Goal: Task Accomplishment & Management: Manage account settings

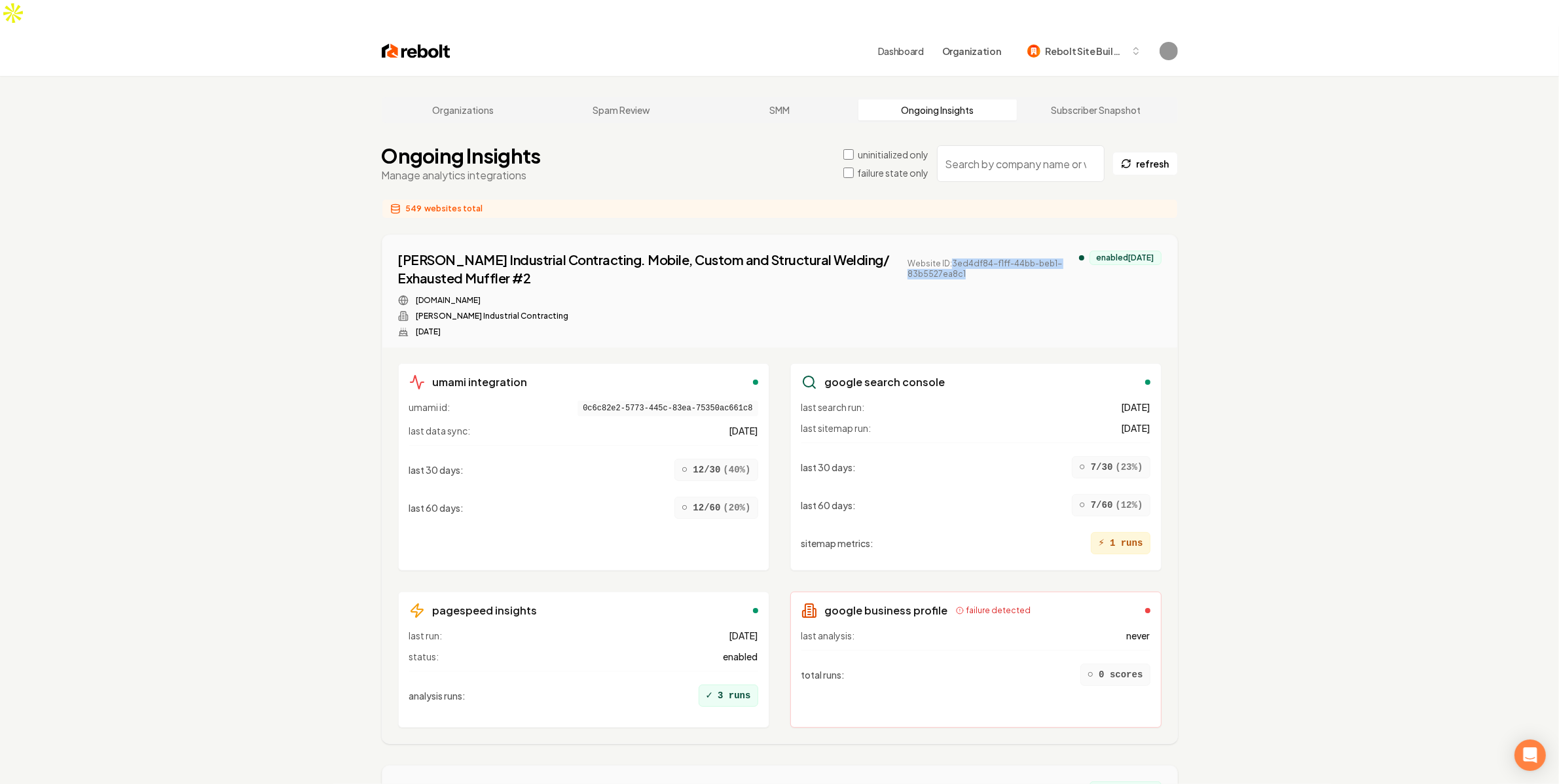
drag, startPoint x: 987, startPoint y: 251, endPoint x: 940, endPoint y: 240, distance: 48.3
click at [940, 258] on span "Website ID: 3ed4df84-f1ff-44bb-beb1-83b5527ea8c1" at bounding box center [992, 269] width 171 height 21
copy span "3ed4df84-f1ff-44bb-beb1-83b5527ea8c1"
click at [986, 267] on div "Anderson Industrial Contracting. Mobile, Custom and Structural Welding/ Exhaust…" at bounding box center [738, 294] width 681 height 87
click at [875, 148] on label "uninitialized only" at bounding box center [894, 154] width 71 height 13
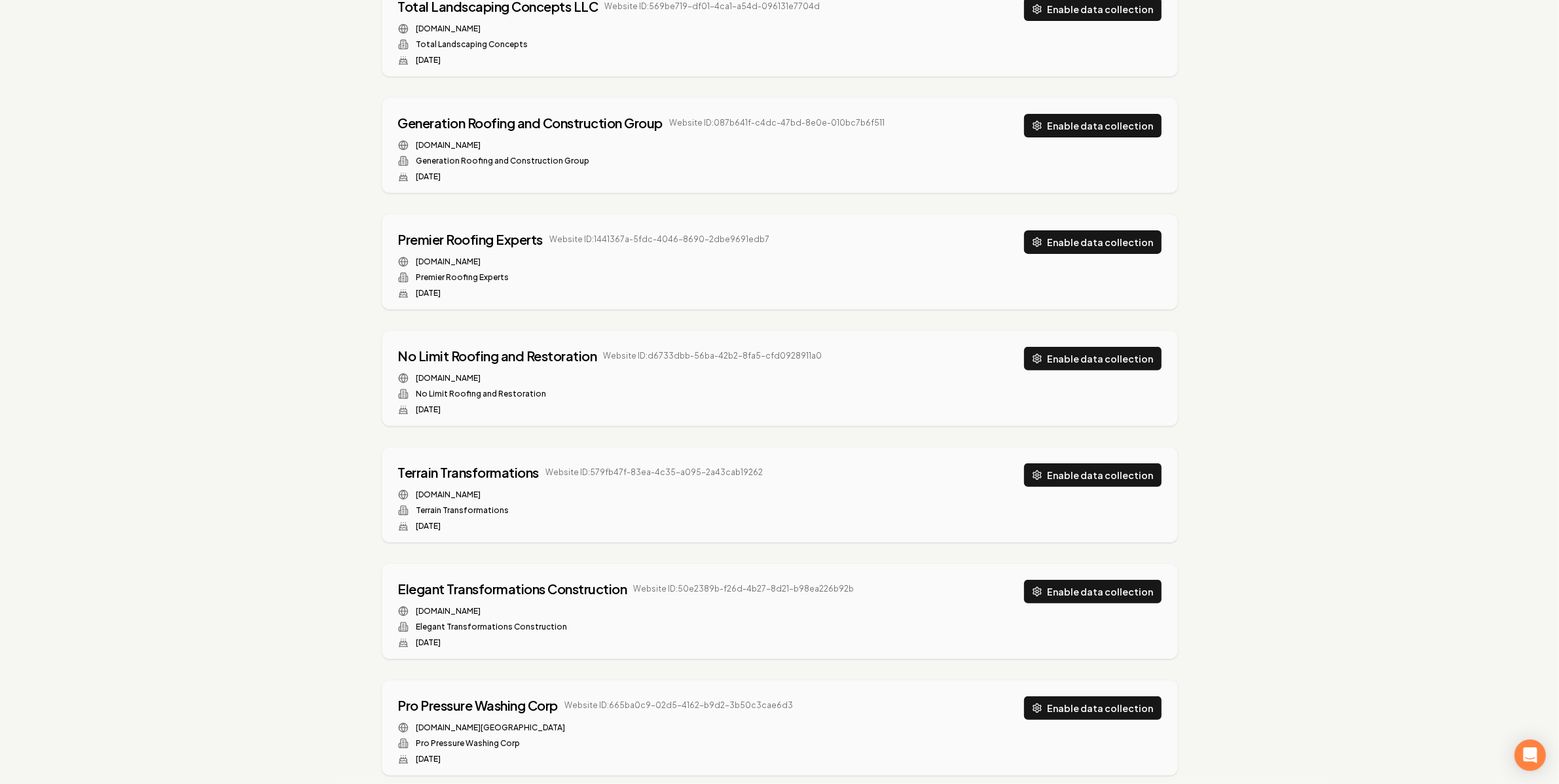
scroll to position [514, 0]
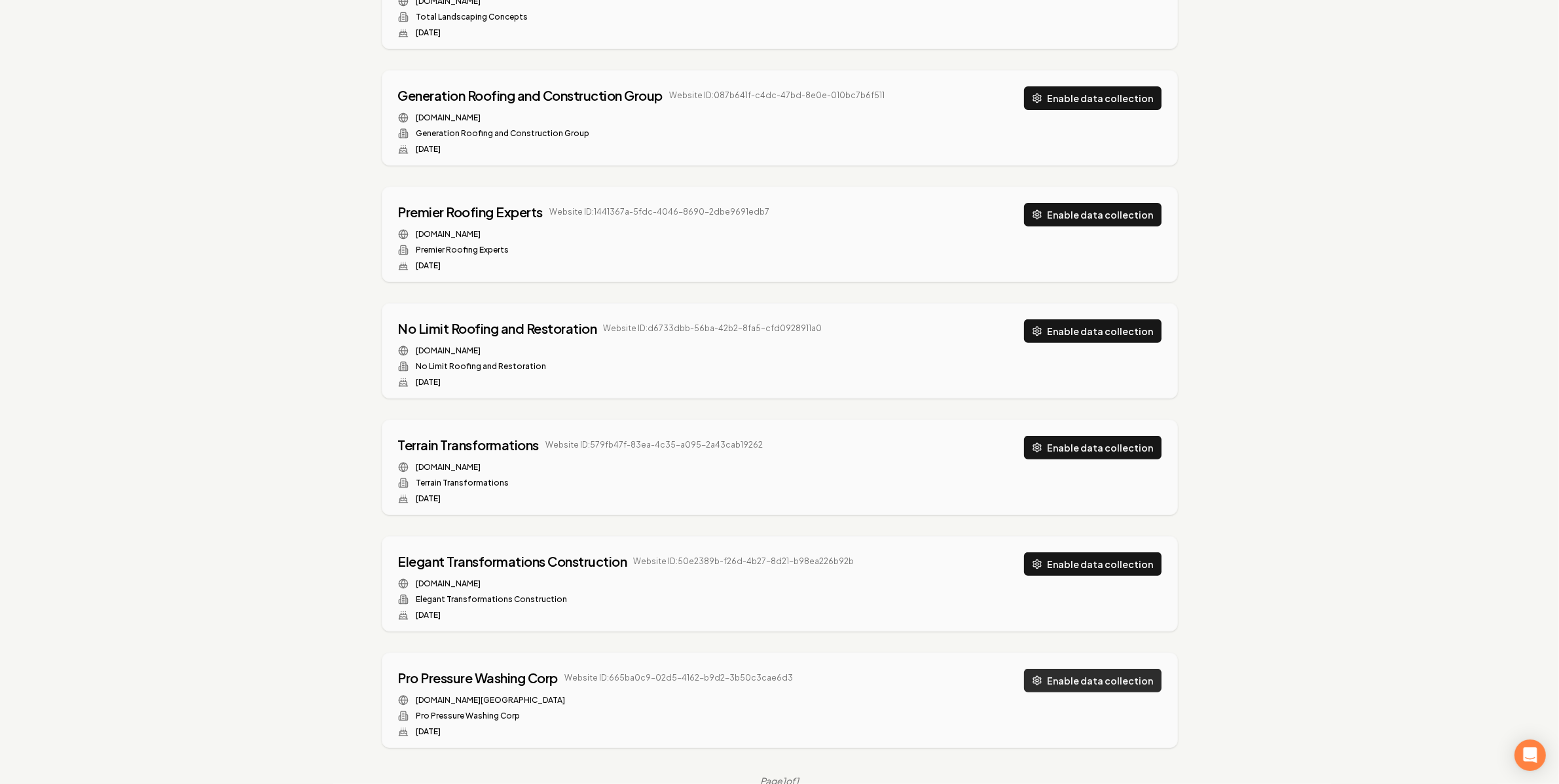
click at [1102, 669] on button "Enable data collection" at bounding box center [1093, 680] width 138 height 23
click at [1102, 552] on button "Enable data collection" at bounding box center [1093, 564] width 138 height 23
click at [1110, 436] on button "Enable data collection" at bounding box center [1093, 448] width 138 height 23
click at [1107, 319] on button "Enable data collection" at bounding box center [1093, 330] width 138 height 23
click at [1102, 203] on button "Enable data collection" at bounding box center [1093, 214] width 138 height 23
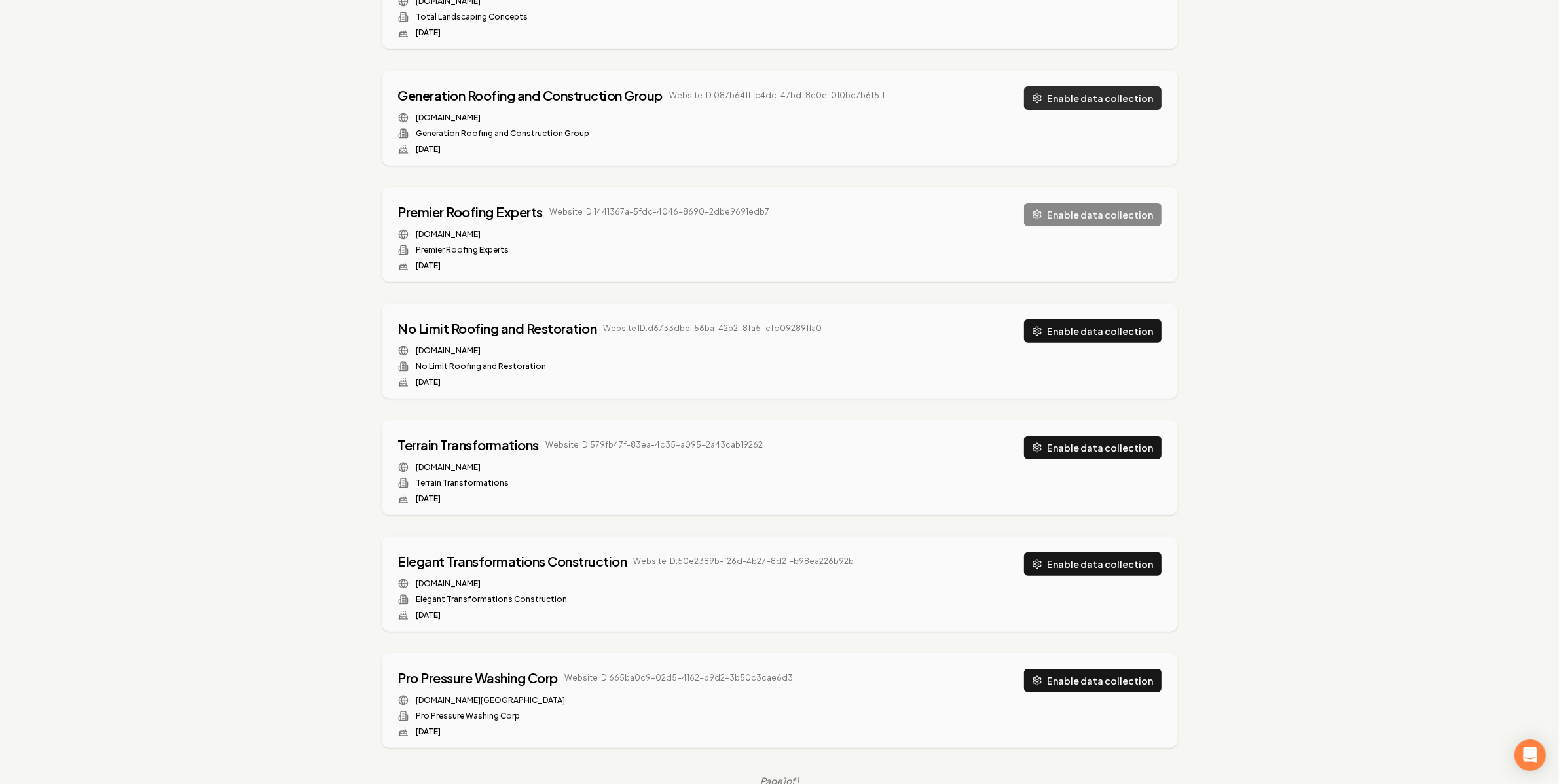
click at [1104, 87] on button "Enable data collection" at bounding box center [1093, 98] width 138 height 23
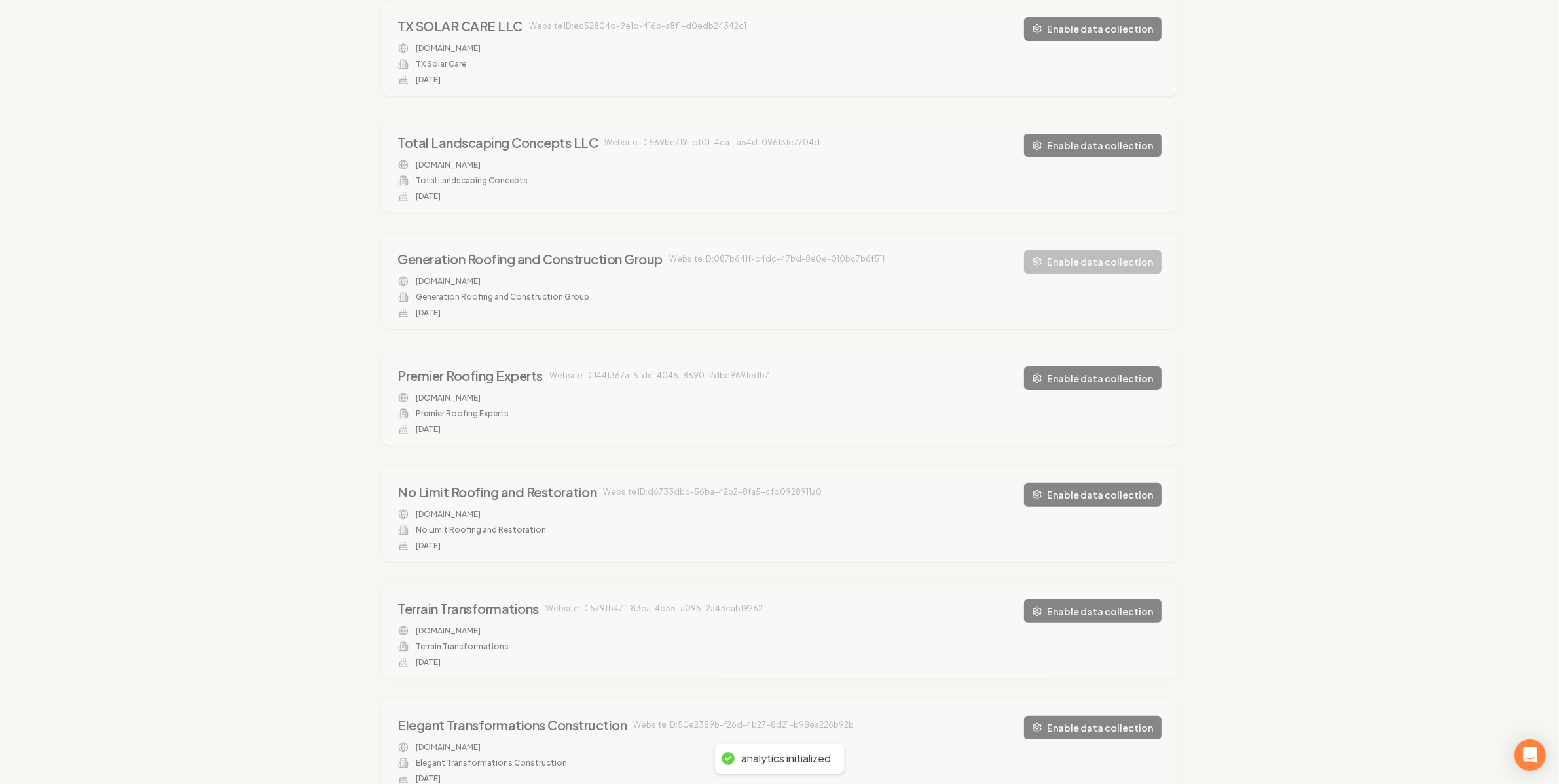
click at [1095, 114] on div "Organizations Spam Review SMM Ongoing Insights Subscriber Snapshot Ongoing Insi…" at bounding box center [779, 349] width 1559 height 1246
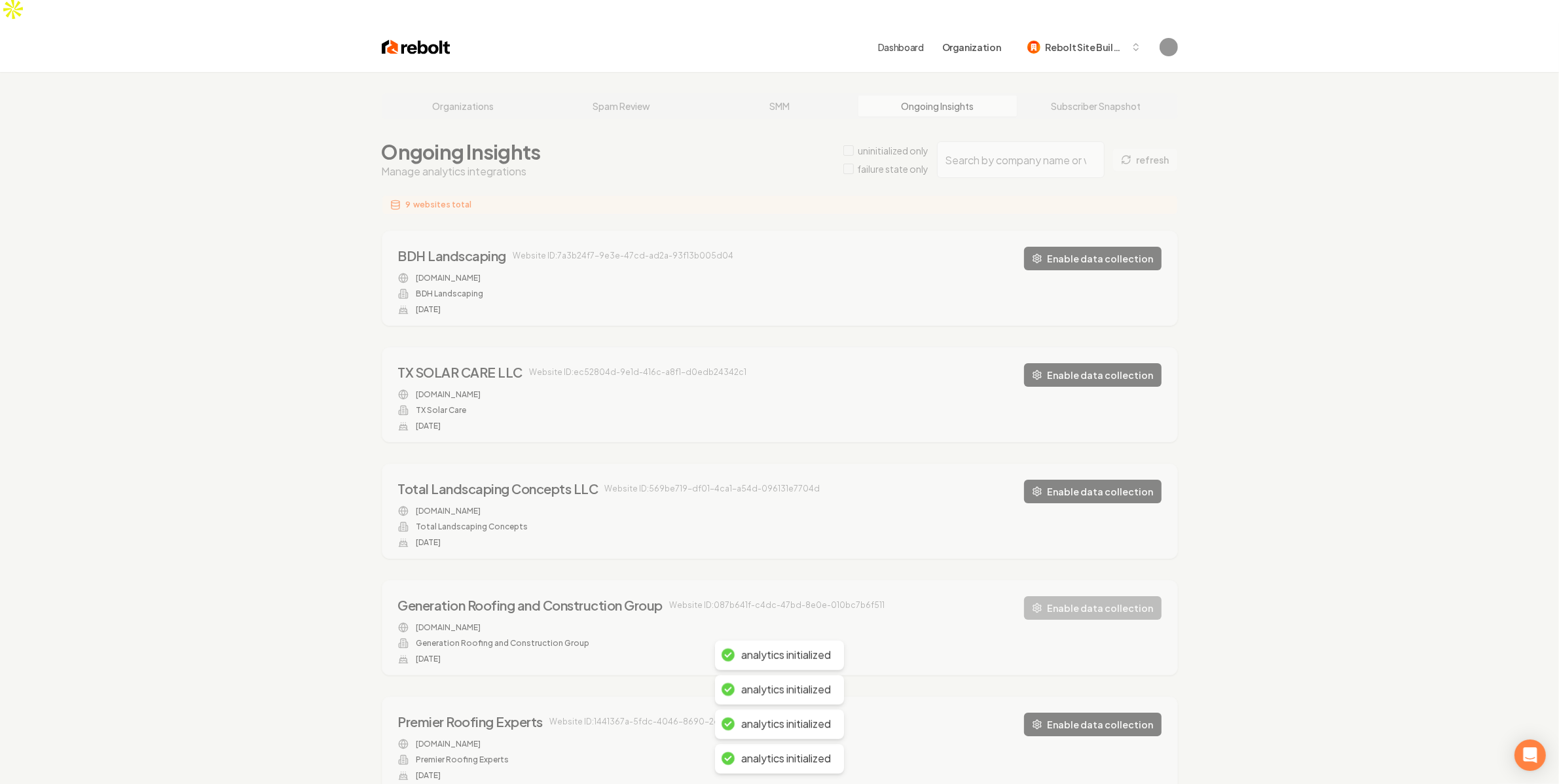
scroll to position [0, 0]
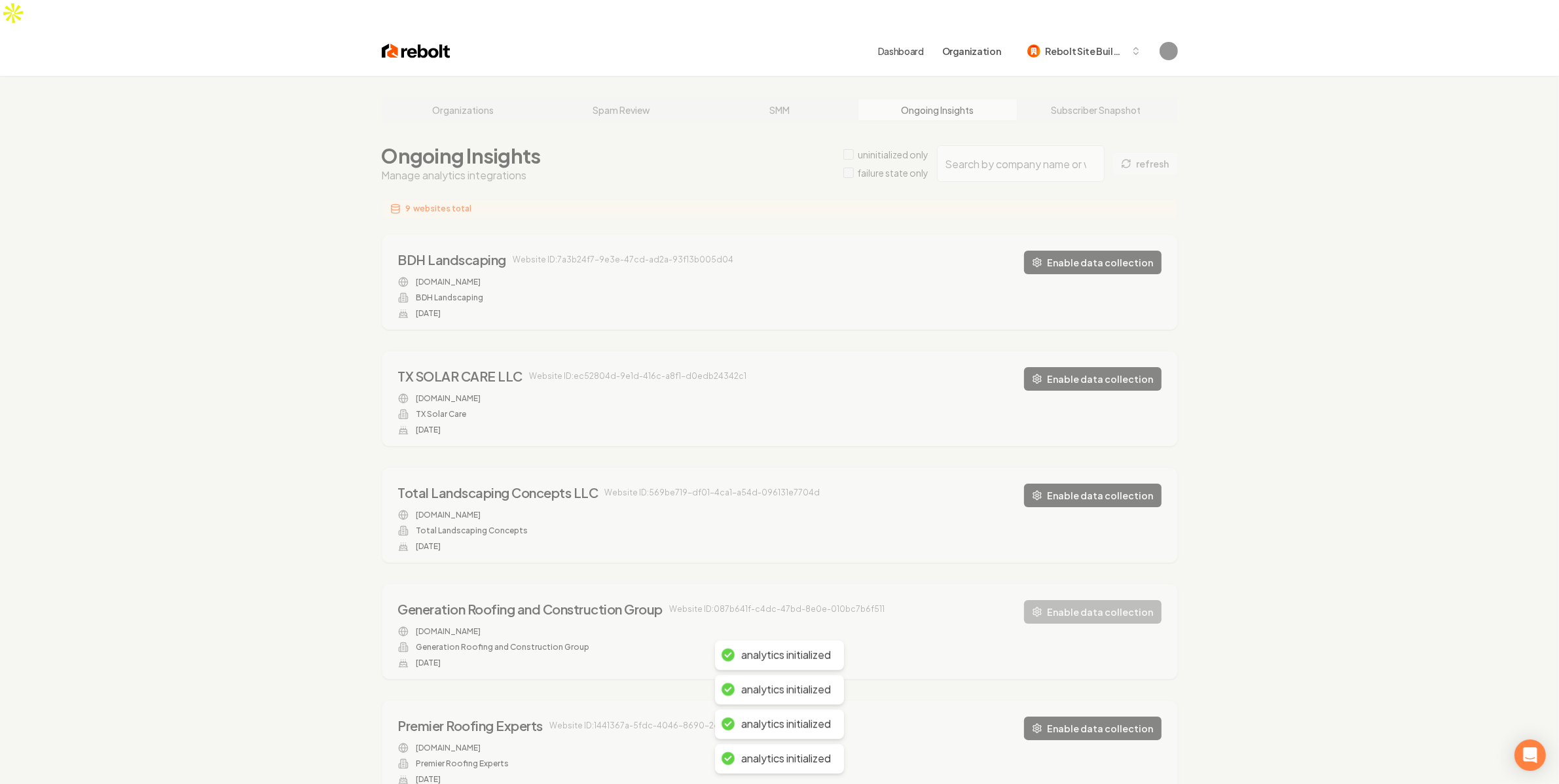
click at [1337, 345] on div "Organizations Spam Review SMM Ongoing Insights Subscriber Snapshot Ongoing Insi…" at bounding box center [779, 699] width 1559 height 1246
click at [1333, 299] on div "Organizations Spam Review SMM Ongoing Insights Subscriber Snapshot Ongoing Insi…" at bounding box center [779, 699] width 1559 height 1246
click at [1333, 298] on div "Organizations Spam Review SMM Ongoing Insights Subscriber Snapshot Ongoing Insi…" at bounding box center [779, 699] width 1559 height 1246
click at [1334, 296] on div "Organizations Spam Review SMM Ongoing Insights Subscriber Snapshot Ongoing Insi…" at bounding box center [779, 699] width 1559 height 1246
click at [1331, 296] on div "Organizations Spam Review SMM Ongoing Insights Subscriber Snapshot Ongoing Insi…" at bounding box center [779, 699] width 1559 height 1246
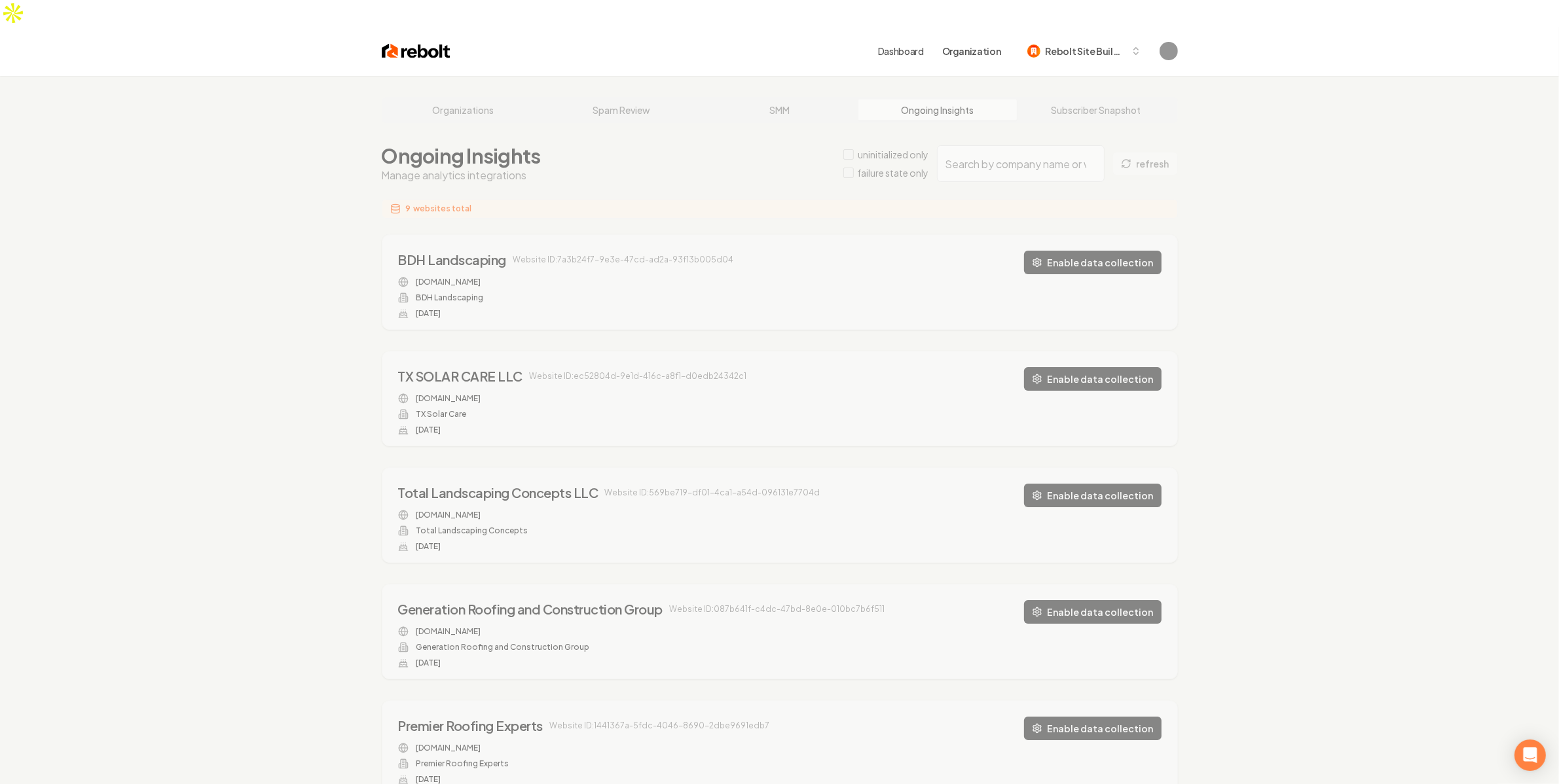
click at [1278, 217] on div "Organizations Spam Review SMM Ongoing Insights Subscriber Snapshot Ongoing Insi…" at bounding box center [779, 699] width 1559 height 1246
click at [1327, 211] on div "Organizations Spam Review SMM Ongoing Insights Subscriber Snapshot Ongoing Insi…" at bounding box center [779, 699] width 1559 height 1246
click at [1326, 224] on div "Organizations Spam Review SMM Ongoing Insights Subscriber Snapshot Ongoing Insi…" at bounding box center [779, 699] width 1559 height 1246
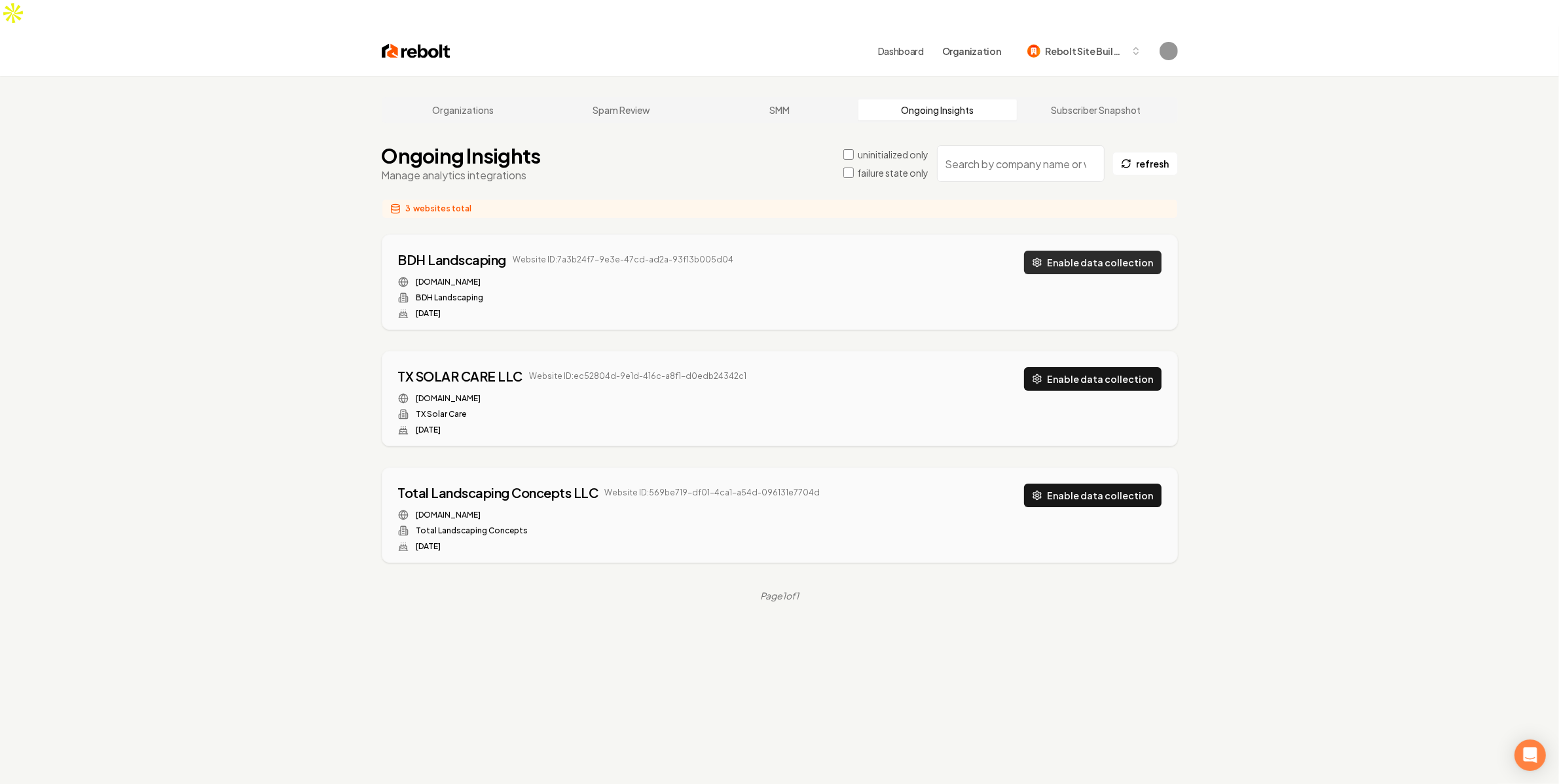
click at [1102, 251] on button "Enable data collection" at bounding box center [1093, 262] width 138 height 23
click at [1099, 351] on div "TX SOLAR CARE LLC Website ID: ec52804d-9e1d-416c-a8f1-d0edb24342c1 txsolarcare.…" at bounding box center [780, 398] width 795 height 95
click at [1104, 367] on button "Enable data collection" at bounding box center [1093, 378] width 138 height 23
click at [1081, 484] on button "Enable data collection" at bounding box center [1093, 495] width 138 height 23
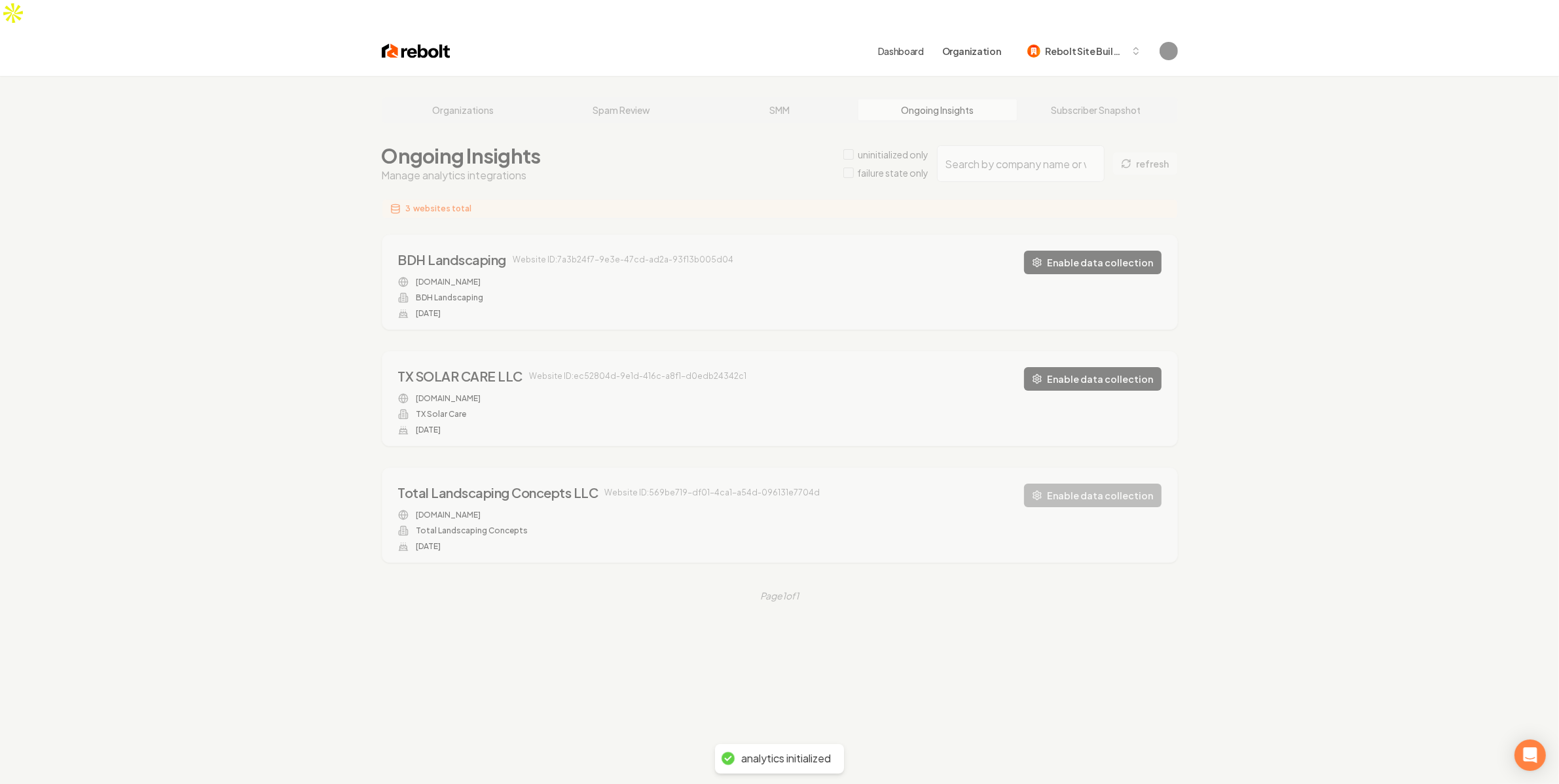
drag, startPoint x: 1121, startPoint y: 229, endPoint x: 1045, endPoint y: 236, distance: 76.3
click at [1042, 231] on div "Organizations Spam Review SMM Ongoing Insights Subscriber Snapshot Ongoing Insi…" at bounding box center [779, 468] width 1559 height 784
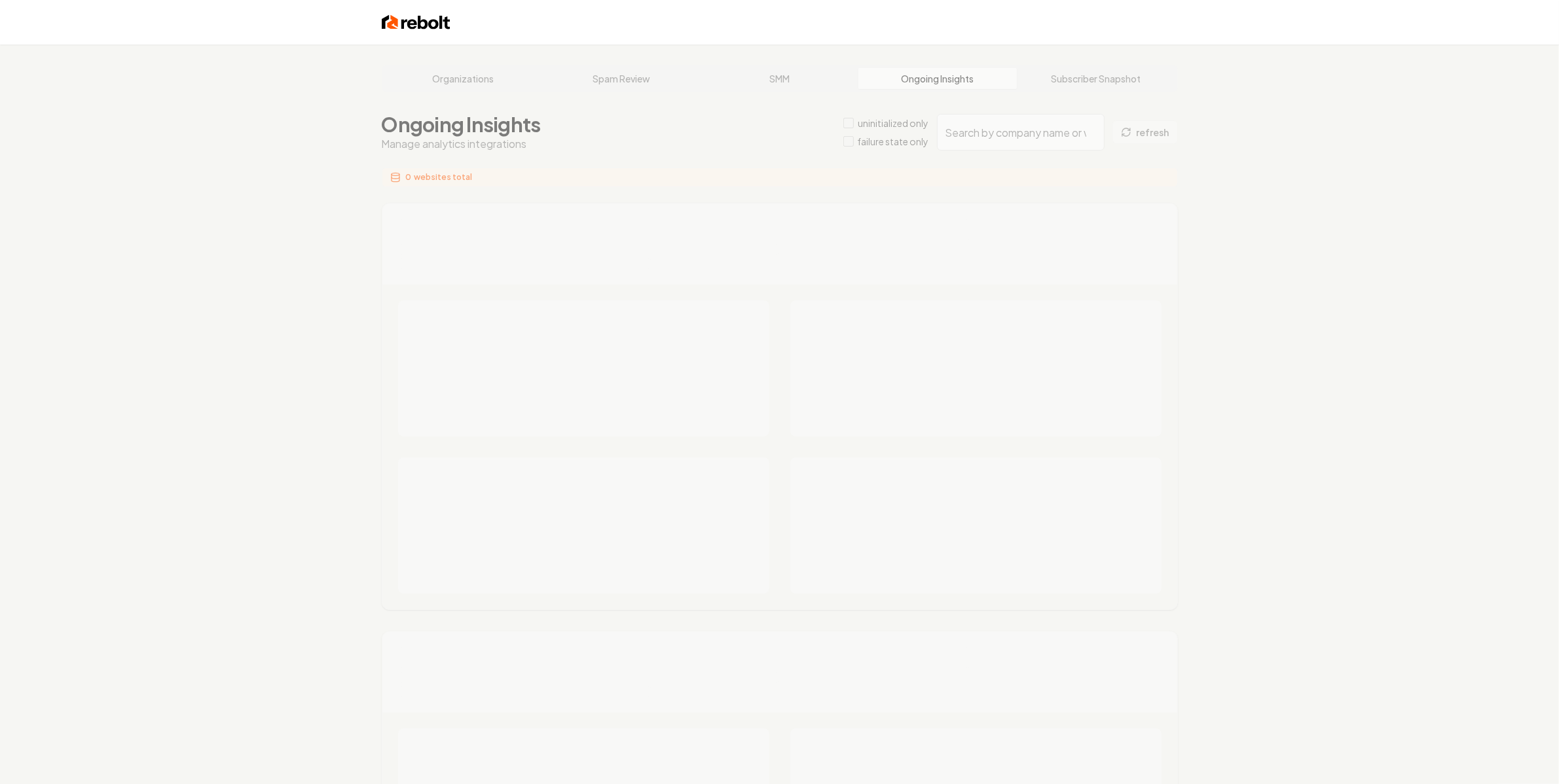
click at [1159, 336] on div "Organizations Spam Review SMM Ongoing Insights Subscriber Snapshot Ongoing Insi…" at bounding box center [779, 785] width 1559 height 1482
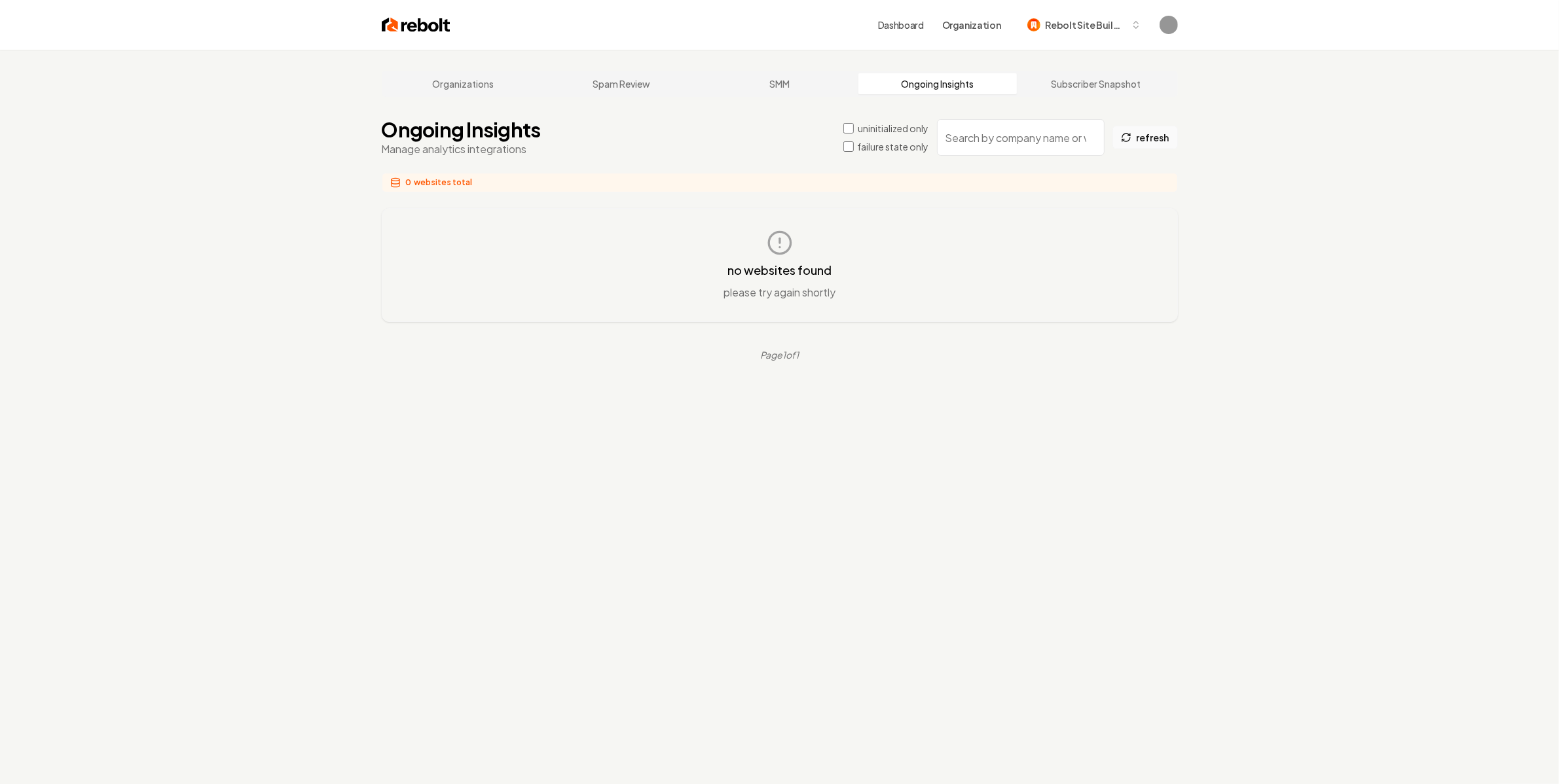
click at [1151, 139] on button "refresh" at bounding box center [1145, 137] width 65 height 23
click at [1317, 273] on div "Organizations Spam Review SMM Ongoing Insights Subscriber Snapshot Ongoing Insi…" at bounding box center [779, 441] width 1559 height 784
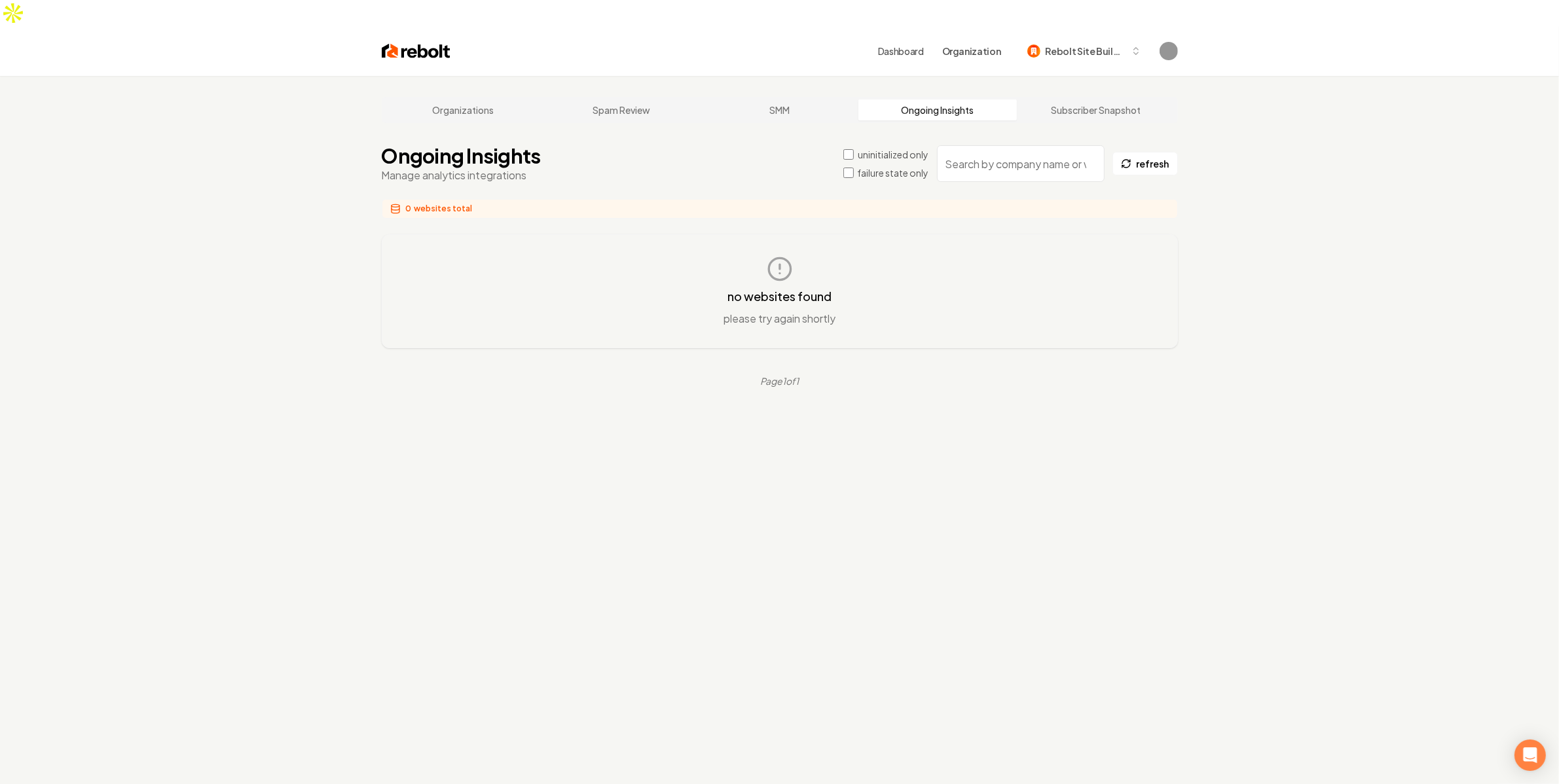
click at [953, 459] on div "Organizations Spam Review SMM Ongoing Insights Subscriber Snapshot Ongoing Insi…" at bounding box center [779, 468] width 1559 height 784
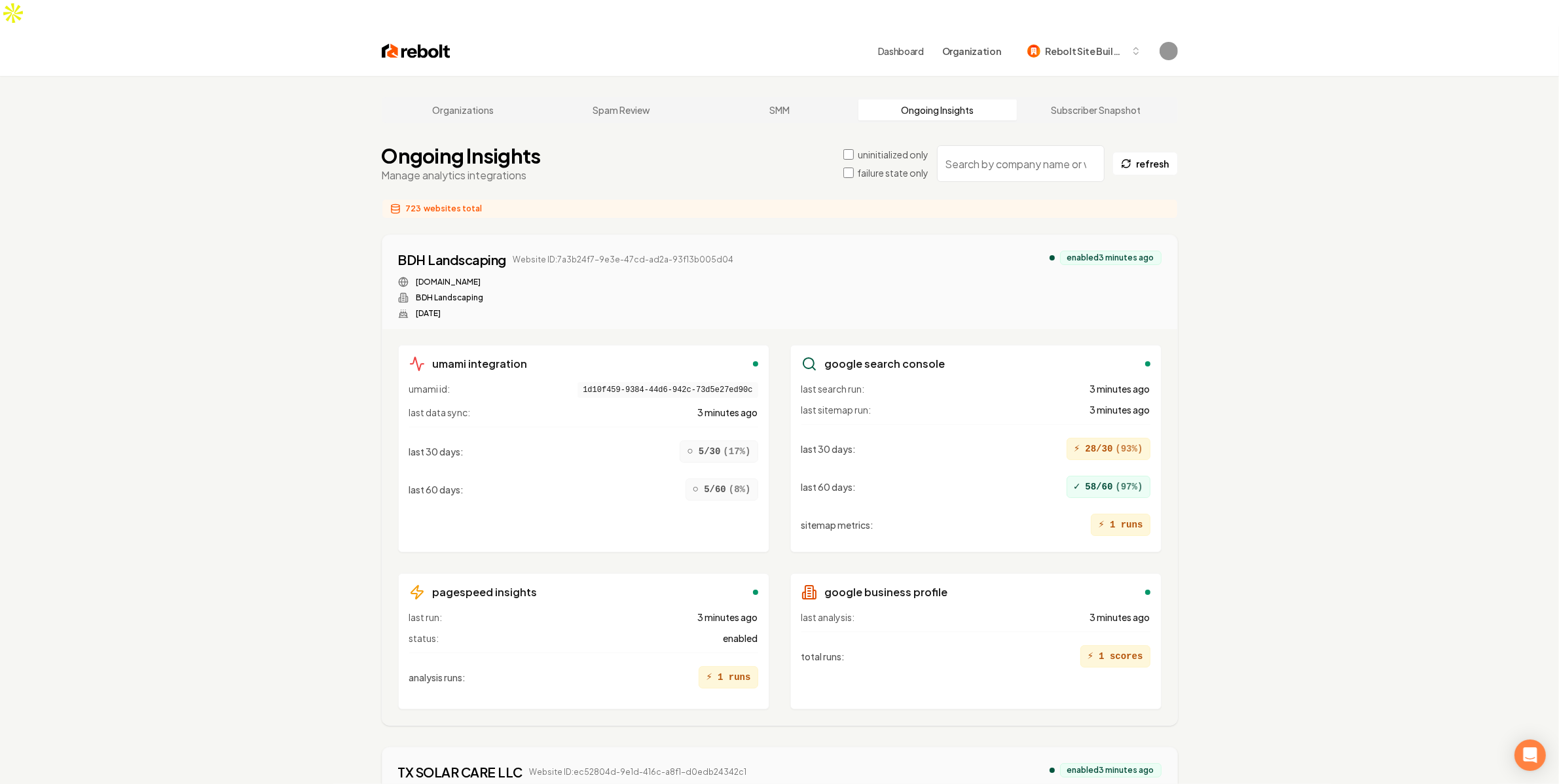
click at [882, 148] on label "uninitialized only" at bounding box center [894, 154] width 71 height 13
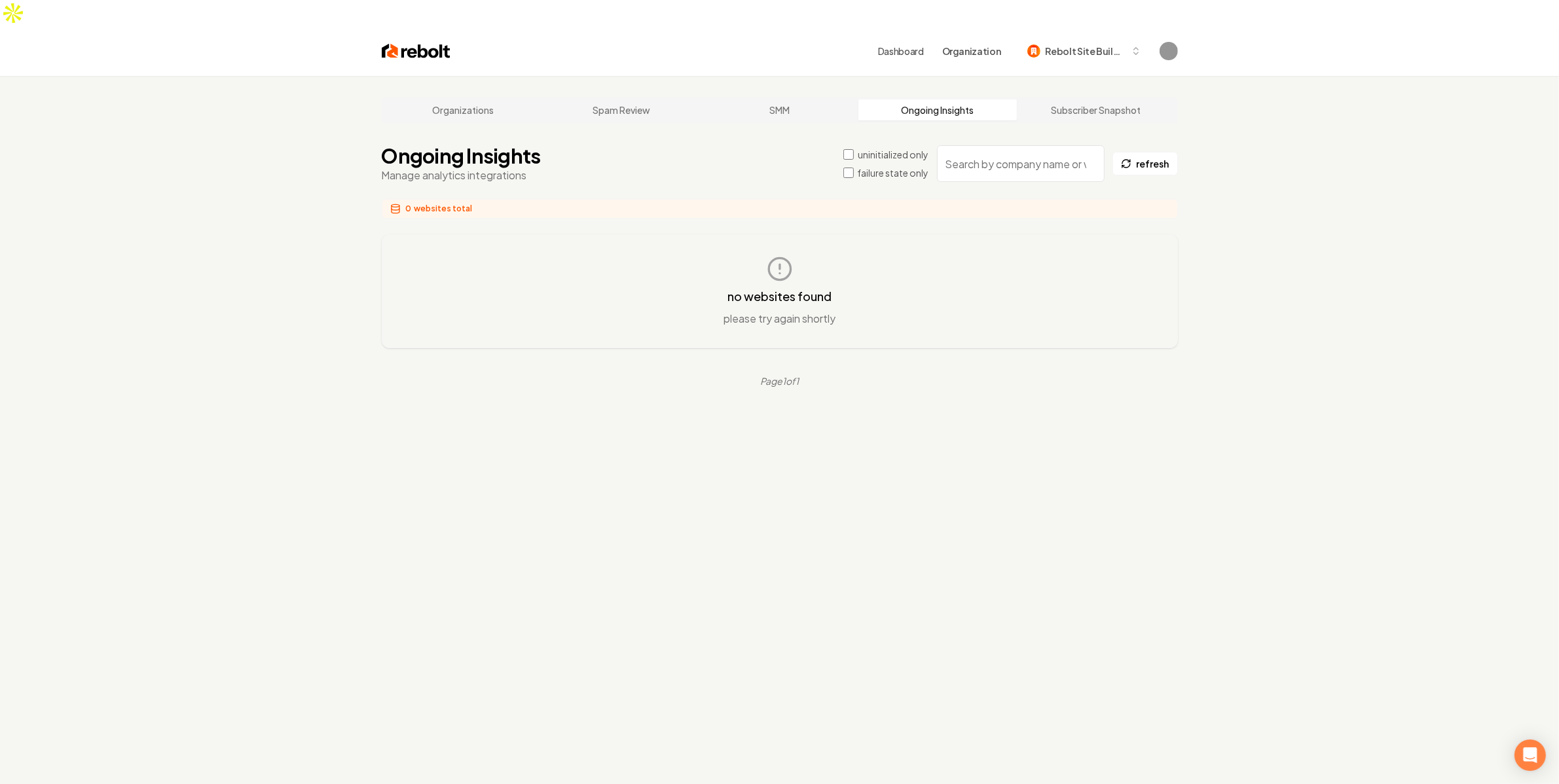
click at [1300, 552] on div "Organizations Spam Review SMM Ongoing Insights Subscriber Snapshot Ongoing Insi…" at bounding box center [779, 468] width 1559 height 784
drag, startPoint x: 1032, startPoint y: 367, endPoint x: 1036, endPoint y: 384, distance: 17.5
click at [1032, 375] on main "Organizations Spam Review SMM Ongoing Insights Subscriber Snapshot Ongoing Insi…" at bounding box center [780, 242] width 838 height 332
click at [898, 148] on label "uninitialized only" at bounding box center [894, 154] width 71 height 13
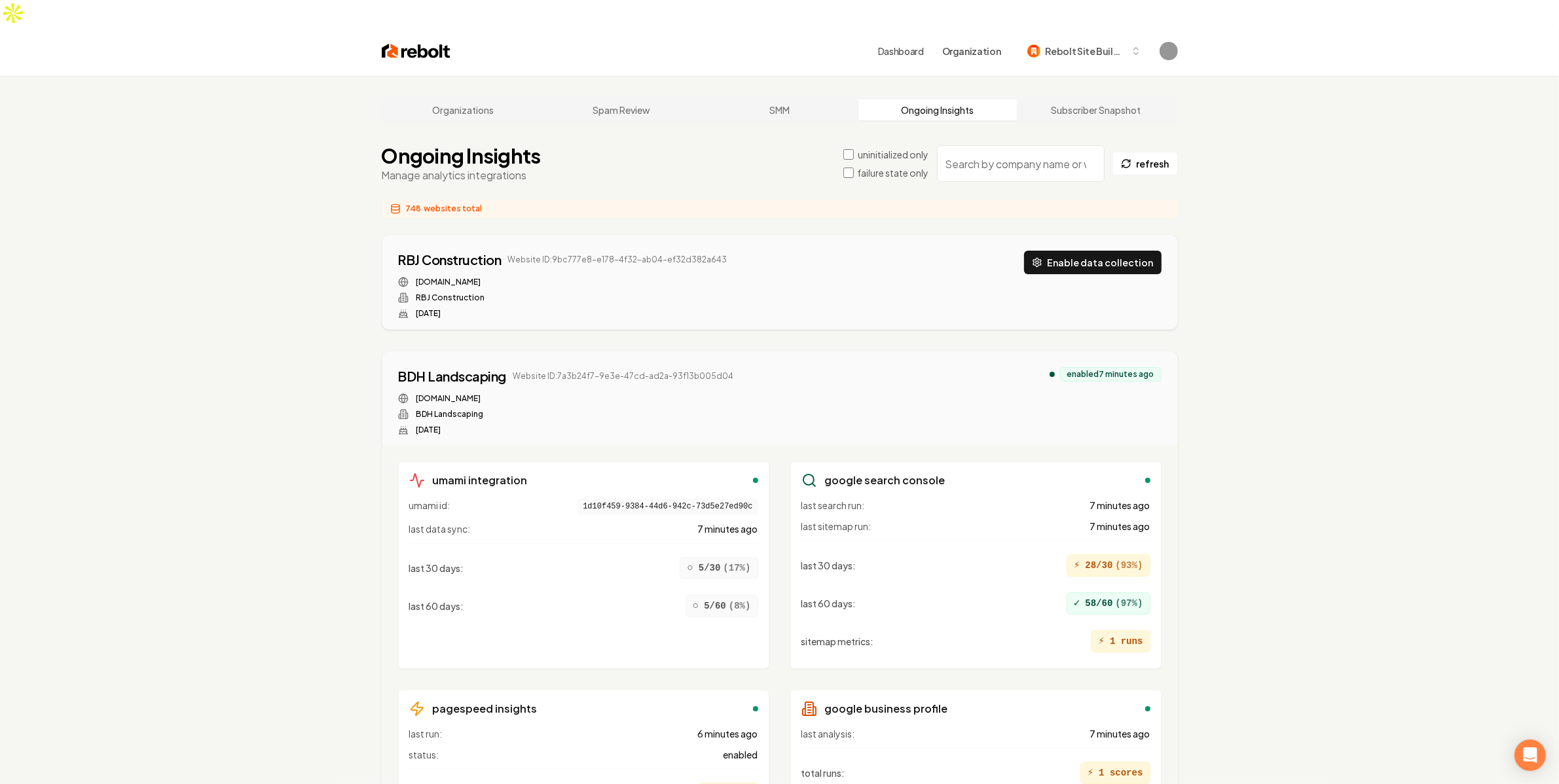
click at [879, 148] on label "uninitialized only" at bounding box center [894, 154] width 71 height 13
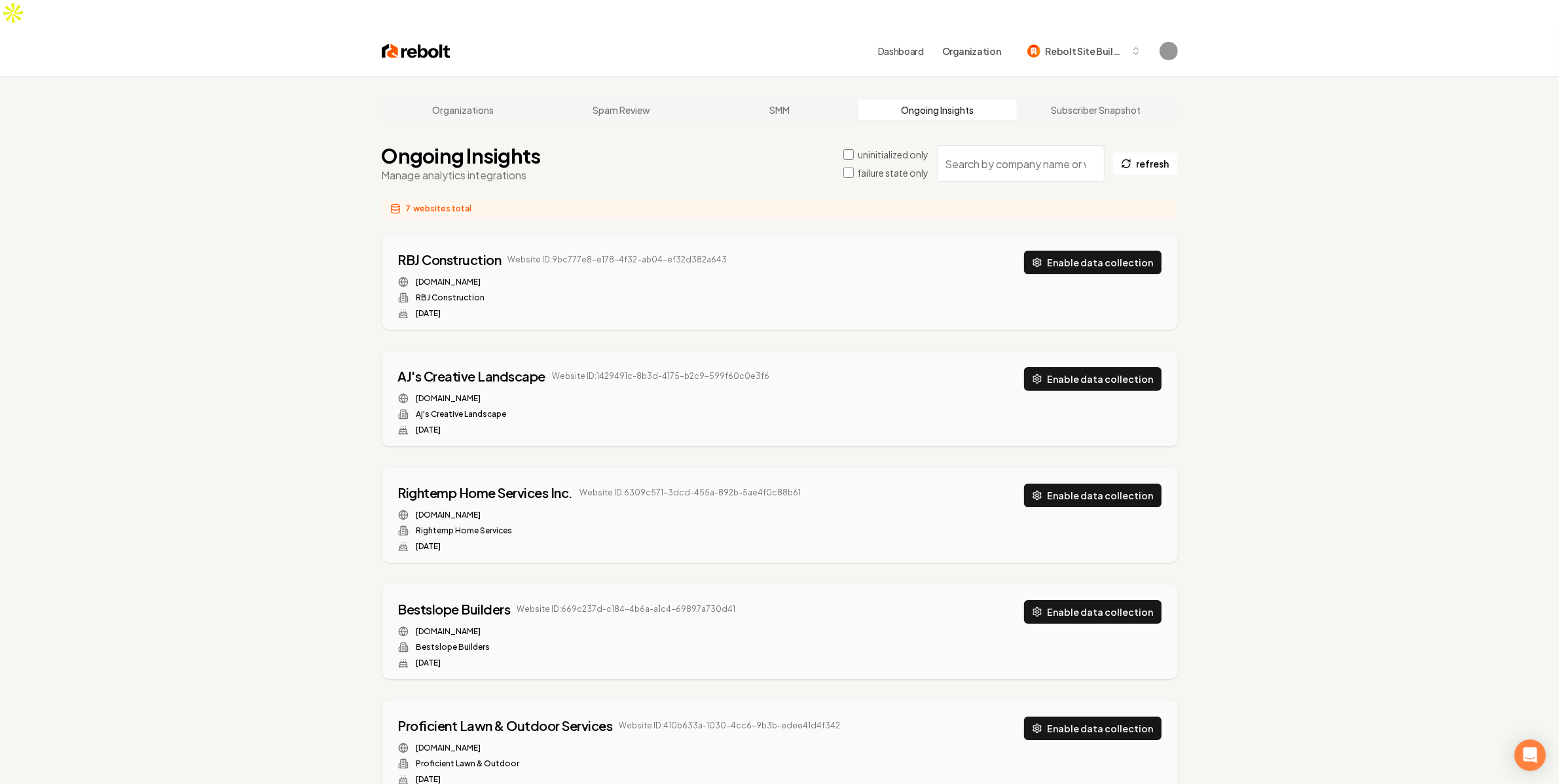
scroll to position [2, 0]
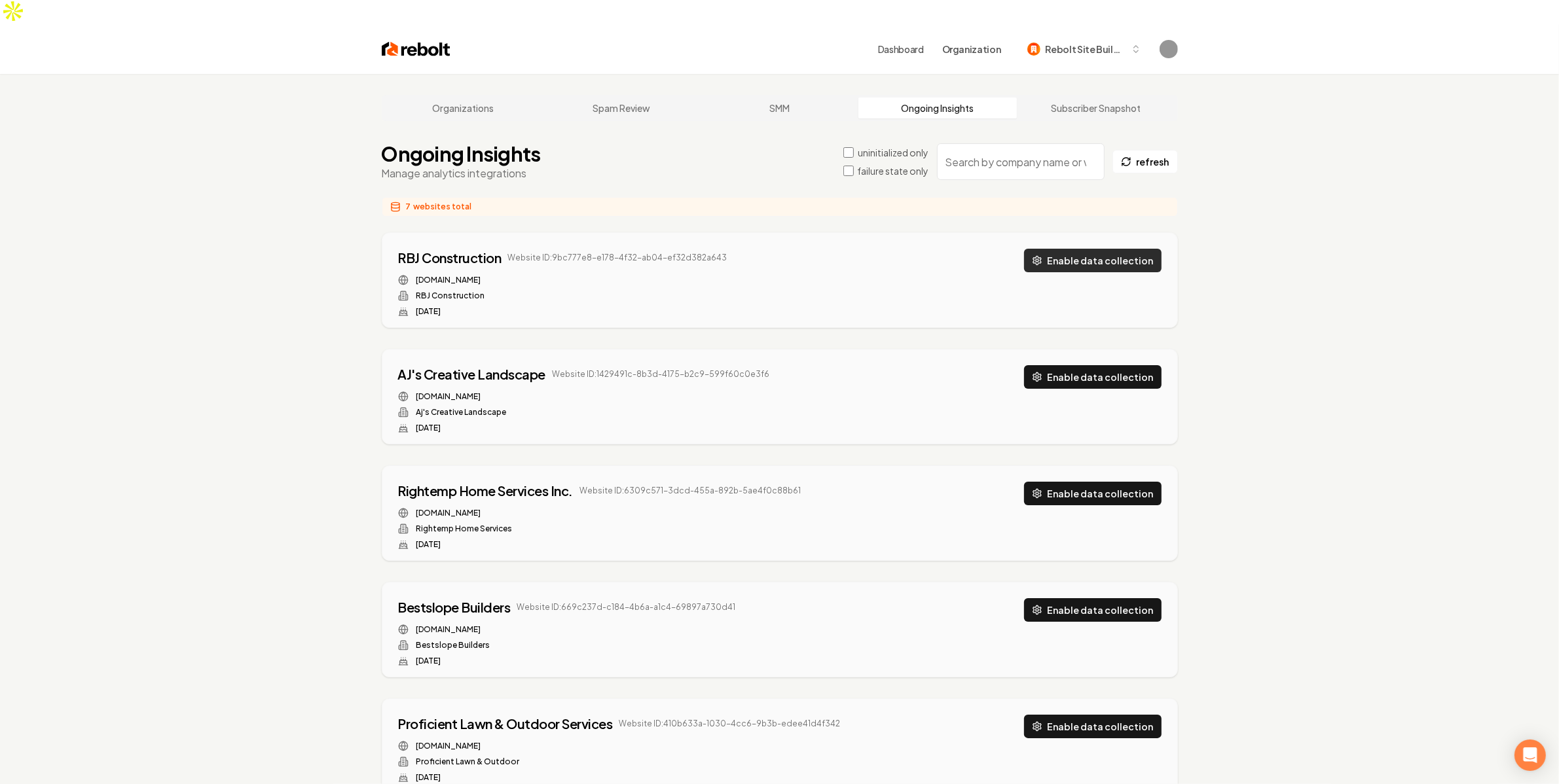
click at [1084, 249] on button "Enable data collection" at bounding box center [1093, 260] width 138 height 23
click at [1091, 365] on button "Enable data collection" at bounding box center [1093, 376] width 138 height 23
click at [1097, 482] on button "Enable data collection" at bounding box center [1093, 493] width 138 height 23
click at [1130, 598] on button "Enable data collection" at bounding box center [1093, 610] width 138 height 23
click at [1105, 715] on button "Enable data collection" at bounding box center [1093, 726] width 138 height 23
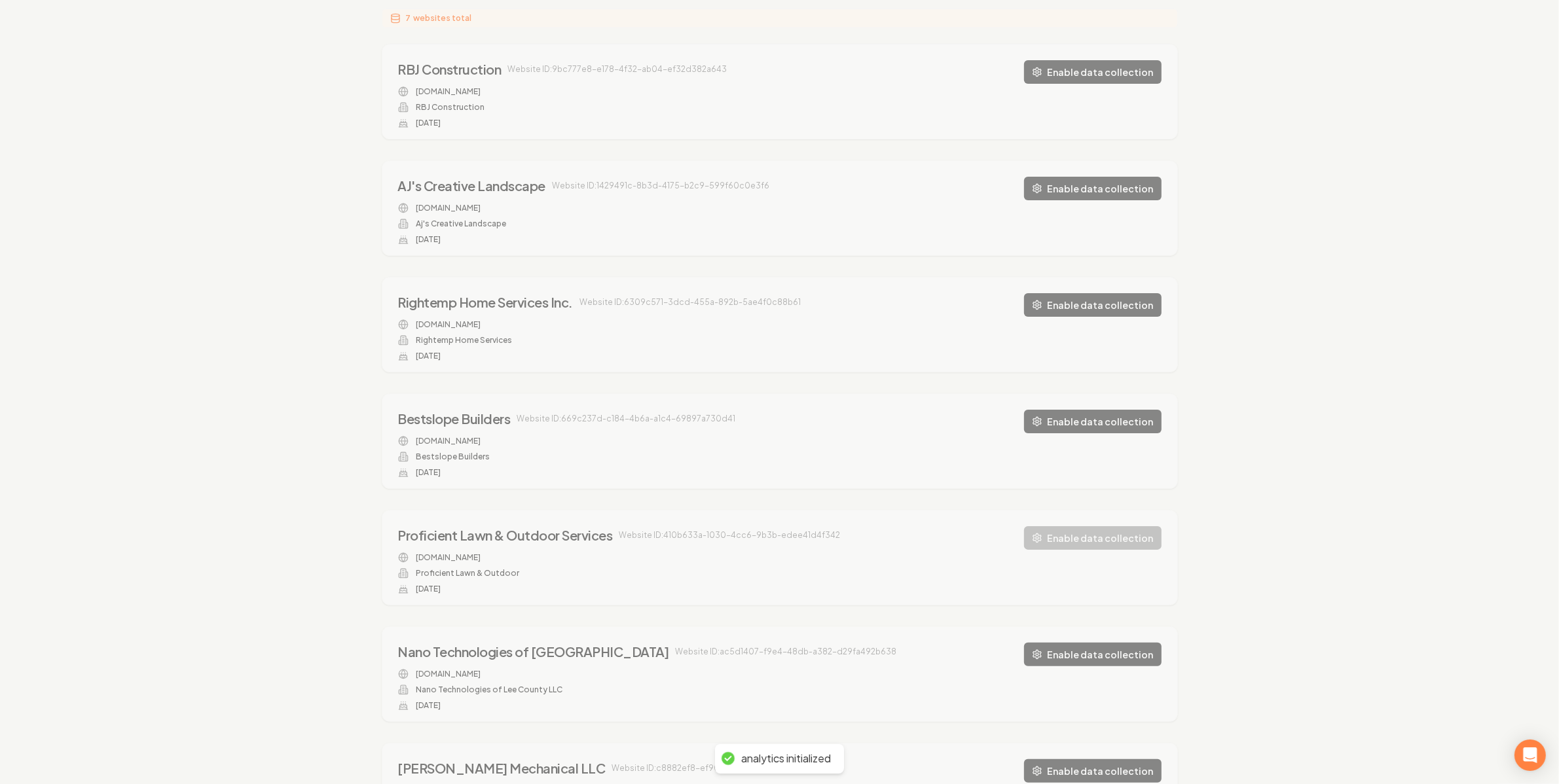
scroll to position [280, 0]
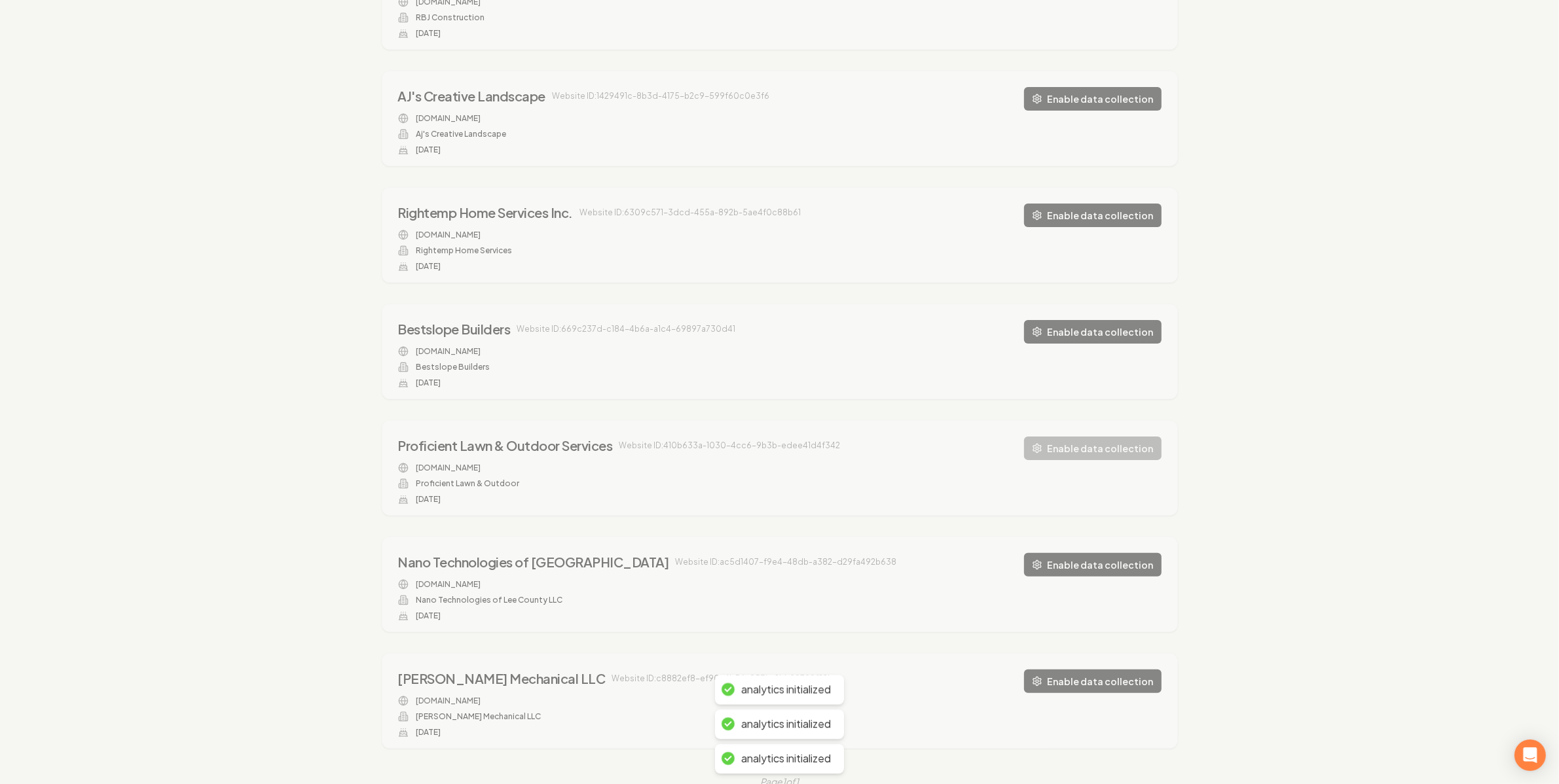
click at [1107, 652] on div "Organizations Spam Review SMM Ongoing Insights Subscriber Snapshot Ongoing Insi…" at bounding box center [779, 302] width 1559 height 1014
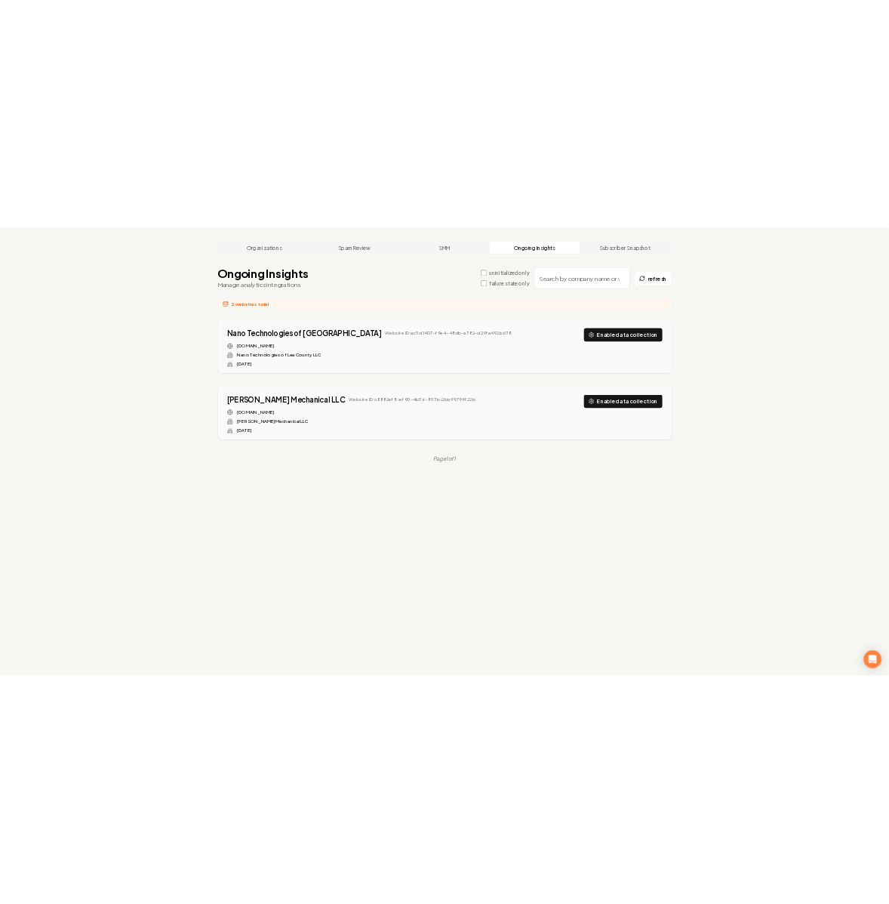
scroll to position [0, 0]
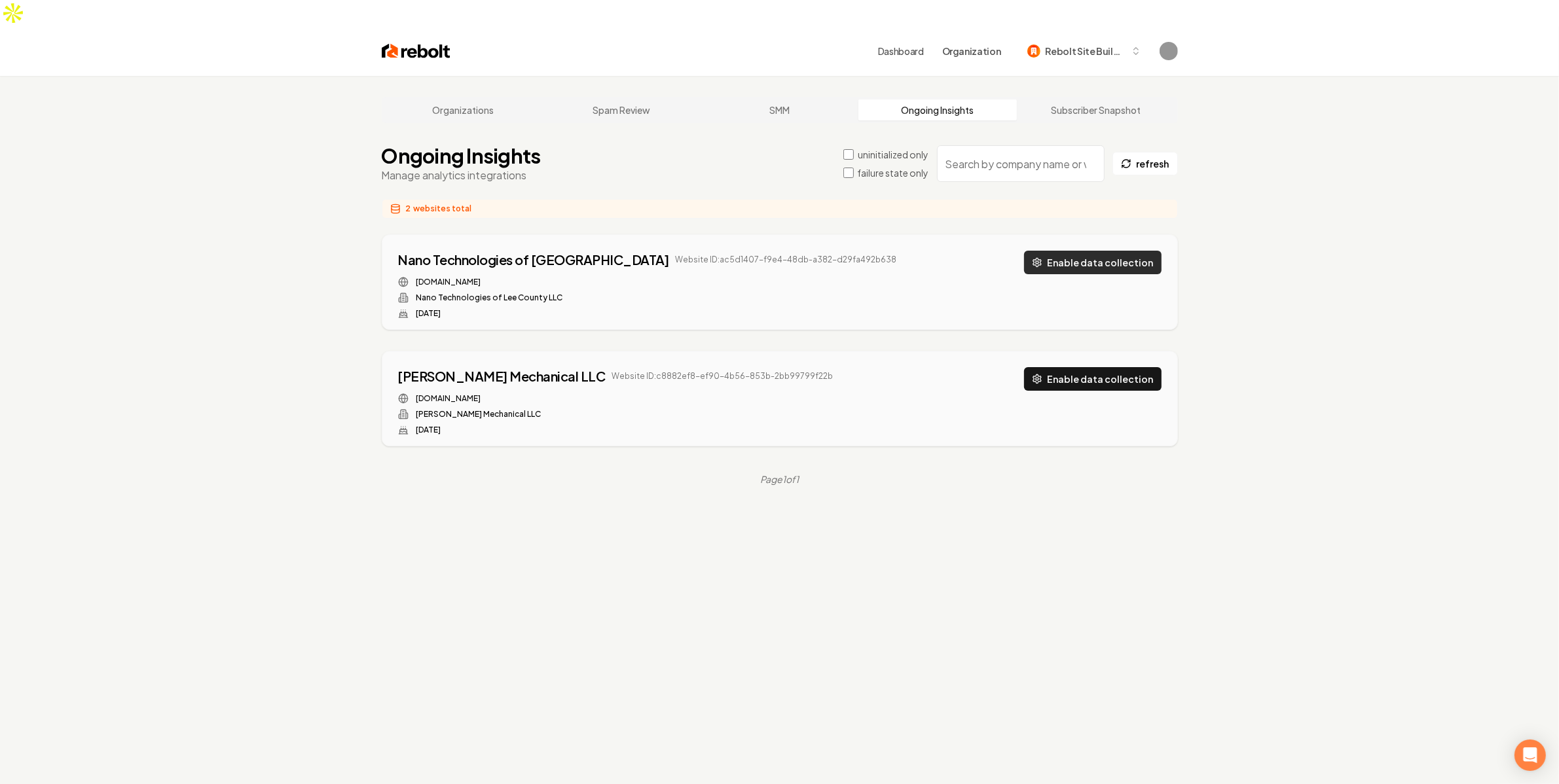
click at [1084, 251] on button "Enable data collection" at bounding box center [1093, 262] width 138 height 23
click at [1117, 367] on button "Enable data collection" at bounding box center [1093, 378] width 138 height 23
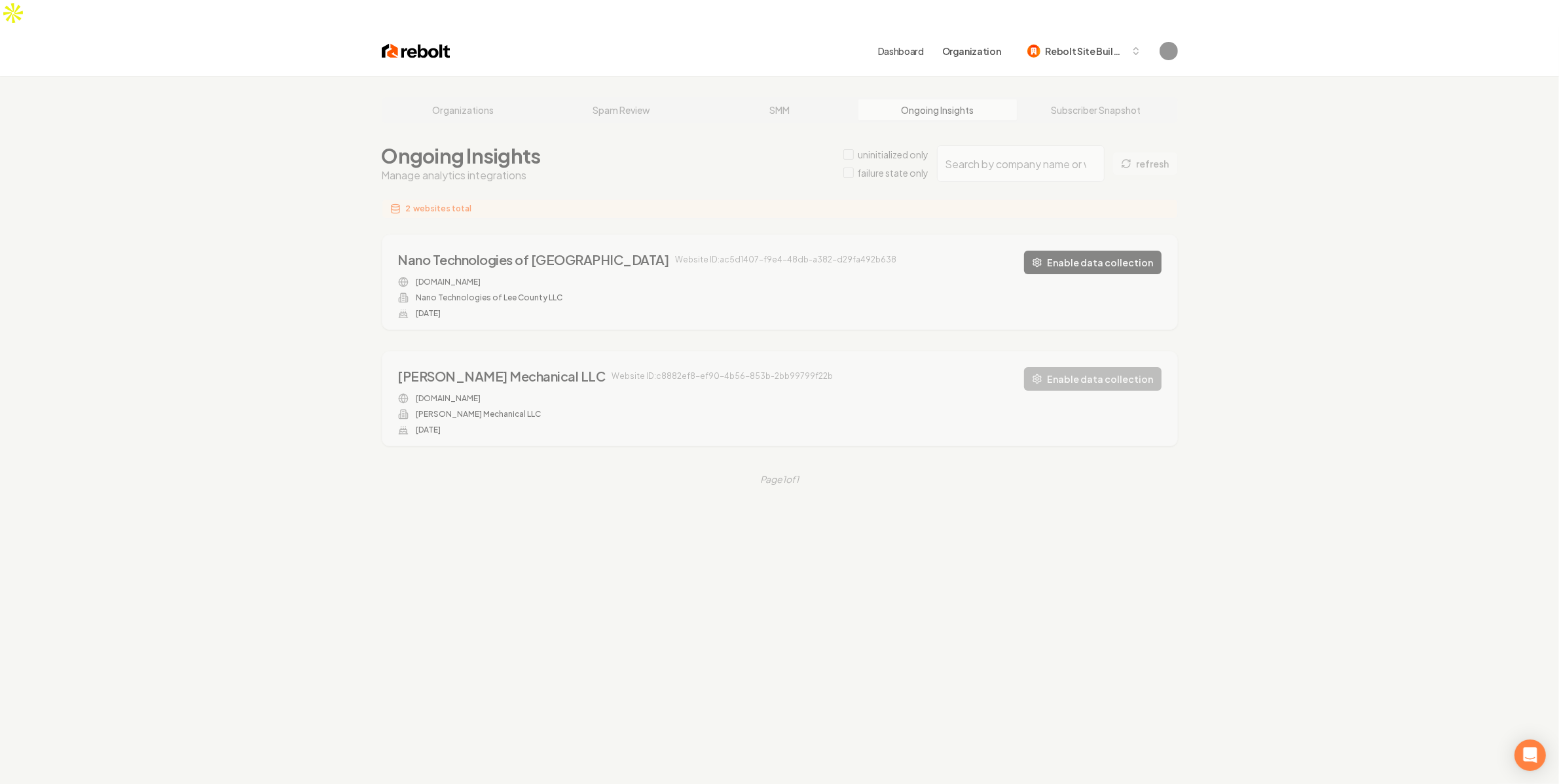
click at [1025, 362] on div "Organizations Spam Review SMM Ongoing Insights Subscriber Snapshot Ongoing Insi…" at bounding box center [779, 468] width 1559 height 784
click at [888, 592] on div "Organizations Spam Review SMM Ongoing Insights Subscriber Snapshot Ongoing Insi…" at bounding box center [779, 468] width 1559 height 784
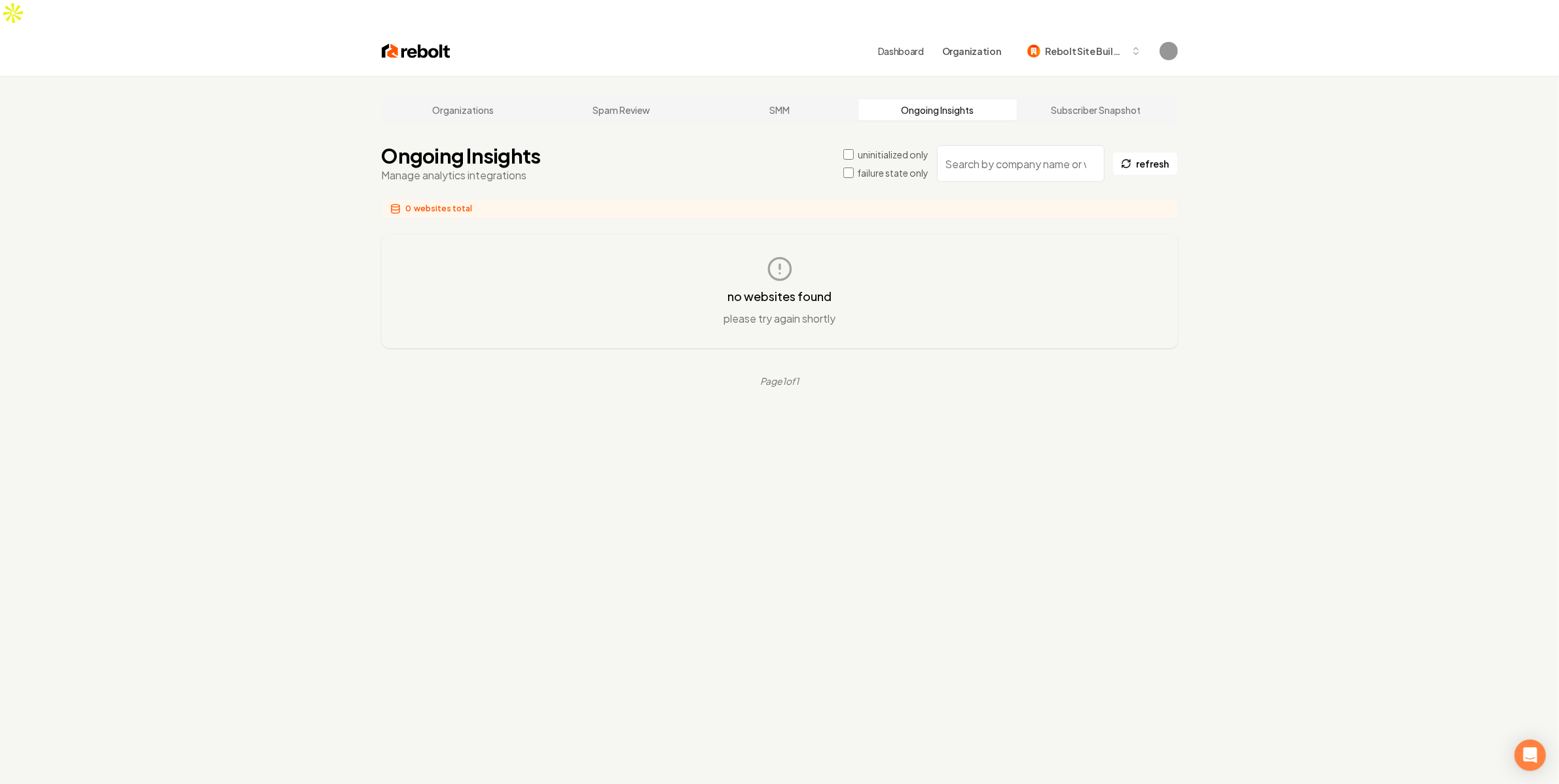
click at [902, 167] on label "failure state only" at bounding box center [894, 173] width 71 height 13
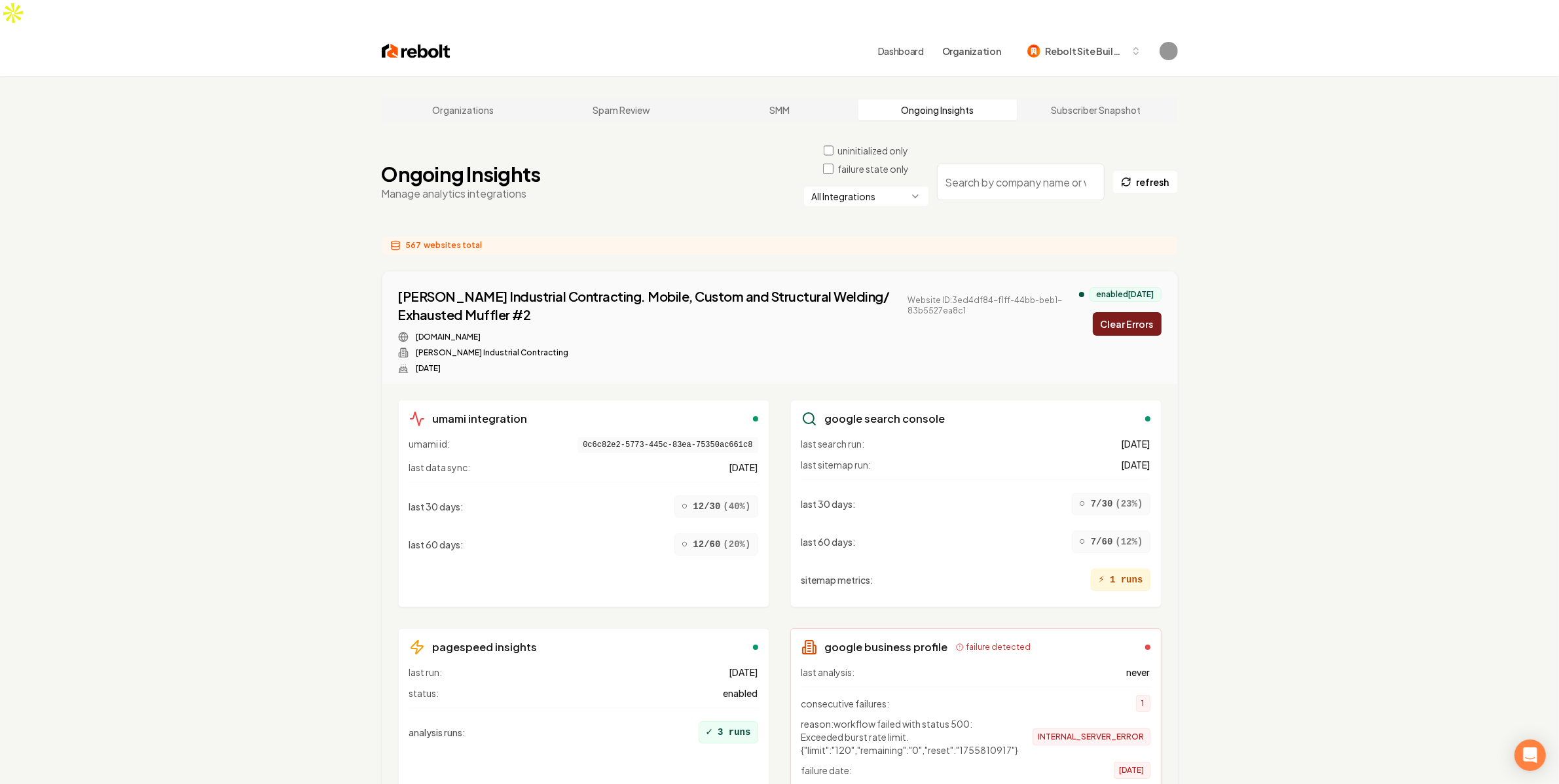
click at [854, 144] on label "uninitialized only" at bounding box center [873, 150] width 71 height 13
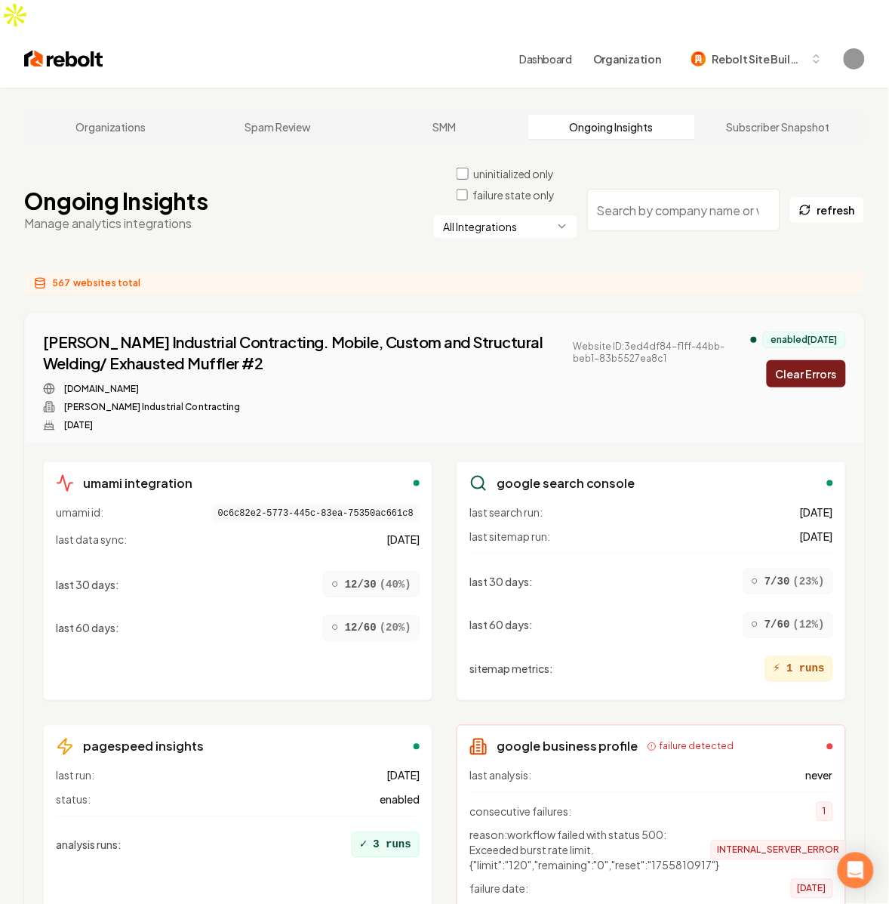
click at [130, 277] on span "websites total" at bounding box center [106, 283] width 67 height 12
click at [610, 272] on div "567 websites total" at bounding box center [444, 283] width 841 height 23
click at [802, 360] on button "Clear Errors" at bounding box center [806, 373] width 79 height 27
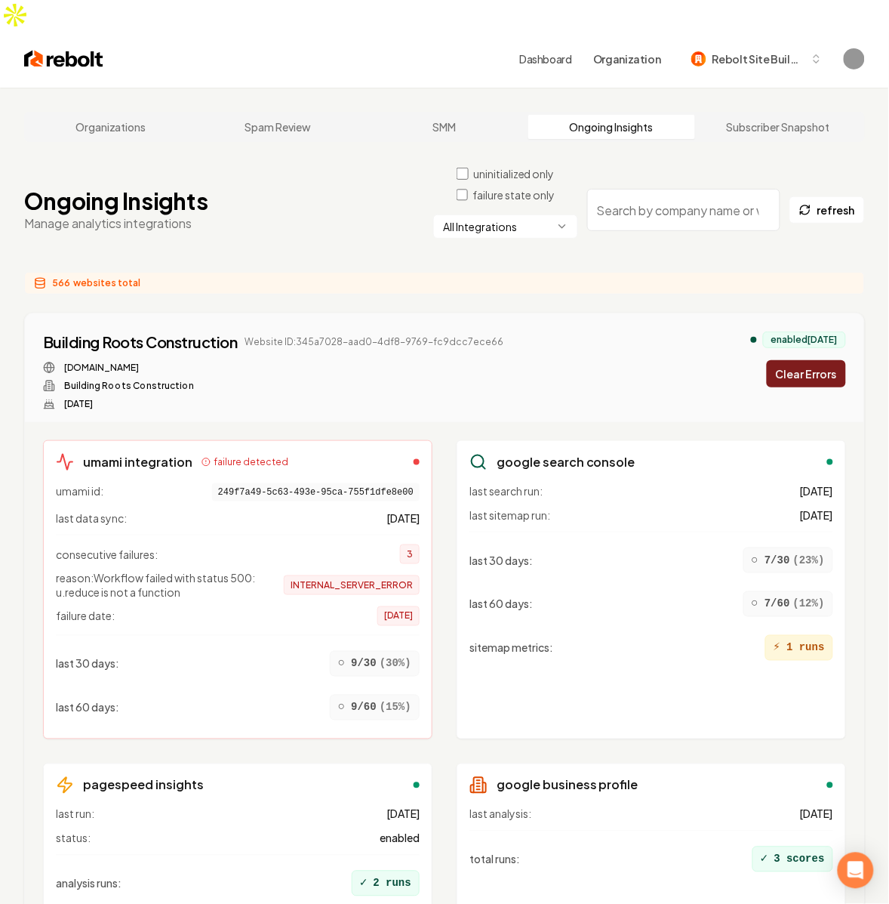
click at [799, 360] on button "Clear Errors" at bounding box center [806, 373] width 79 height 27
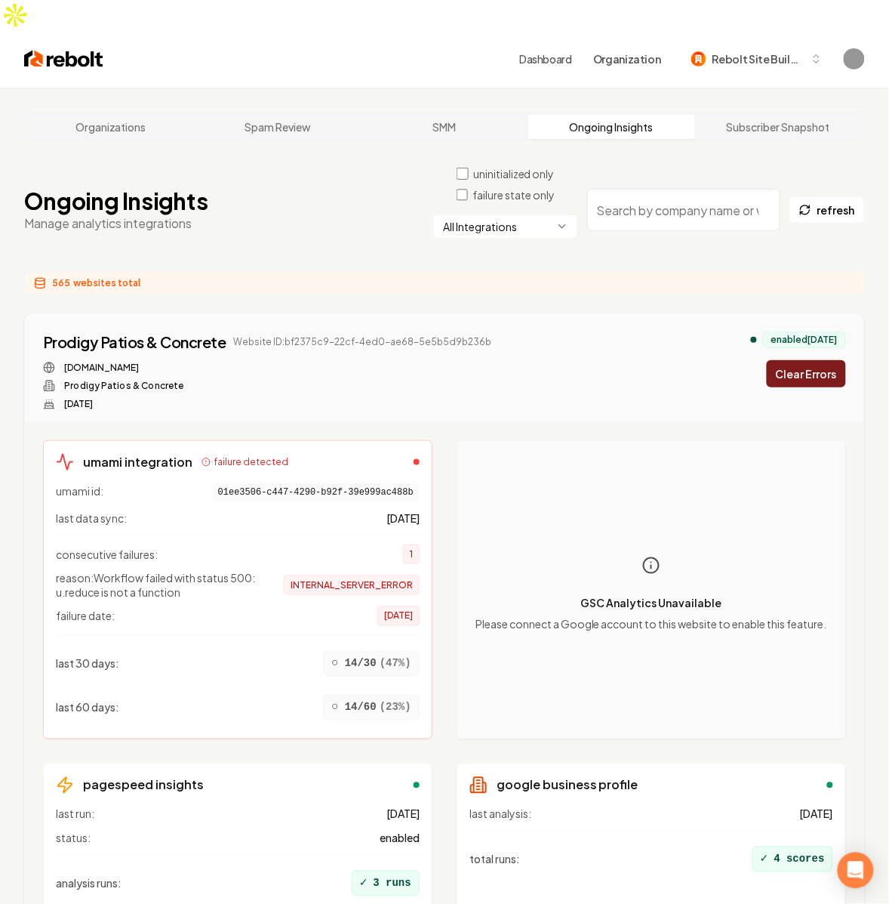
click at [802, 360] on button "Clear Errors" at bounding box center [806, 373] width 79 height 27
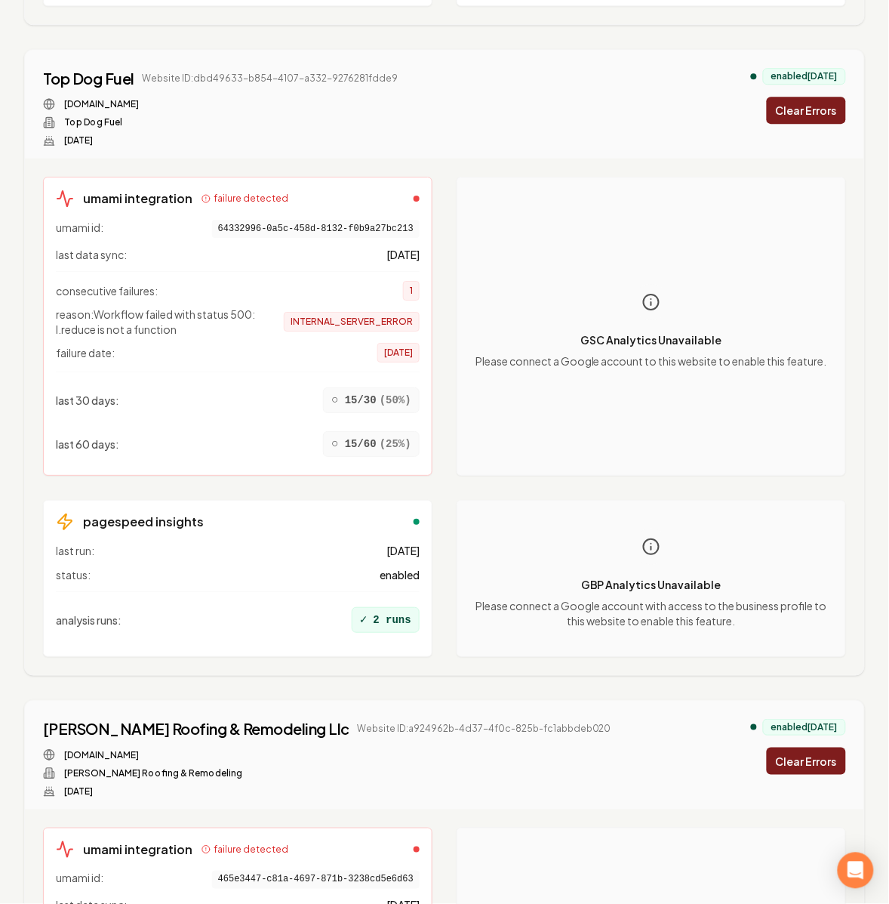
scroll to position [925, 0]
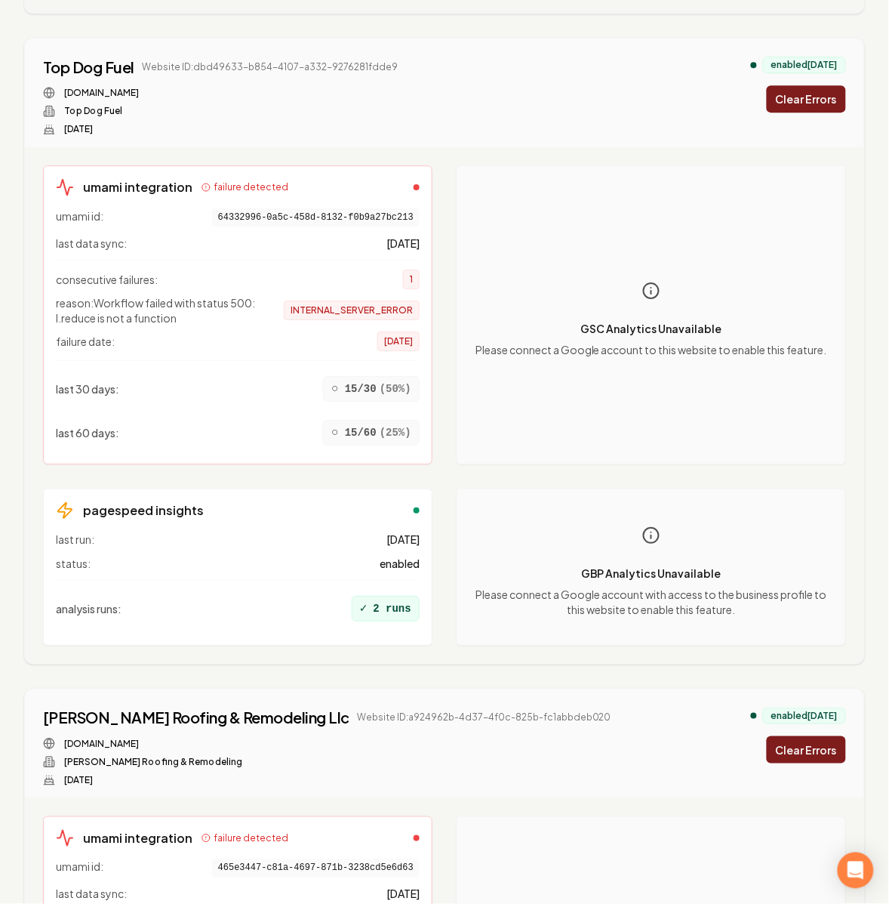
click at [115, 303] on div "consecutive failures: 1 reason: Workflow failed with status 500: l.reduce is no…" at bounding box center [238, 305] width 364 height 91
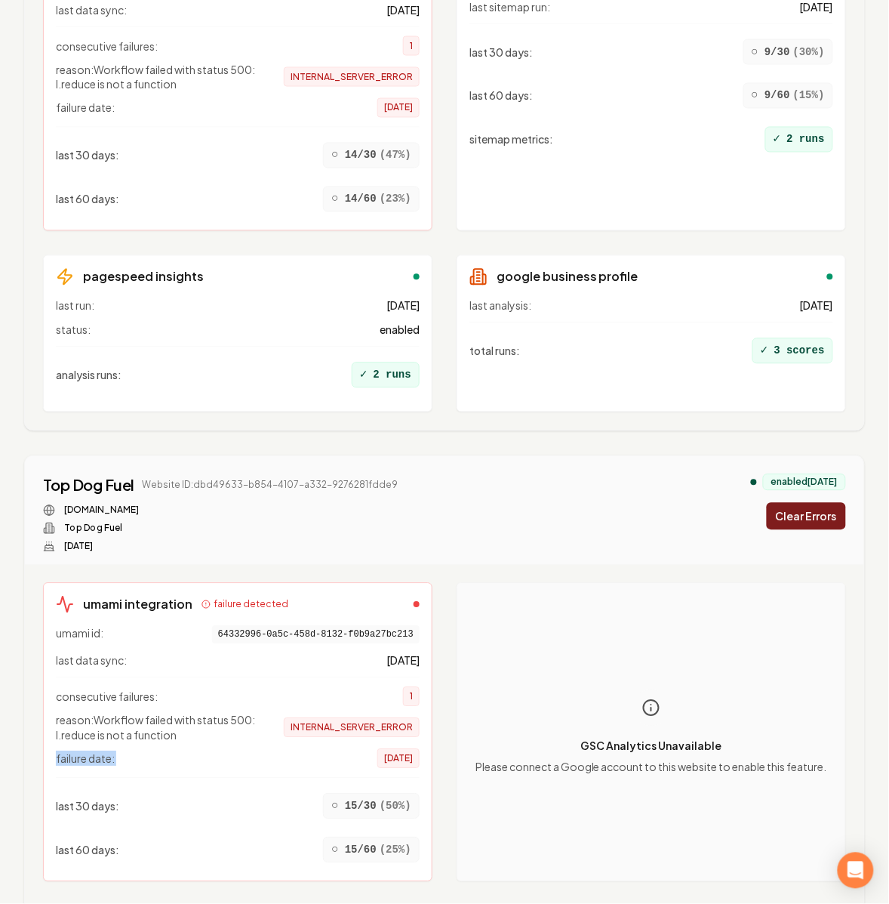
scroll to position [0, 0]
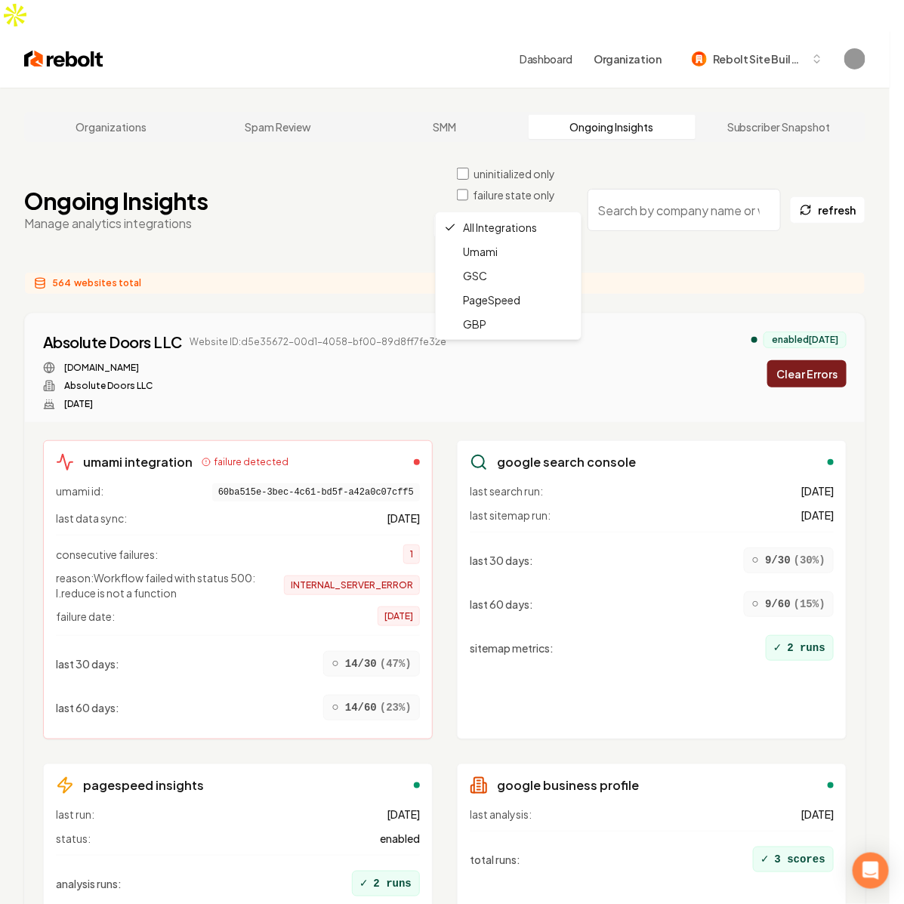
click at [547, 205] on html "Dashboard Organization Rebolt Site Builder Organizations Spam Review SMM Ongoin…" at bounding box center [452, 452] width 904 height 904
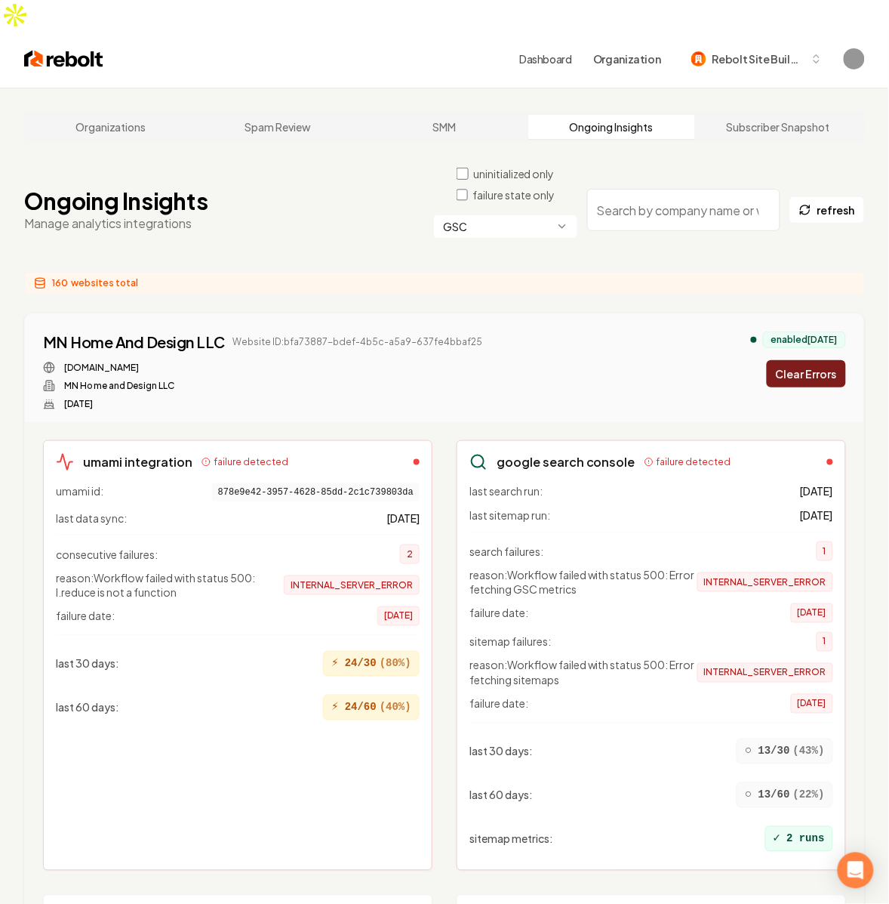
click at [619, 567] on span "reason: Workflow failed with status 500: Error fetching GSC metrics" at bounding box center [584, 582] width 228 height 30
click at [562, 657] on span "reason: Workflow failed with status 500: Error fetching sitemaps" at bounding box center [584, 672] width 228 height 30
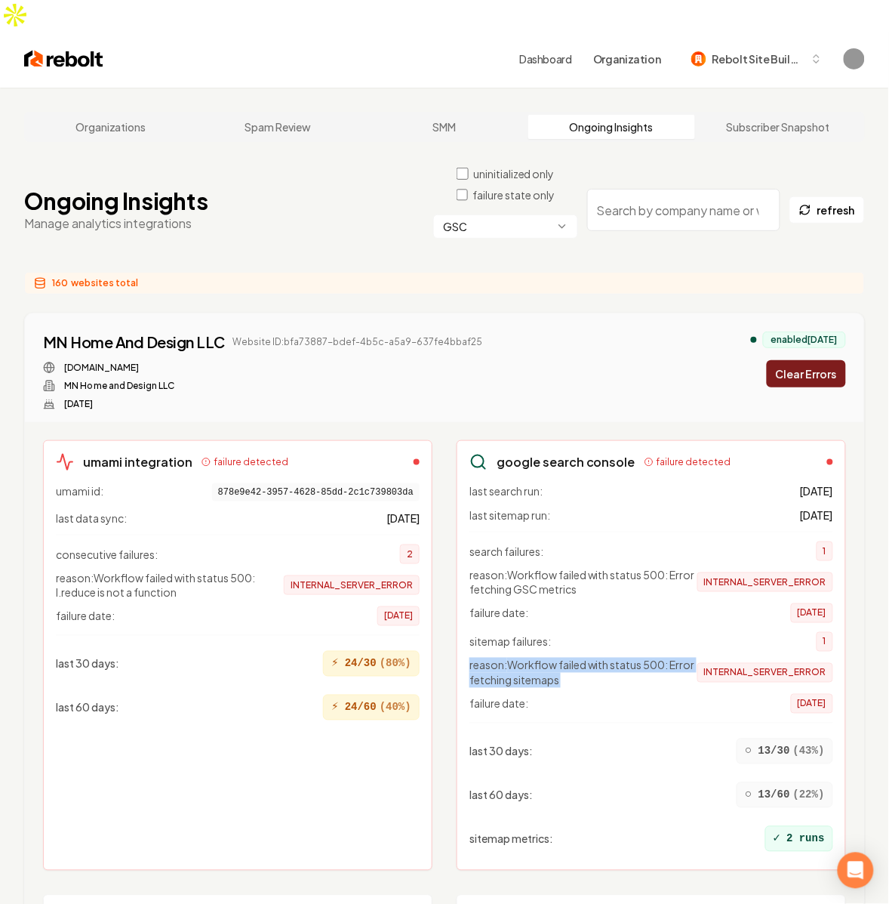
click at [562, 657] on span "reason: Workflow failed with status 500: Error fetching sitemaps" at bounding box center [584, 672] width 228 height 30
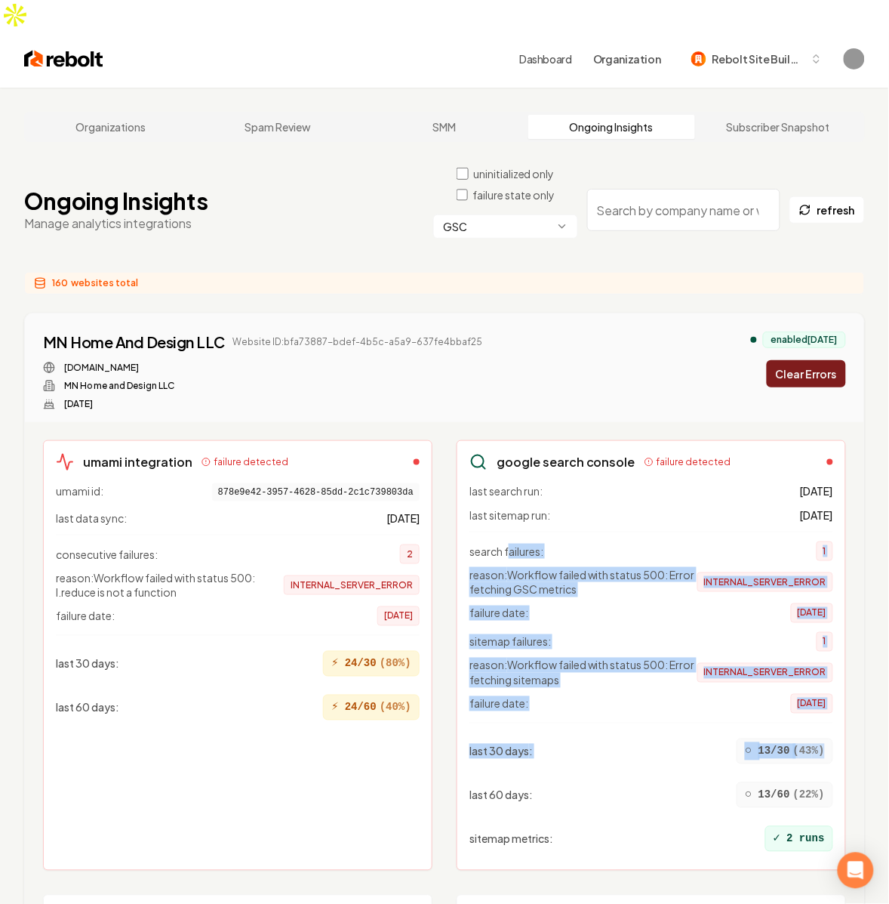
drag, startPoint x: 839, startPoint y: 688, endPoint x: 510, endPoint y: 517, distance: 370.7
click at [510, 517] on div "google search console failure detected last search run: 13 days ago last sitema…" at bounding box center [652, 655] width 390 height 430
click at [510, 544] on span "search failures:" at bounding box center [507, 551] width 74 height 15
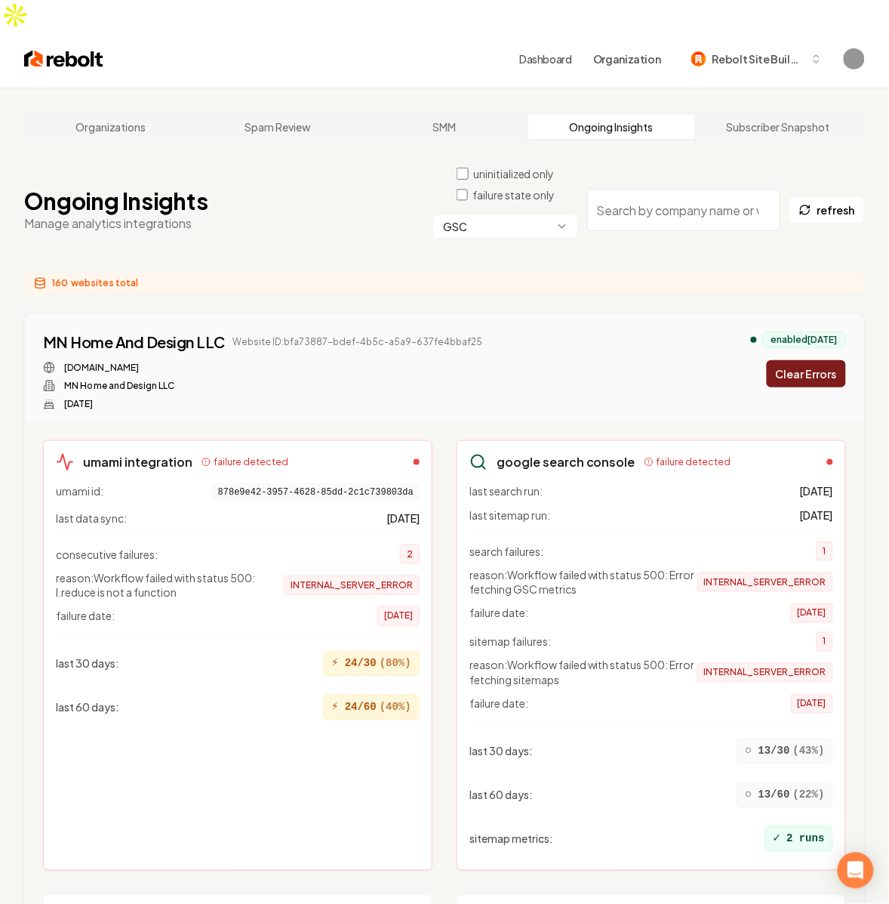
click at [494, 201] on html "Dashboard Organization Rebolt Site Builder Organizations Spam Review SMM Ongoin…" at bounding box center [444, 452] width 889 height 904
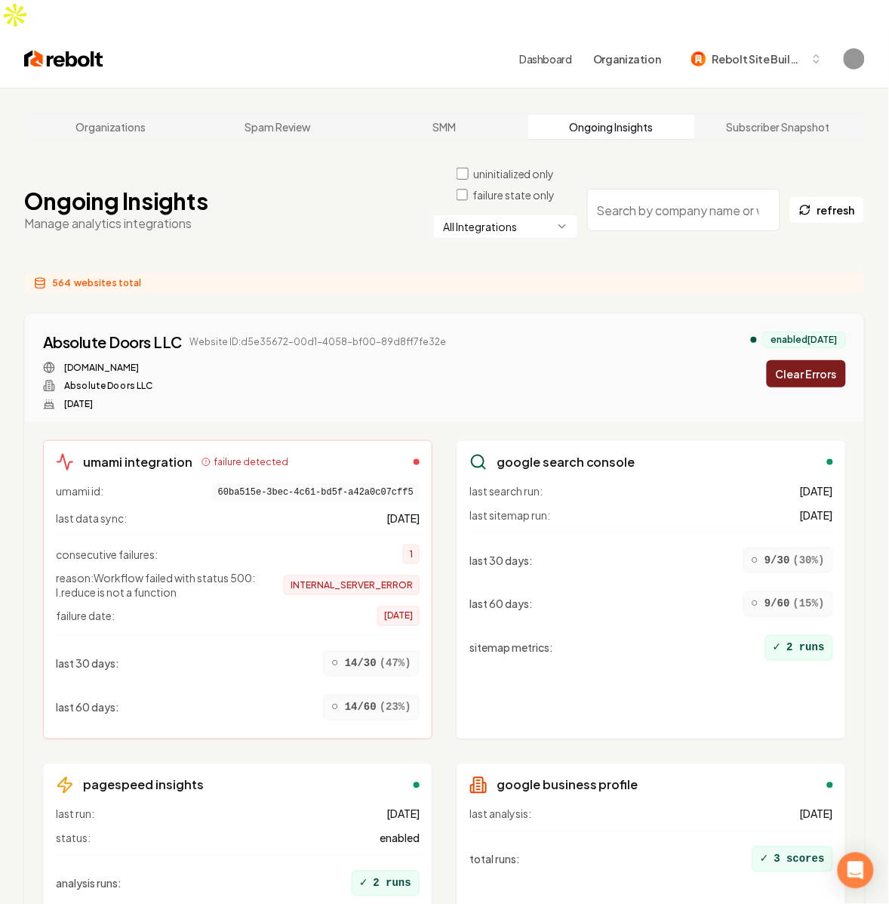
click at [450, 217] on div "All Integrations" at bounding box center [505, 233] width 145 height 39
click at [374, 362] on div "absolutedoorsut.com Absolute Doors LLC Aug 15, 2025" at bounding box center [244, 386] width 403 height 48
click at [387, 223] on div "Ongoing Insights Manage analytics integrations uninitialized only failure state…" at bounding box center [444, 210] width 841 height 88
click at [814, 360] on button "Clear Errors" at bounding box center [806, 373] width 79 height 27
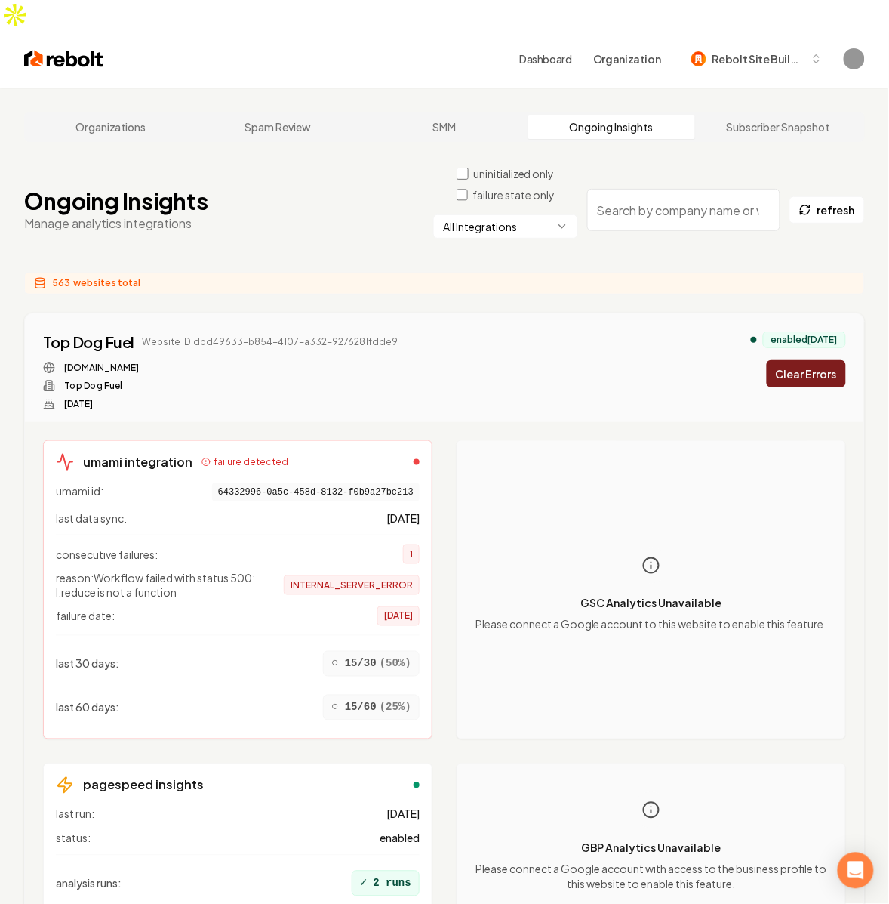
click at [113, 272] on div "563 websites total" at bounding box center [444, 283] width 841 height 23
click at [192, 272] on div "563 websites total" at bounding box center [444, 283] width 841 height 23
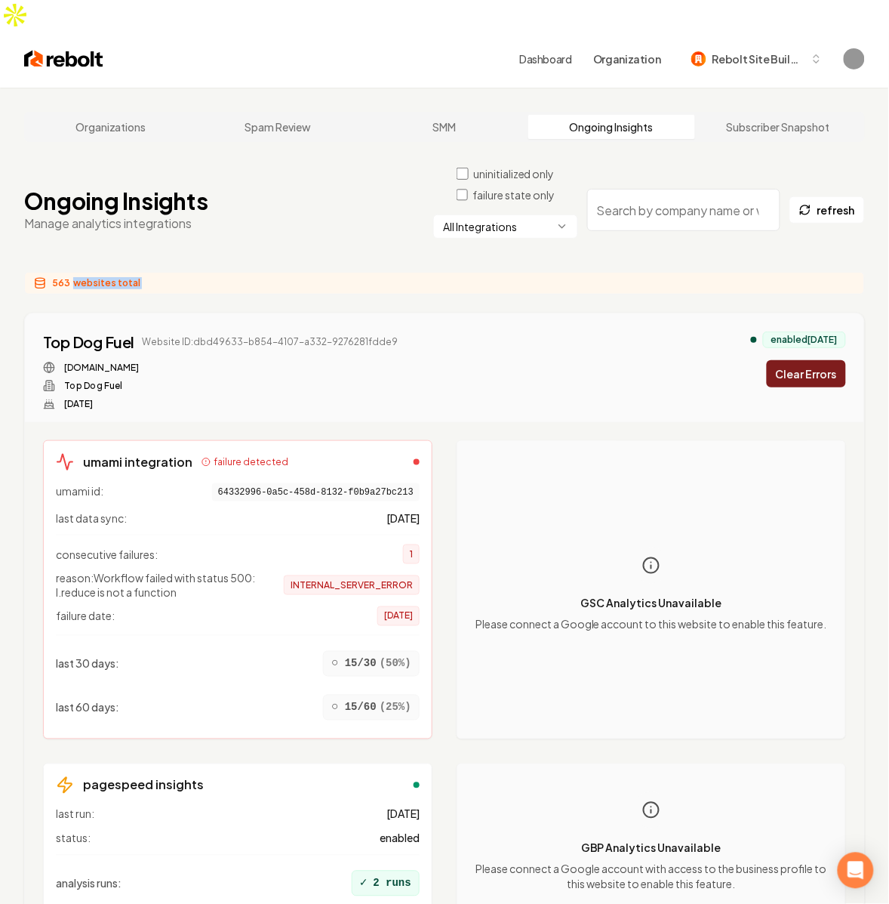
click at [192, 272] on div "563 websites total" at bounding box center [444, 283] width 841 height 23
click at [638, 272] on div "563 websites total" at bounding box center [444, 283] width 841 height 23
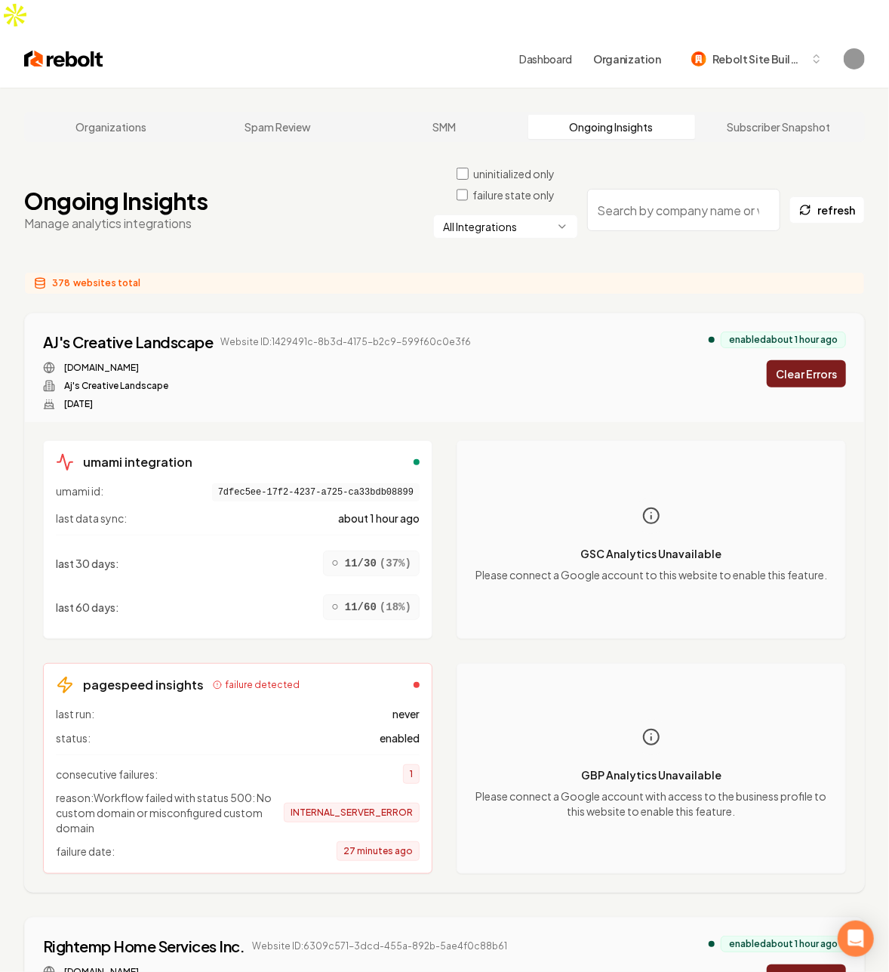
drag, startPoint x: 324, startPoint y: 309, endPoint x: 332, endPoint y: 313, distance: 9.1
click at [324, 336] on span "Website ID: 1429491c-8b3d-4175-b2c9-599f60c0e3f6" at bounding box center [346, 342] width 251 height 12
click at [408, 336] on span "Website ID: 1429491c-8b3d-4175-b2c9-599f60c0e3f6" at bounding box center [346, 342] width 251 height 12
drag, startPoint x: 408, startPoint y: 313, endPoint x: 457, endPoint y: 254, distance: 76.6
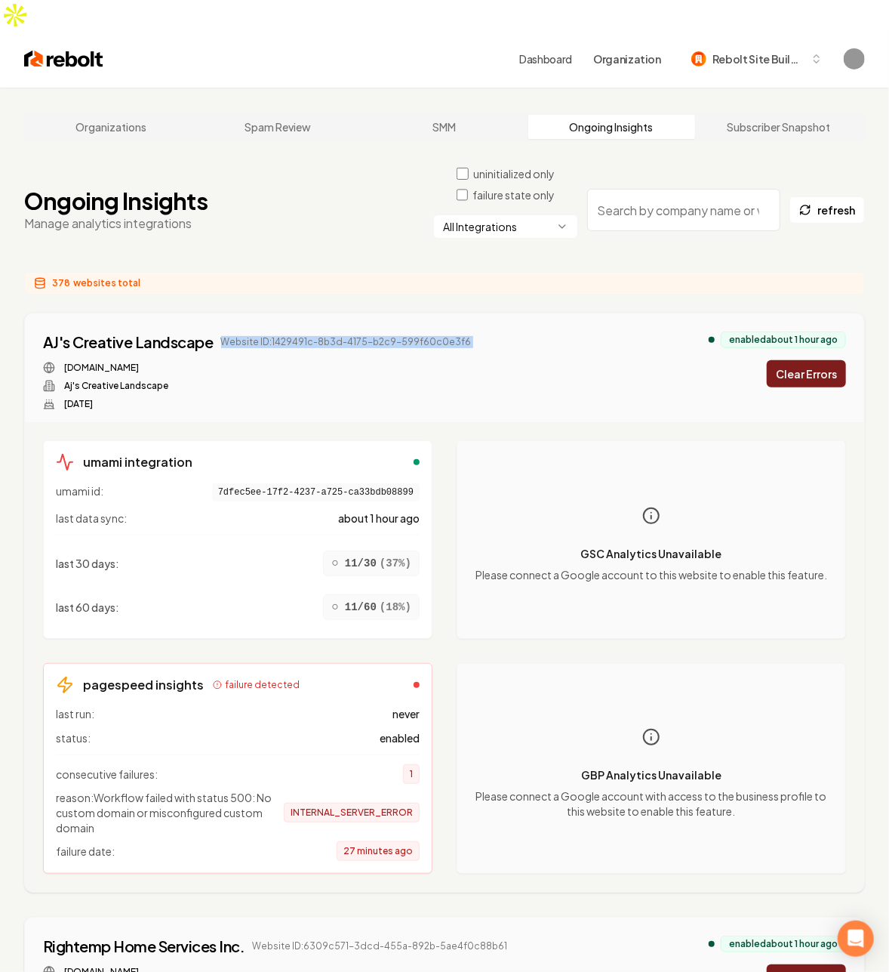
click at [412, 336] on span "Website ID: 1429491c-8b3d-4175-b2c9-599f60c0e3f6" at bounding box center [346, 342] width 251 height 12
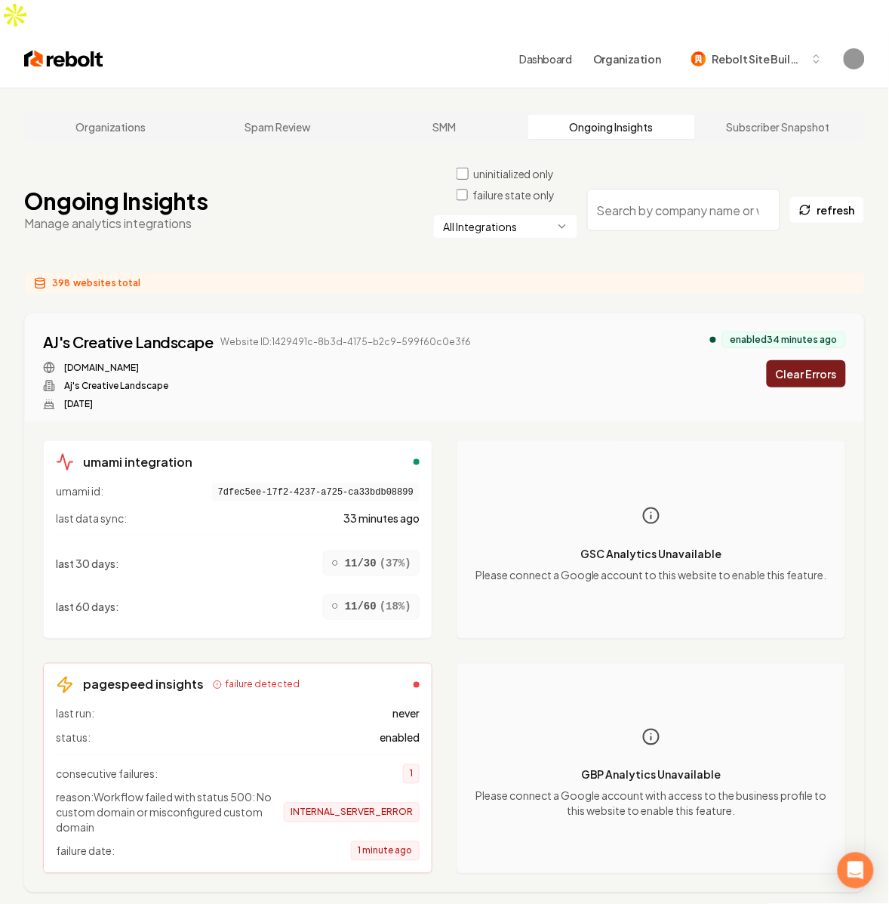
click at [254, 190] on div "Ongoing Insights Manage analytics integrations uninitialized only failure state…" at bounding box center [444, 210] width 841 height 88
click at [247, 272] on div "398 websites total" at bounding box center [444, 283] width 841 height 23
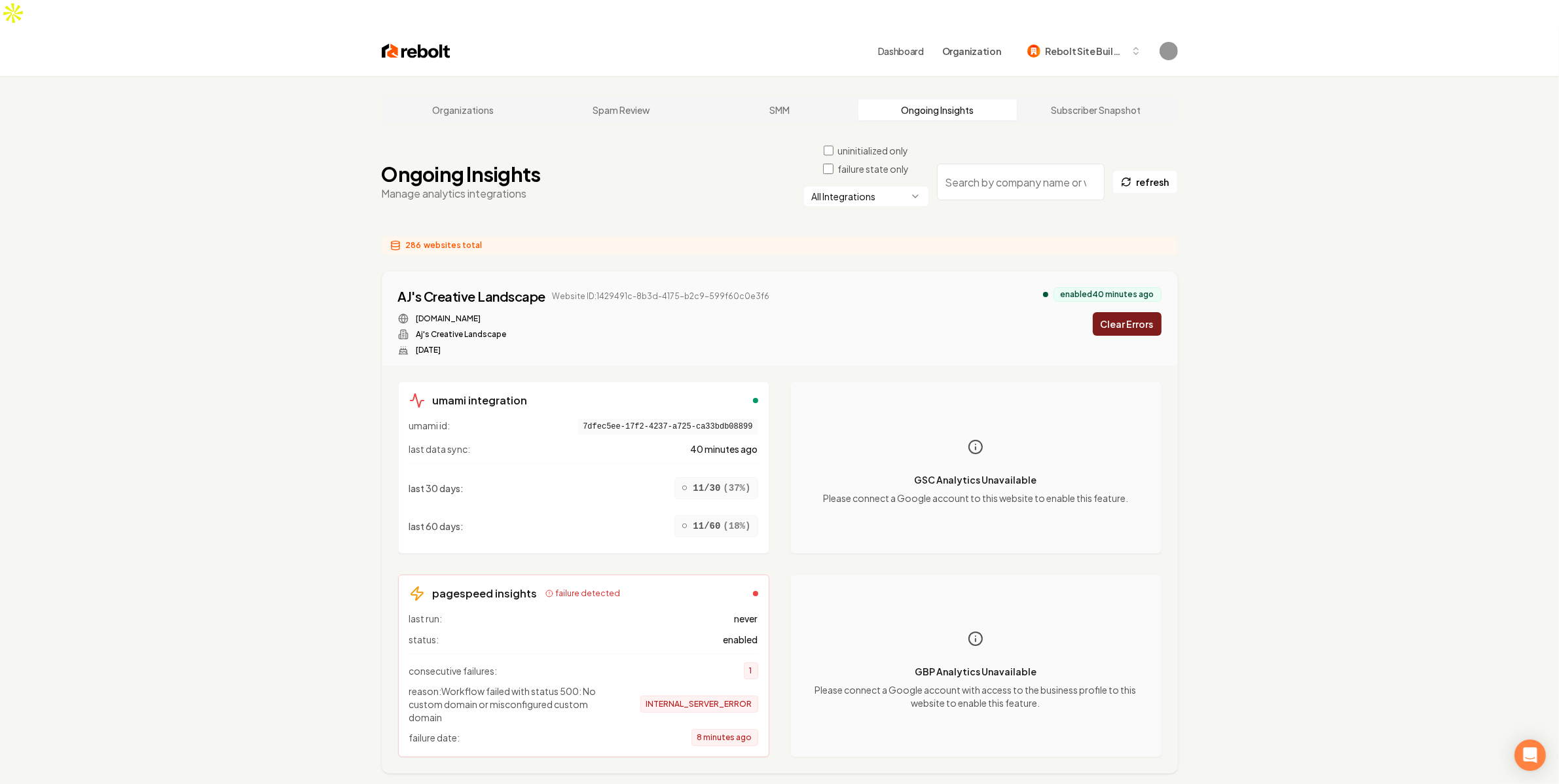
click at [855, 162] on label "failure state only" at bounding box center [873, 168] width 71 height 13
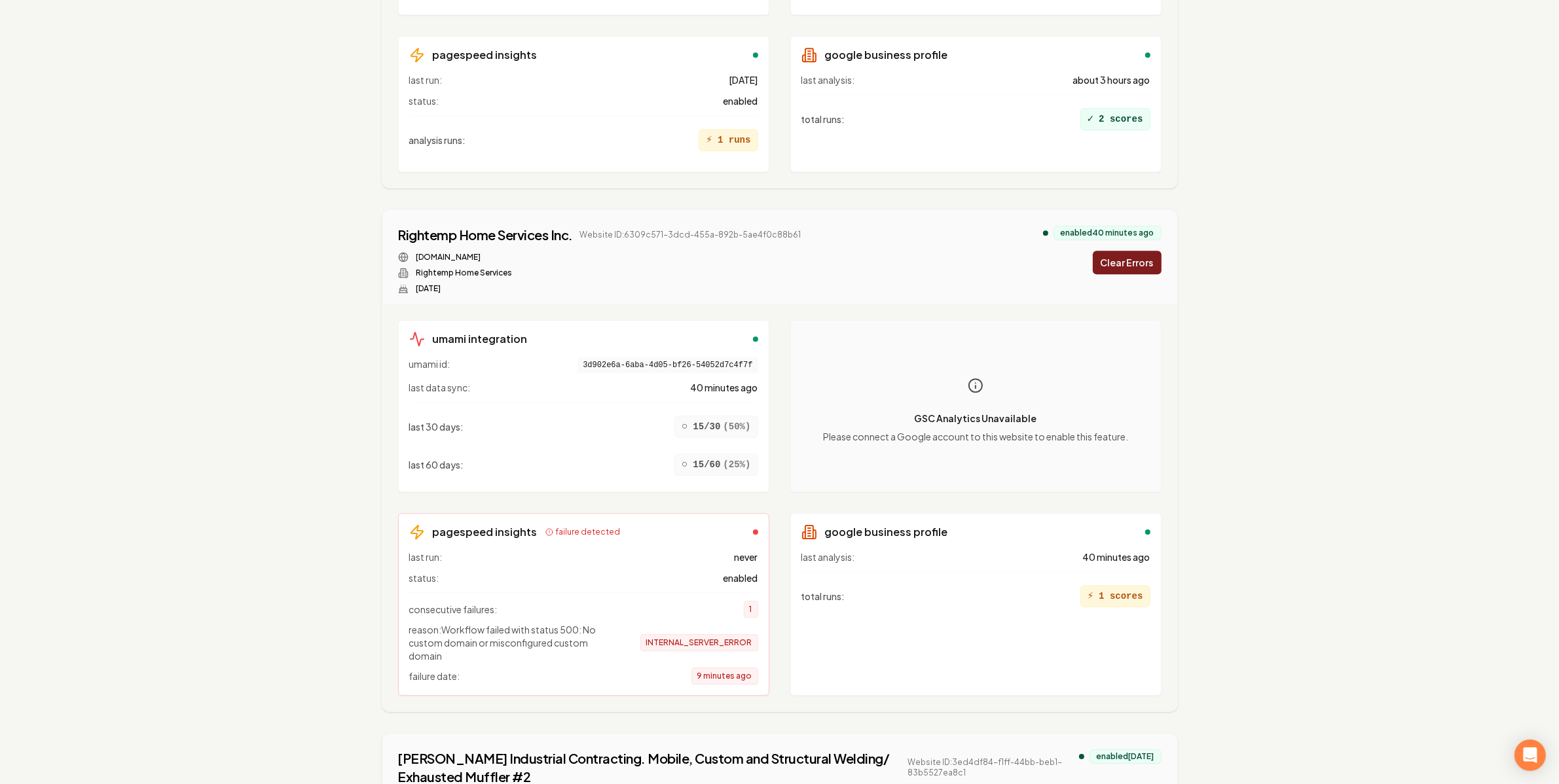
scroll to position [11784, 0]
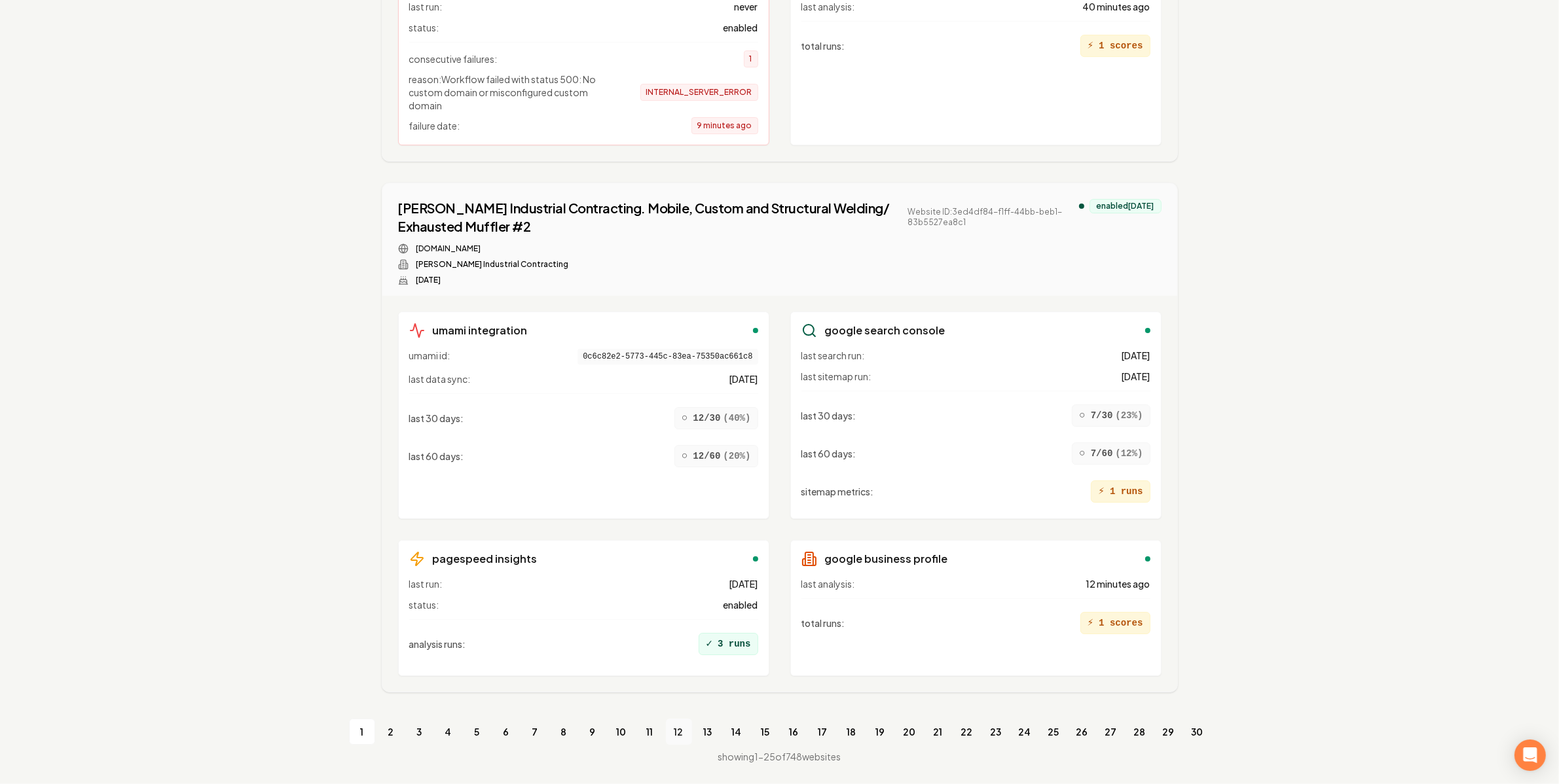
click at [671, 735] on link "12" at bounding box center [679, 732] width 26 height 26
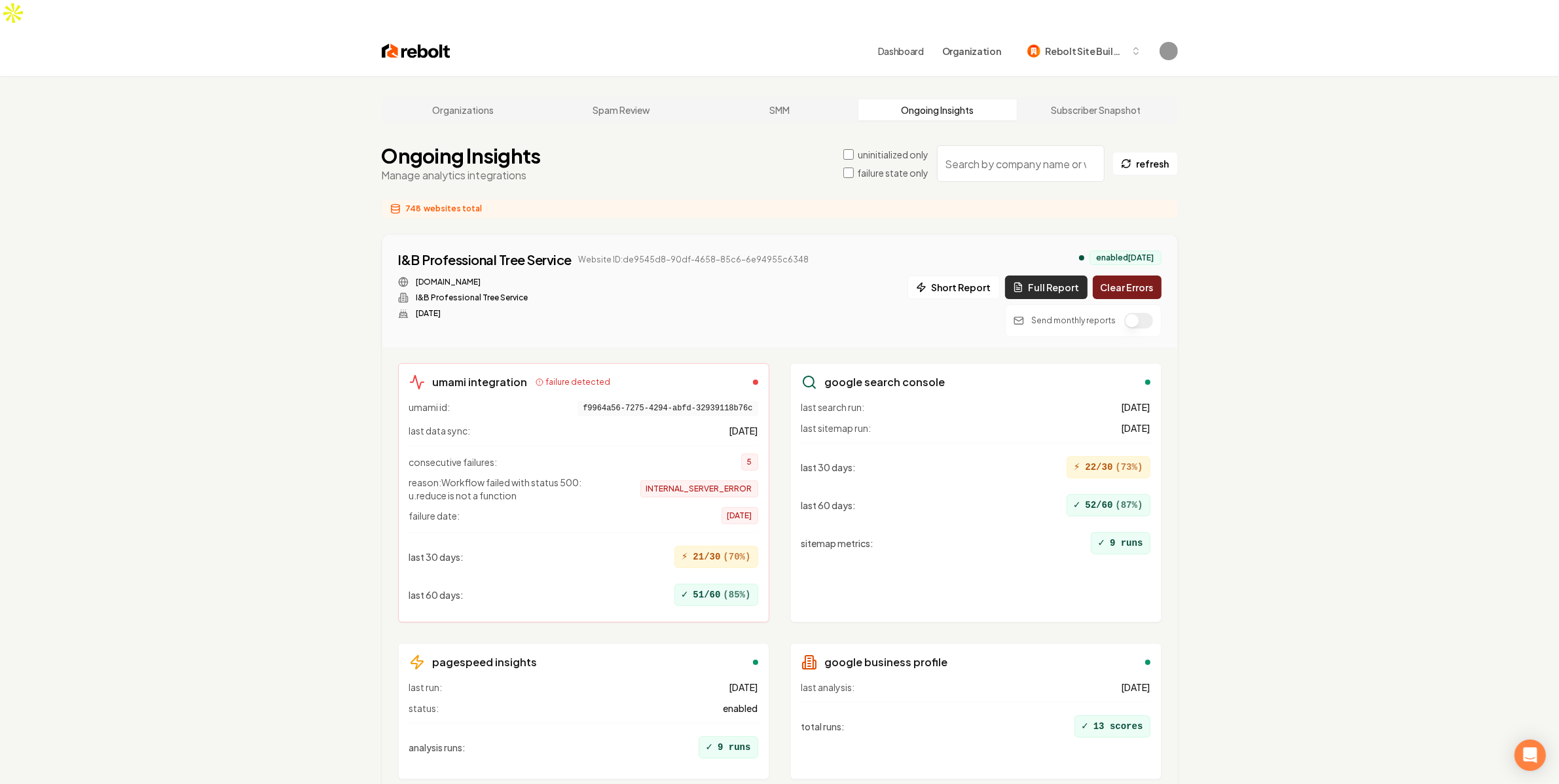
click at [1049, 276] on button "Full Report" at bounding box center [1046, 287] width 82 height 23
click at [811, 269] on div "I&B Professional Tree Service Website ID: de9545d8-90df-4658-85c6-6e94955c6348 …" at bounding box center [780, 294] width 763 height 87
click at [1041, 276] on button "Full Report" at bounding box center [1046, 287] width 82 height 23
click at [1019, 156] on div "Ongoing Insights Manage analytics integrations uninitialized only failure state…" at bounding box center [780, 163] width 796 height 39
click at [1008, 146] on input "search" at bounding box center [1020, 164] width 167 height 36
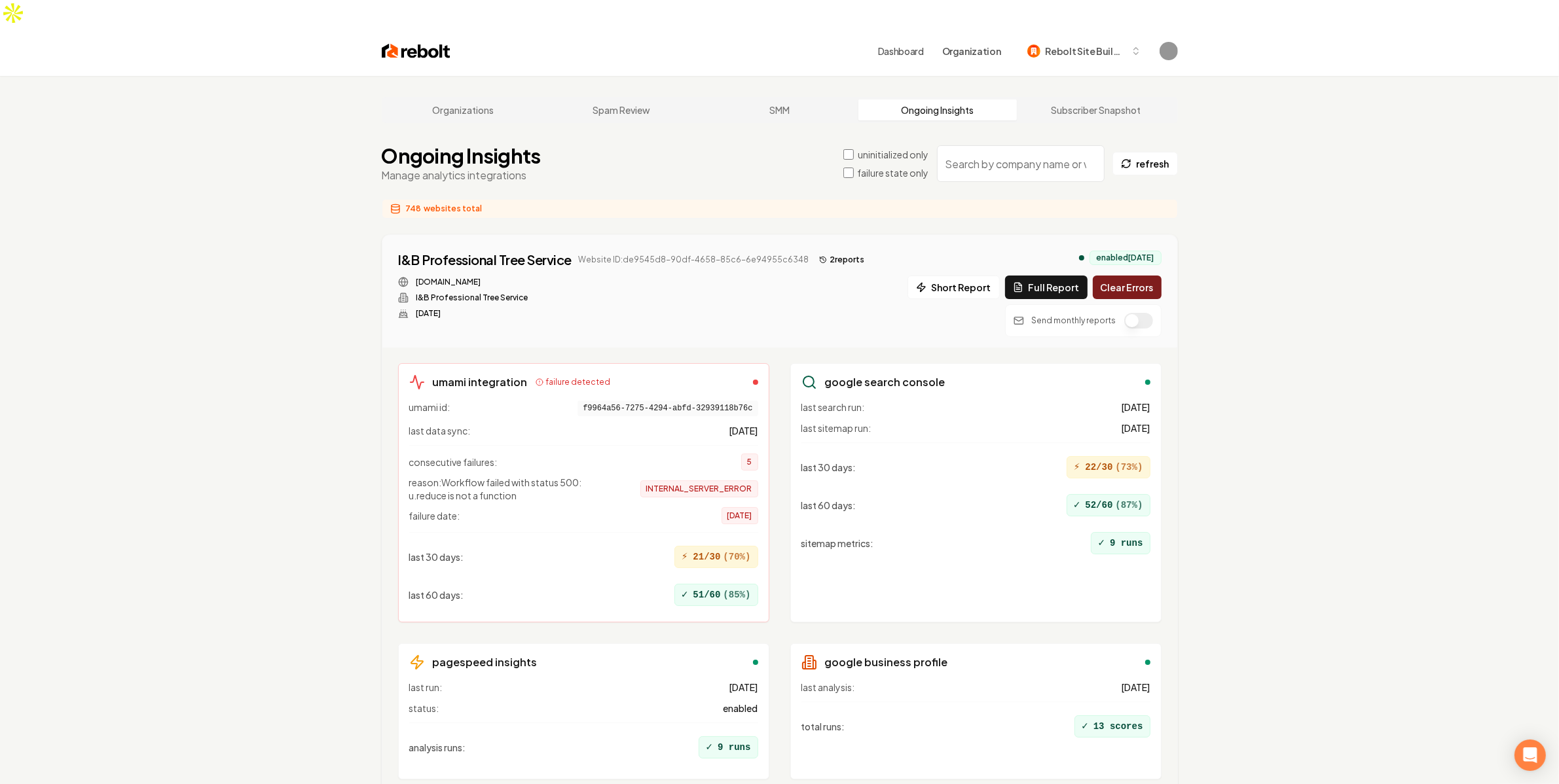
paste input "5392cfe4-c91c-4427-8051-e38b86d6a287"
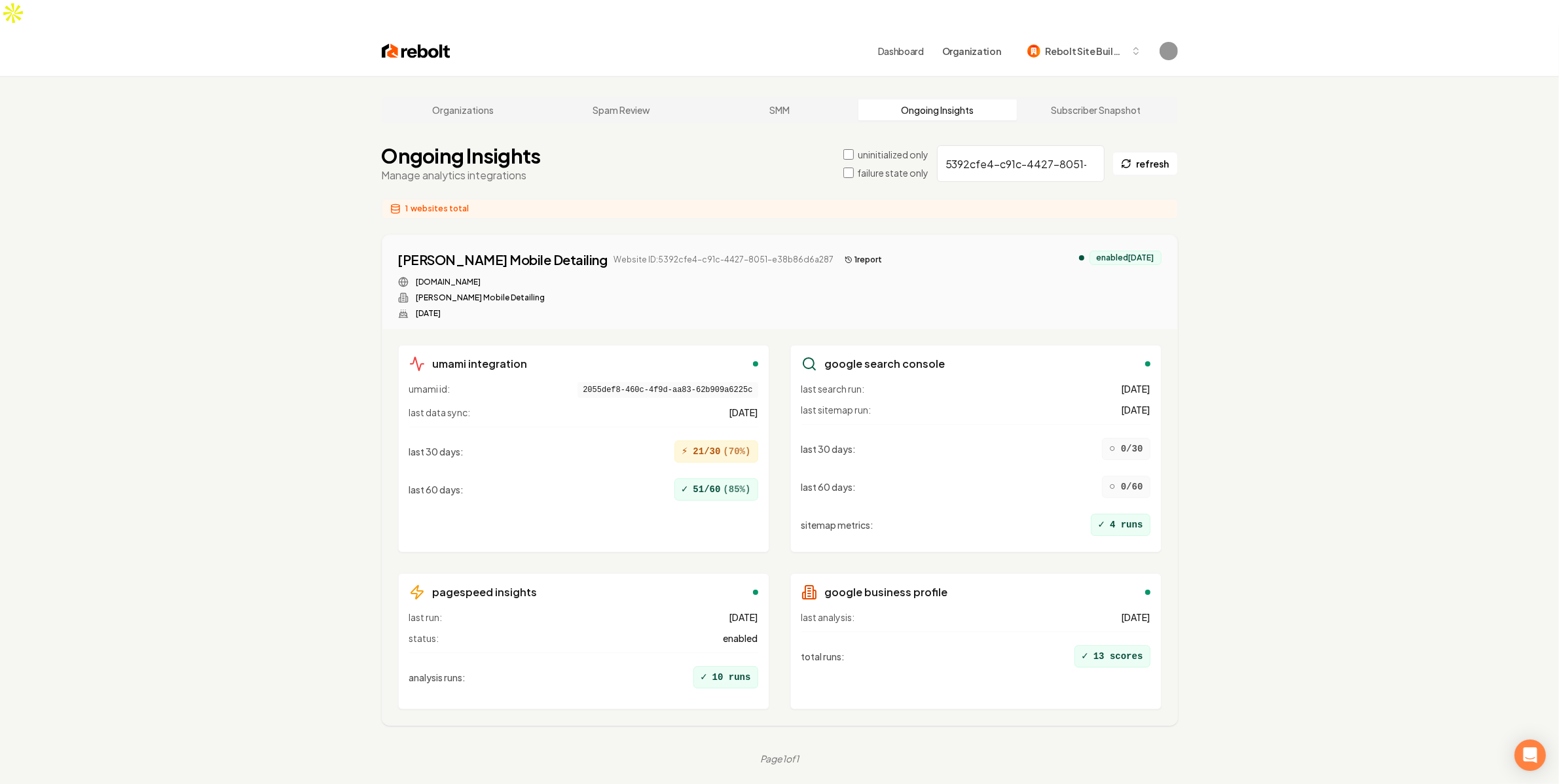
click at [840, 252] on button "1 report" at bounding box center [864, 260] width 49 height 16
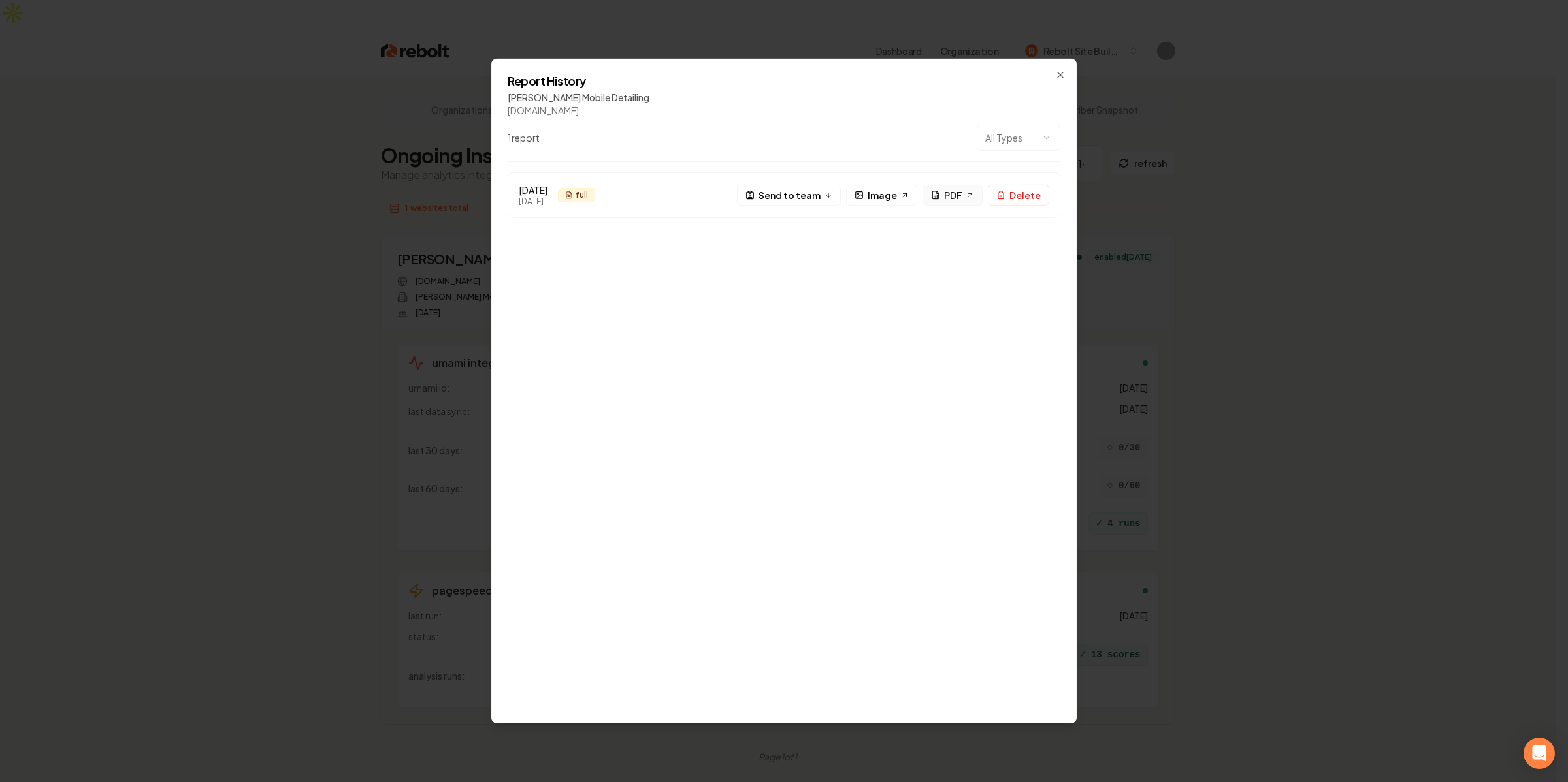
click at [971, 200] on link "PDF" at bounding box center [952, 196] width 60 height 21
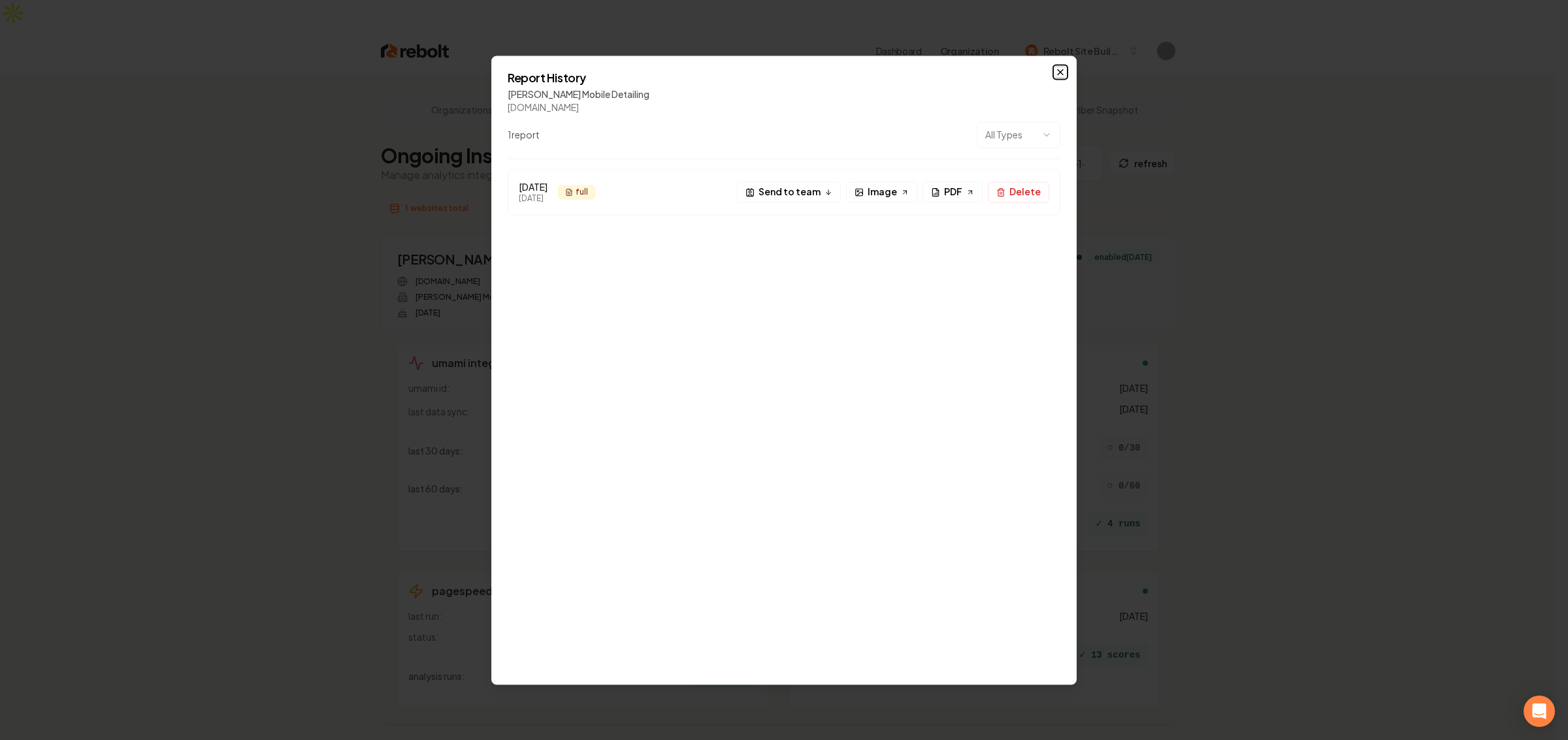
click at [1064, 69] on icon "button" at bounding box center [1060, 72] width 10 height 10
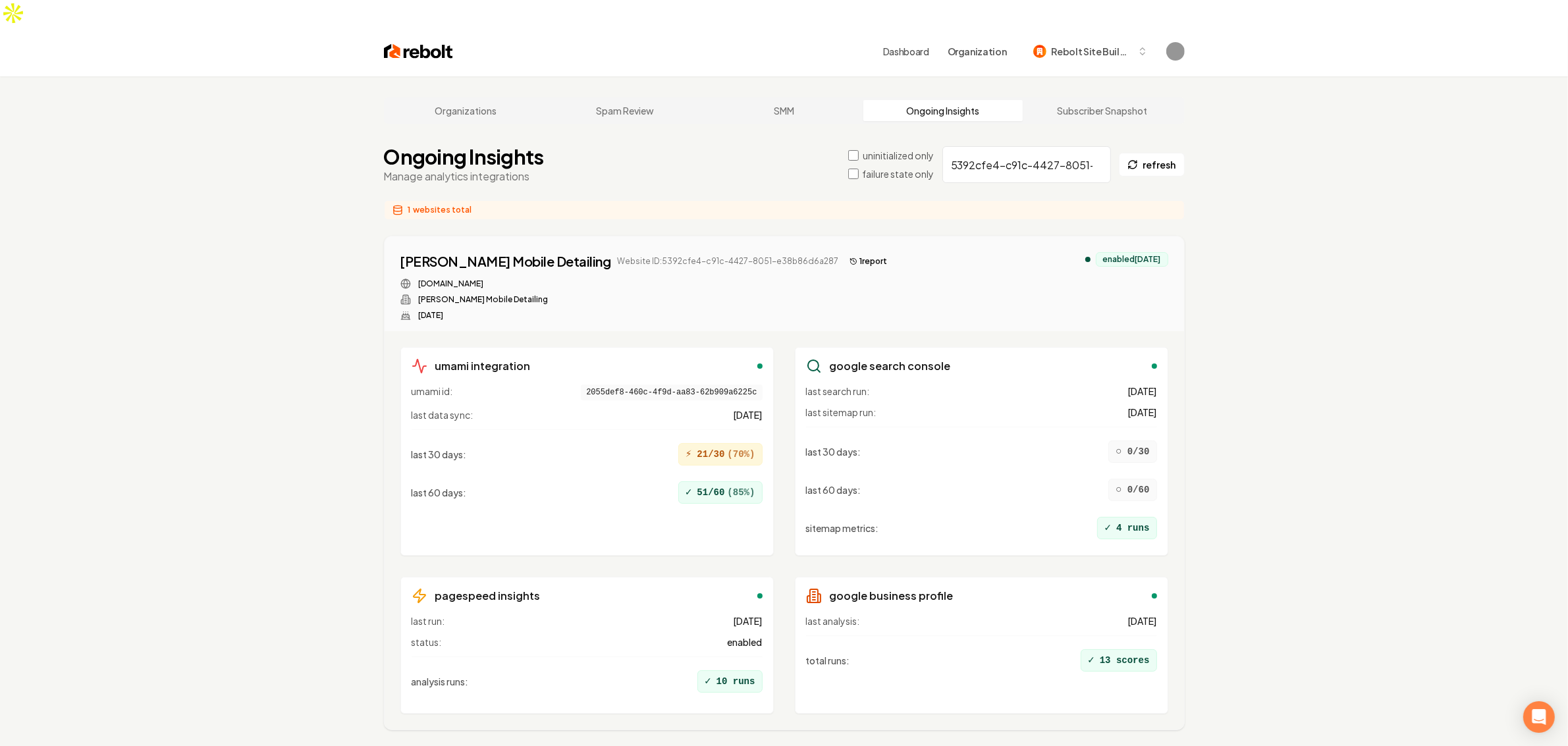
click at [1016, 147] on input "5392cfe4-c91c-4427-8051-e38b86d6a287" at bounding box center [1026, 165] width 168 height 37
paste input "edd3edaa-5f6e-432f-958c-cd9fffaa249f"
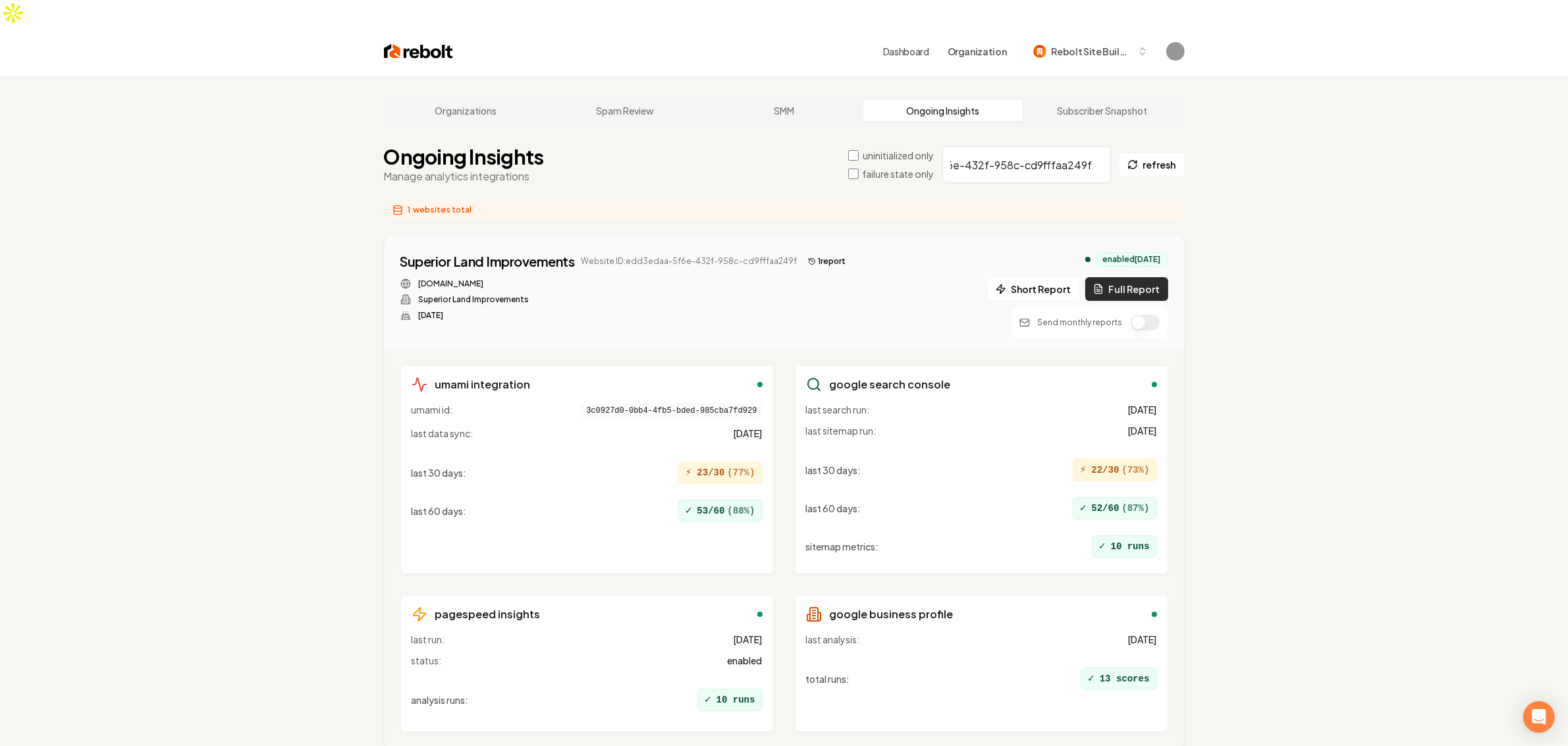
type input "edd3edaa-5f6e-432f-958c-cd9fffaa249f"
click at [1122, 277] on button "Full Report" at bounding box center [1126, 289] width 83 height 24
click at [824, 284] on div "superiorlandimprovements.com Superior Land Improvements Mar 11, 2025" at bounding box center [626, 299] width 451 height 42
click at [851, 278] on div "Superior Land Improvements Website ID: edd3edaa-5f6e-432f-958c-cd9fffaa249f 2 r…" at bounding box center [784, 296] width 768 height 87
click at [821, 254] on button "2 report s" at bounding box center [831, 262] width 56 height 16
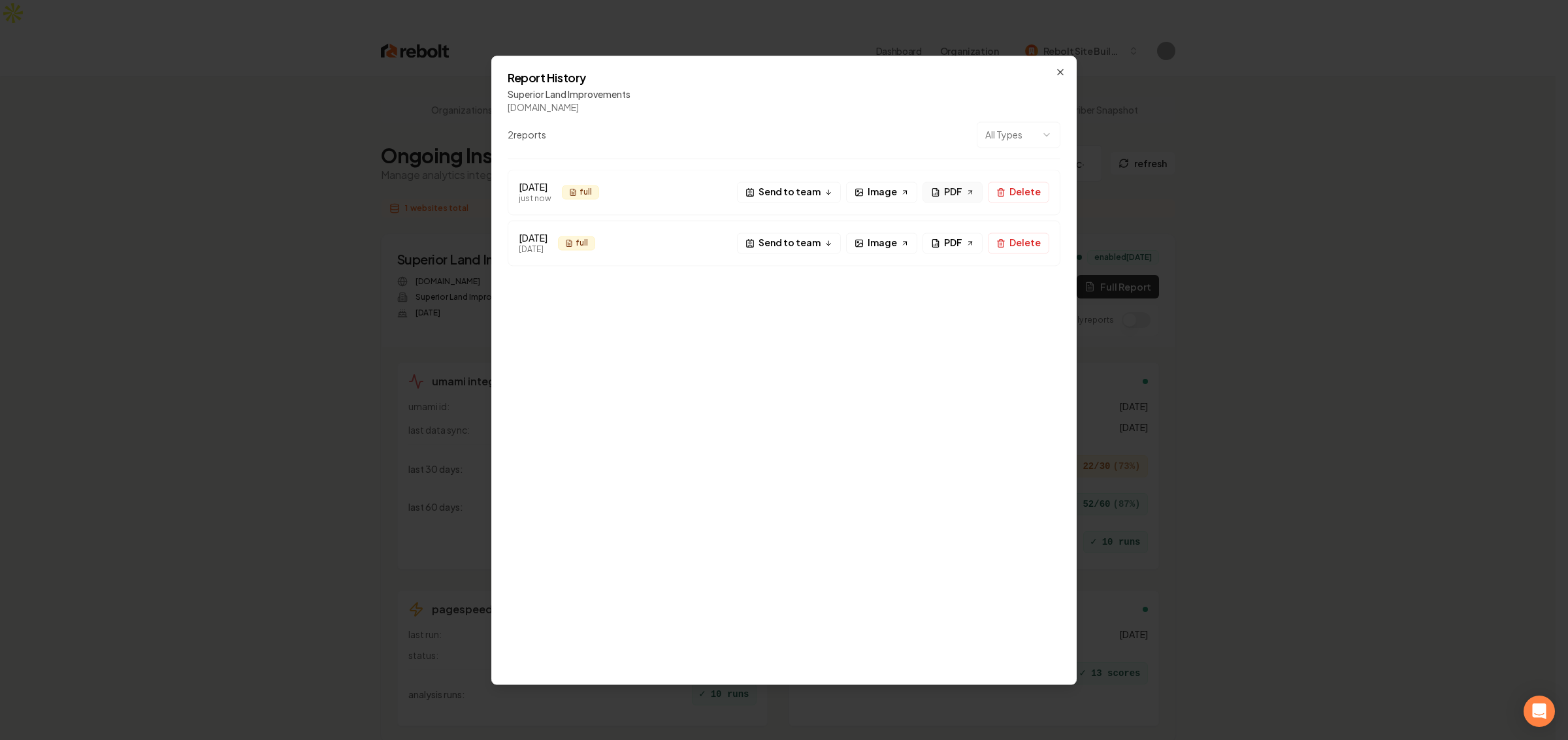
click at [953, 190] on span "PDF" at bounding box center [953, 192] width 18 height 14
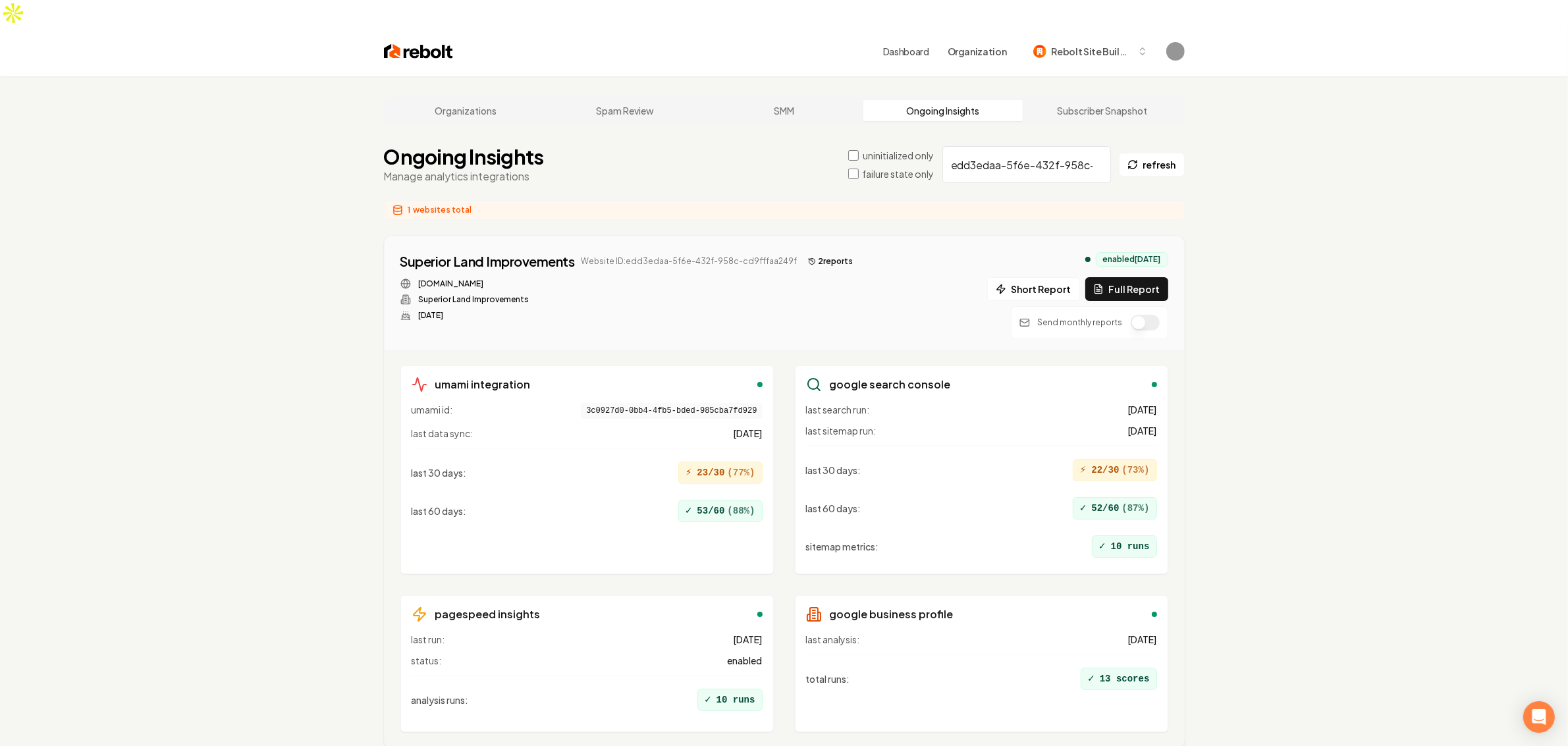
click at [969, 147] on input "edd3edaa-5f6e-432f-958c-cd9fffaa249f" at bounding box center [1026, 165] width 168 height 37
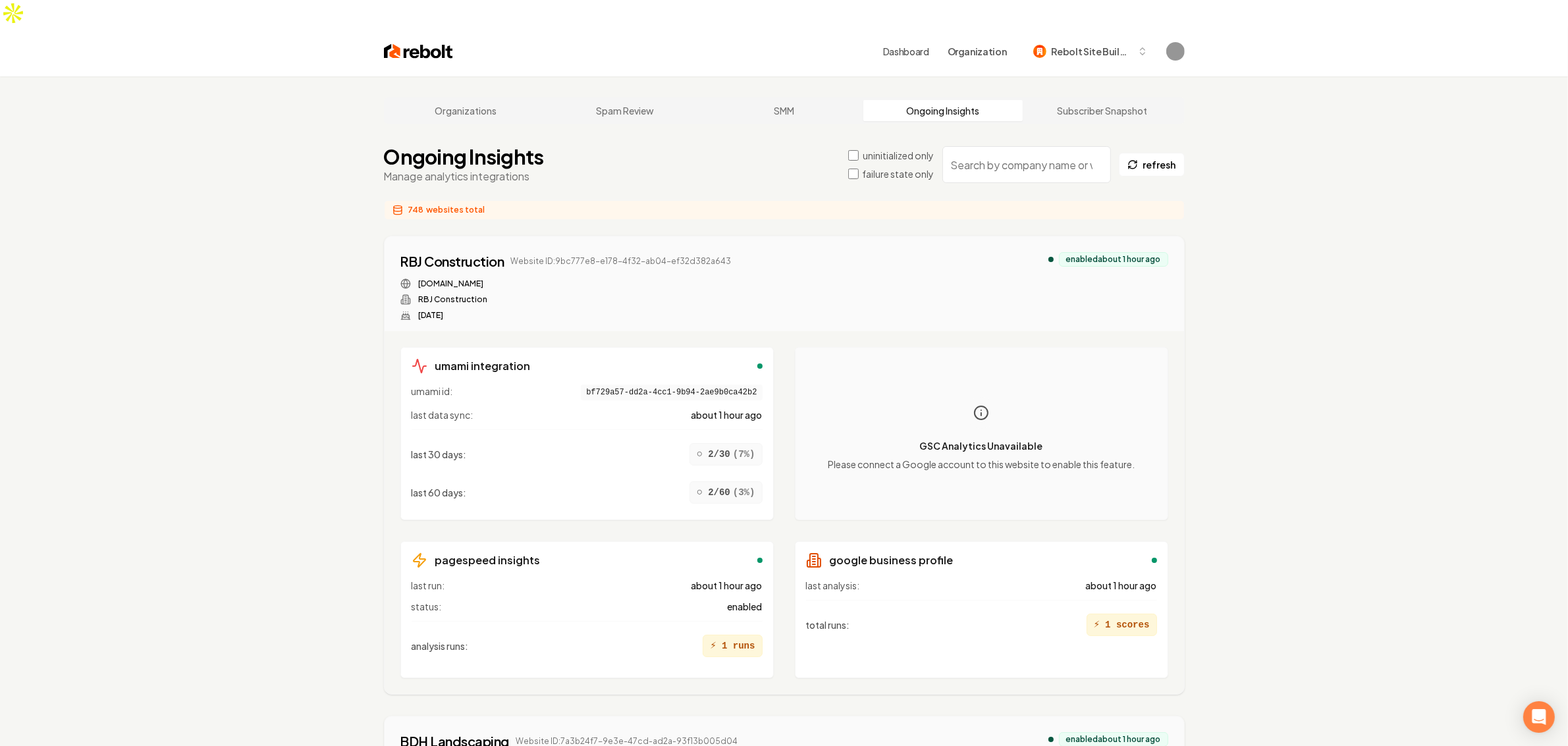
click at [887, 168] on label "failure state only" at bounding box center [899, 174] width 72 height 13
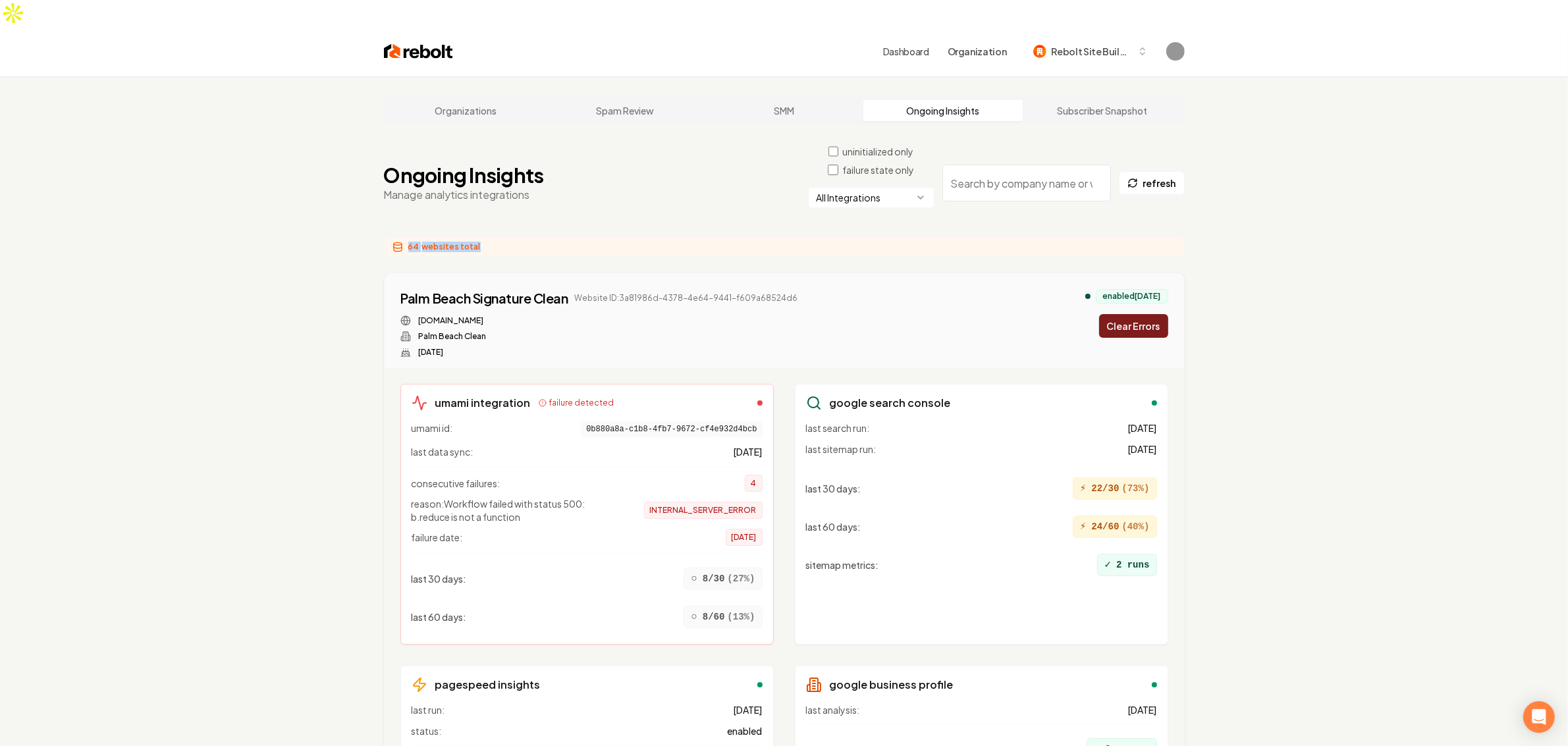
drag, startPoint x: 512, startPoint y: 222, endPoint x: 353, endPoint y: 229, distance: 159.2
click at [410, 242] on span "64" at bounding box center [414, 247] width 11 height 10
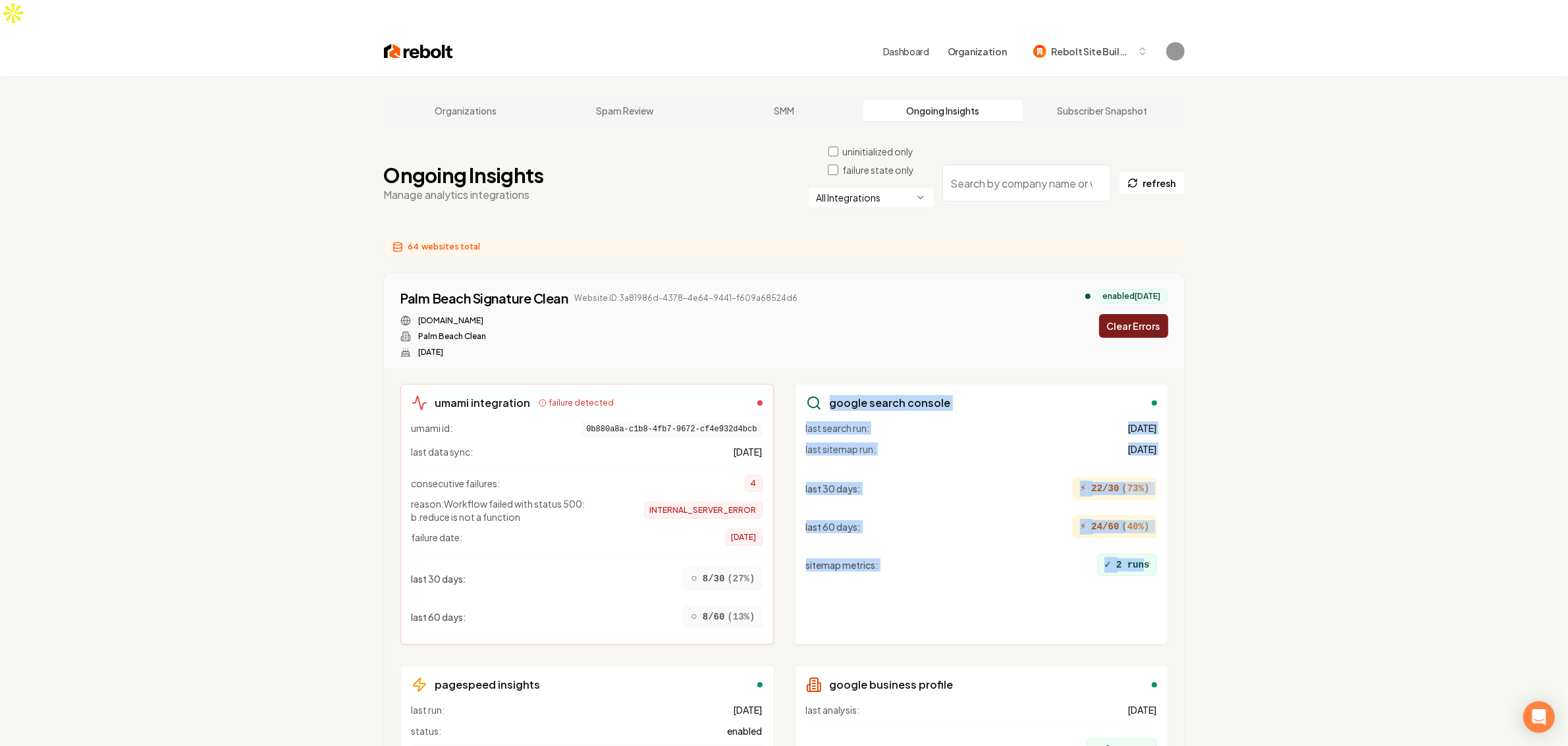
drag, startPoint x: 1143, startPoint y: 601, endPoint x: 816, endPoint y: 380, distance: 394.7
click at [816, 384] on div "google search console last search run: 3 days ago last sitemap run: 3 days ago …" at bounding box center [982, 514] width 373 height 261
click at [1018, 510] on div "last 60 days : ⚡ 24/60 ( 40 %)" at bounding box center [982, 527] width 351 height 33
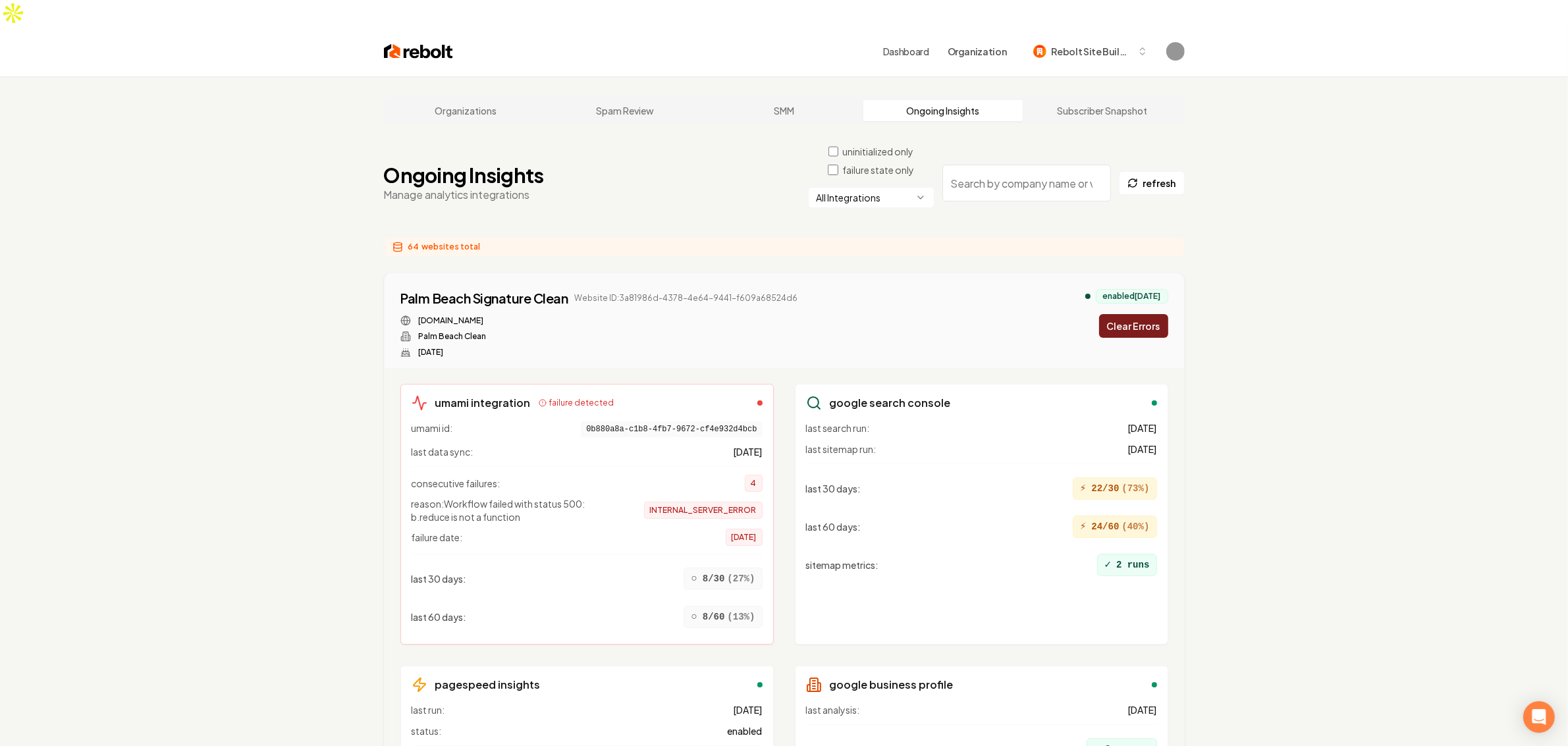
click at [1092, 587] on div "last search run: 3 days ago last sitemap run: 3 days ago last 30 days : ⚡ 22/30…" at bounding box center [982, 527] width 351 height 212
click at [1152, 598] on div "last search run: 3 days ago last sitemap run: 3 days ago last 30 days : ⚡ 22/30…" at bounding box center [982, 527] width 351 height 212
click at [1138, 599] on div "last search run: 3 days ago last sitemap run: 3 days ago last 30 days : ⚡ 22/30…" at bounding box center [982, 527] width 351 height 212
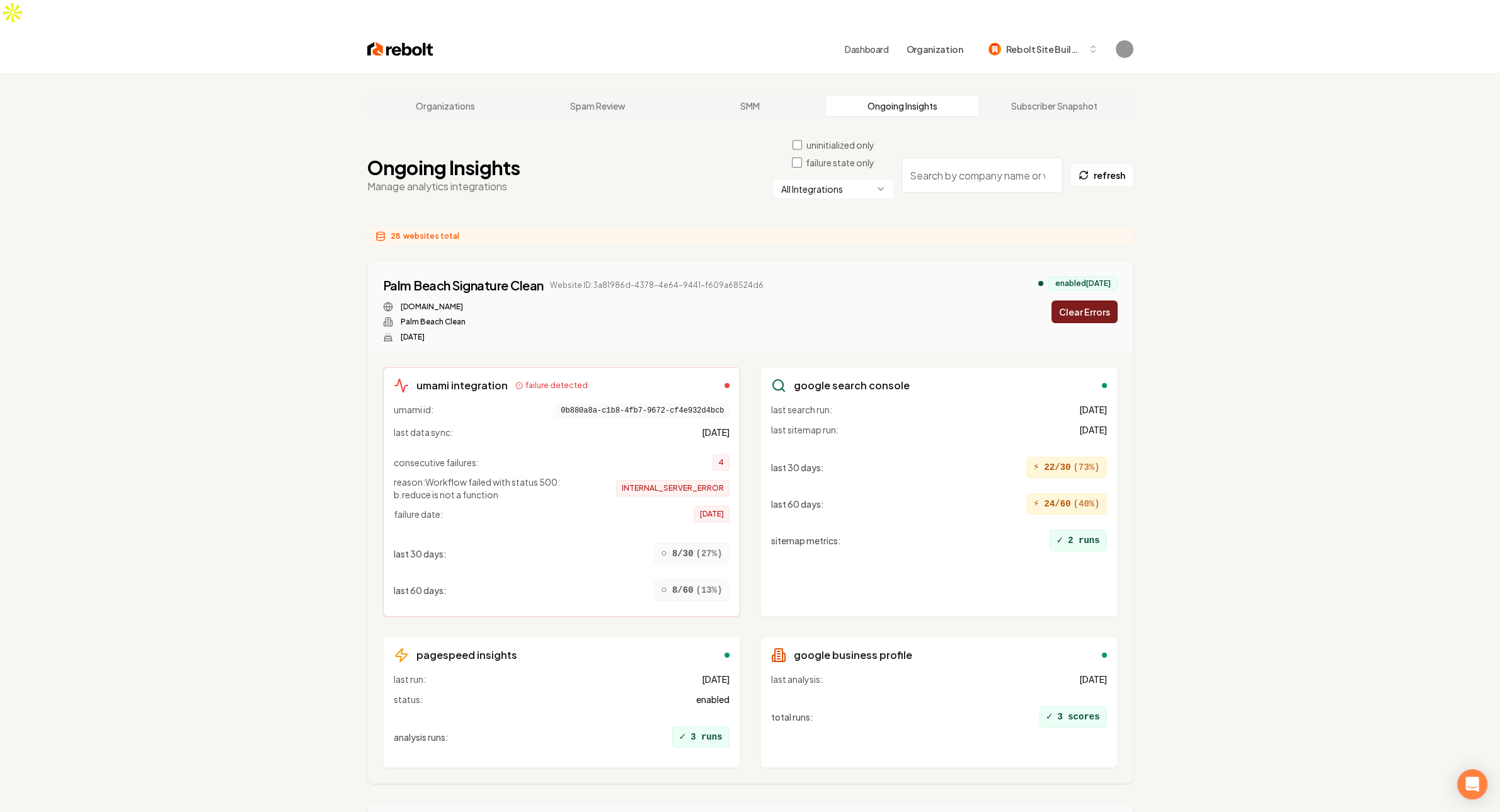
click at [598, 280] on span "Website ID: 3a81986d-4378-4e64-9441-f609a68524d6" at bounding box center [657, 285] width 214 height 10
click at [909, 277] on div "Palm Beach Signature Clean Website ID: 3a81986d-4378-4e64-9441-f609a68524d6 pal…" at bounding box center [750, 309] width 735 height 66
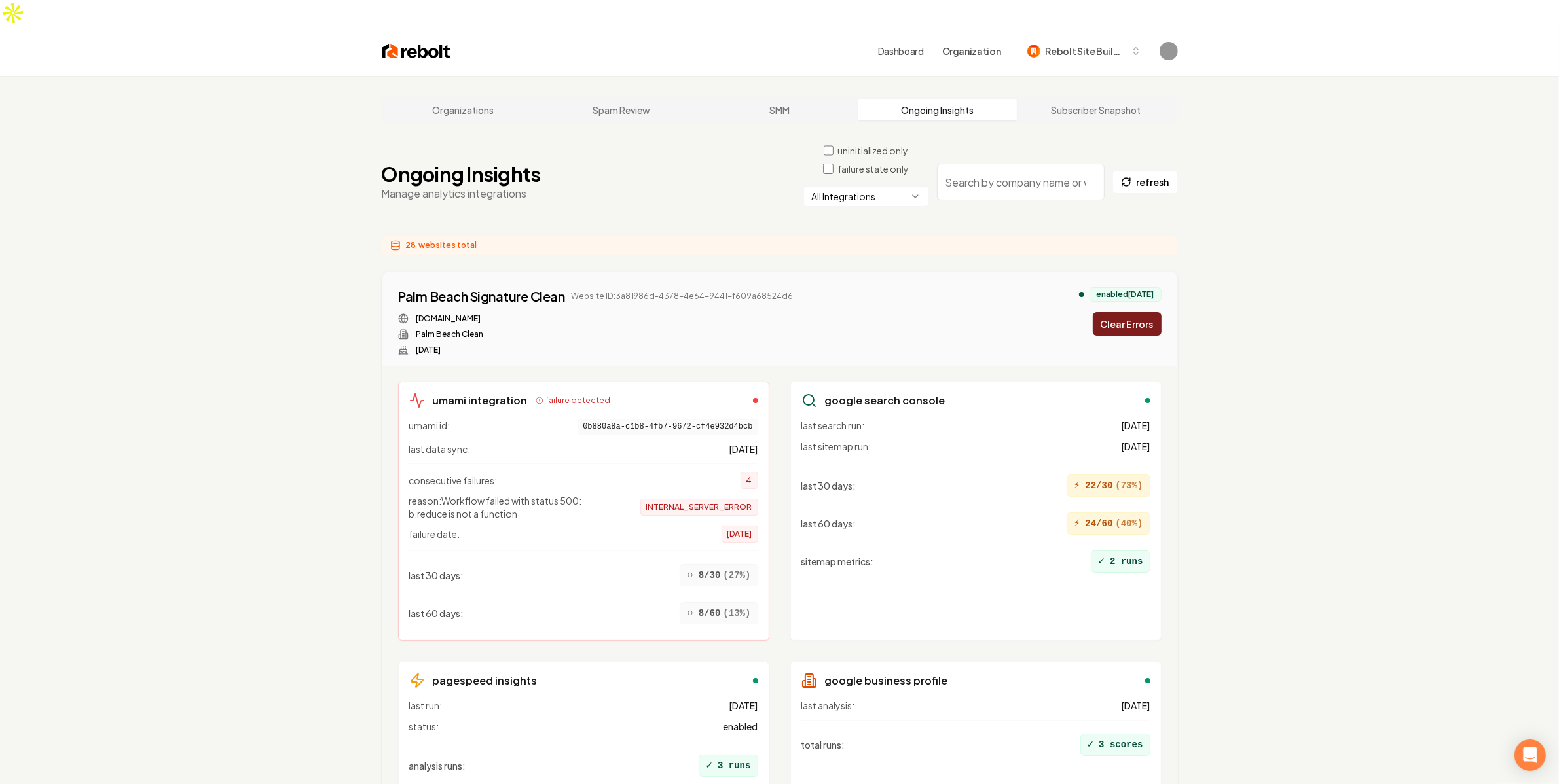
click at [1144, 312] on button "Clear Errors" at bounding box center [1127, 323] width 69 height 23
click at [637, 291] on span "Website ID: 3a81986d-4378-4e64-9441-f609a68524d6" at bounding box center [683, 297] width 222 height 10
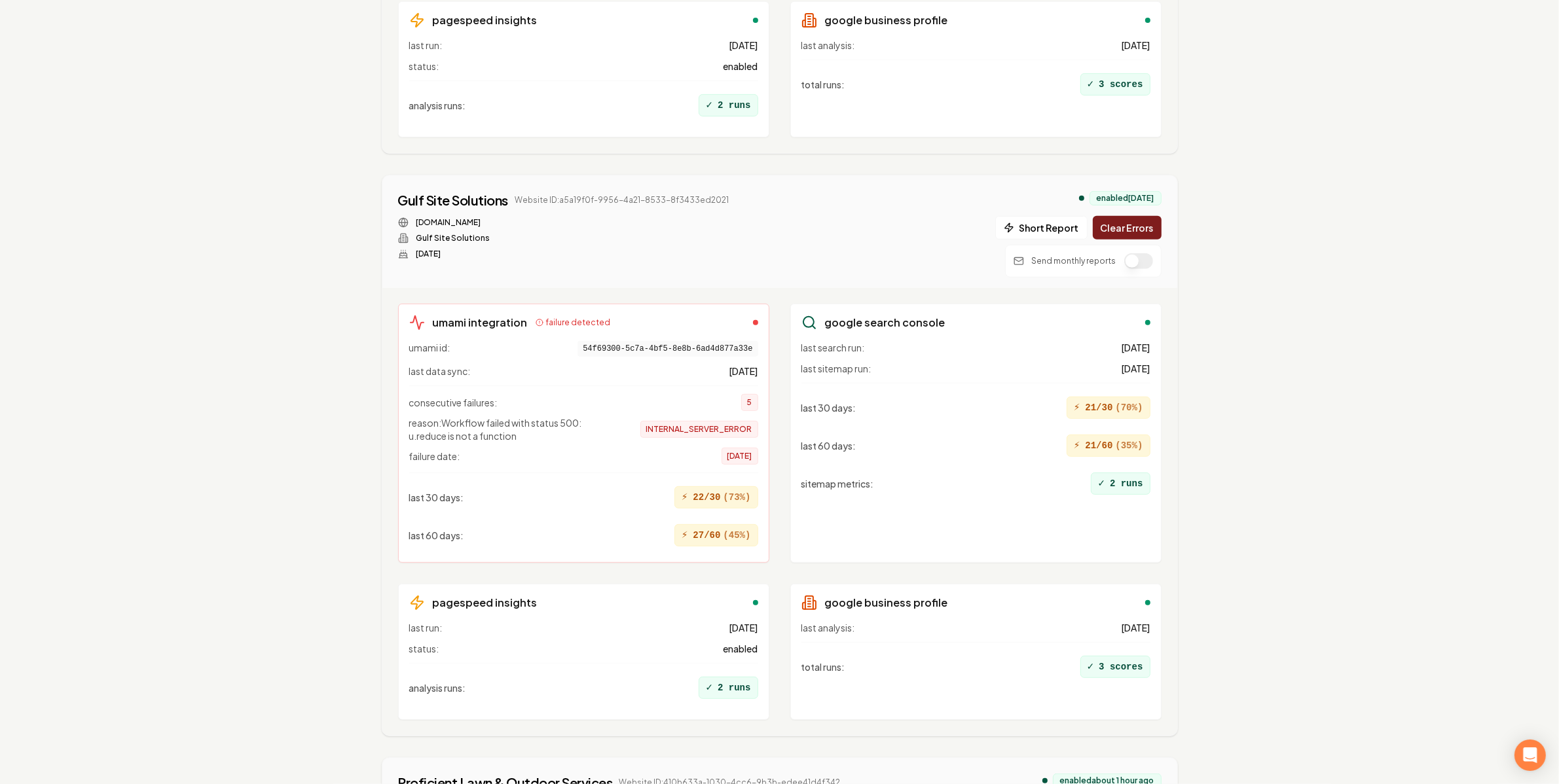
scroll to position [170, 0]
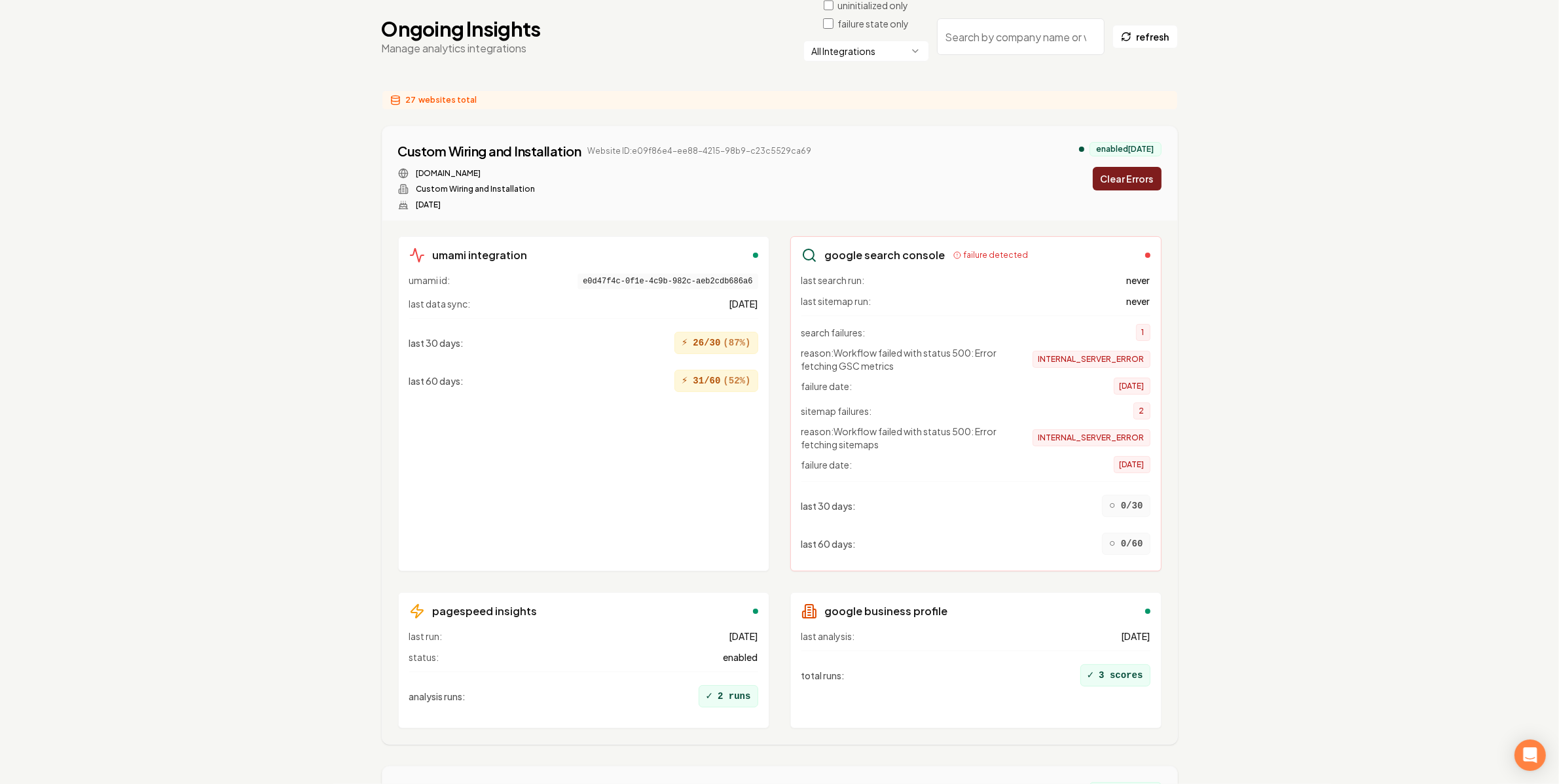
scroll to position [0, 0]
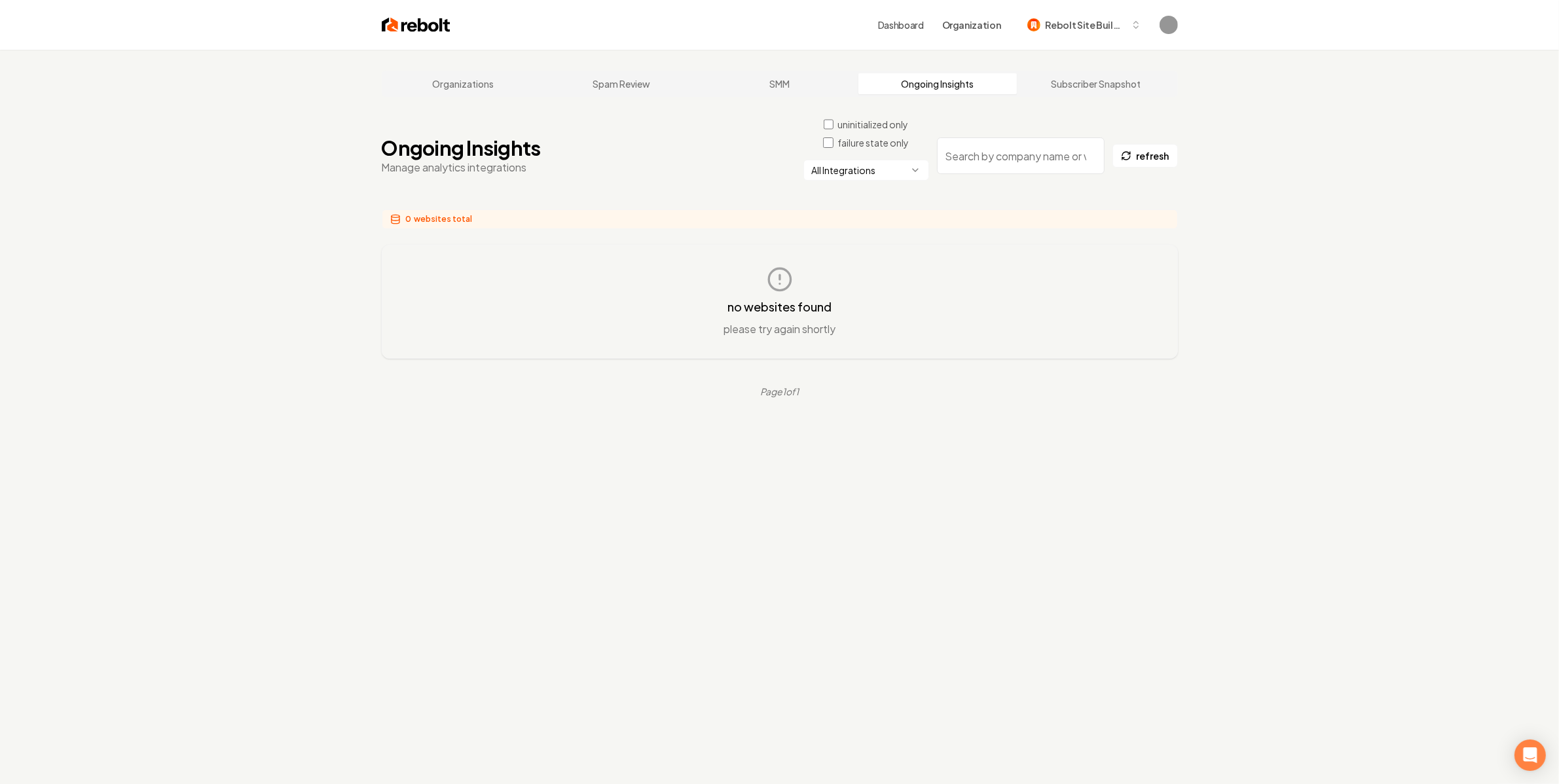
click at [1391, 431] on div "Organizations Spam Review SMM Ongoing Insights Subscriber Snapshot Ongoing Insi…" at bounding box center [779, 441] width 1559 height 784
